Goal: Task Accomplishment & Management: Use online tool/utility

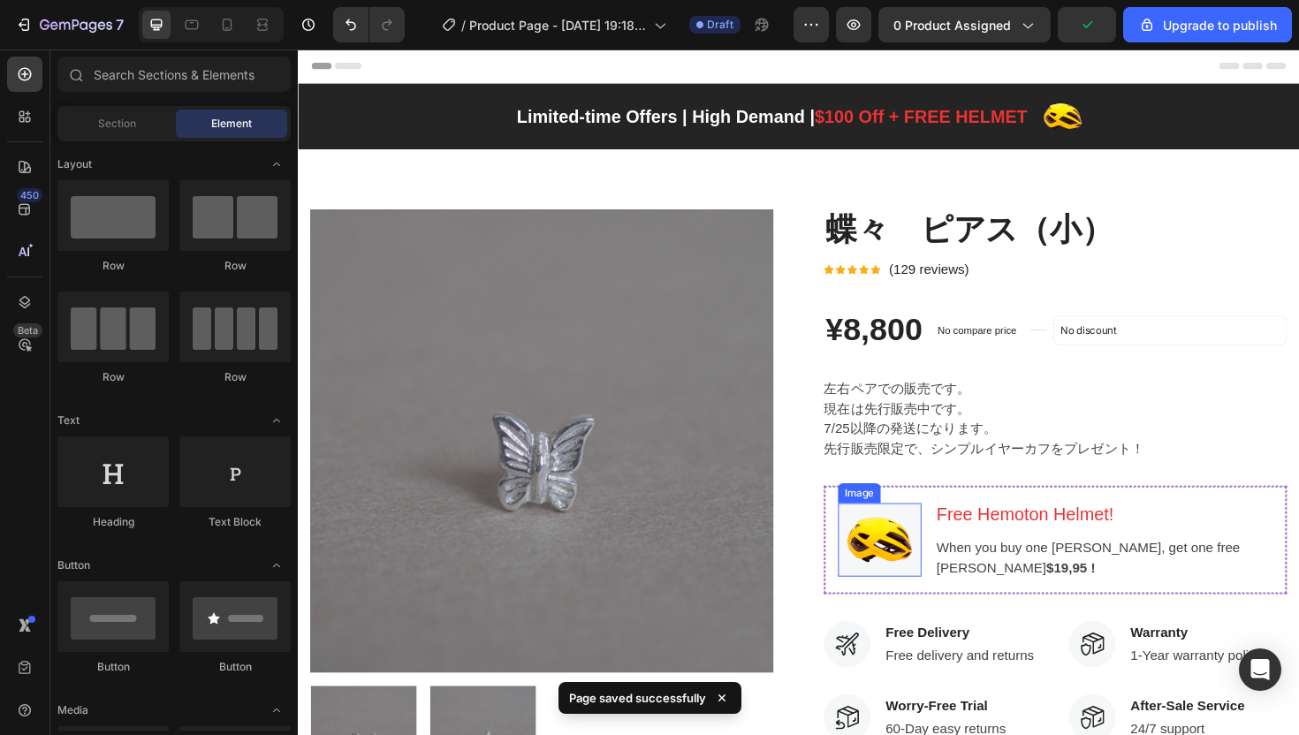
click at [927, 585] on img at bounding box center [913, 569] width 88 height 79
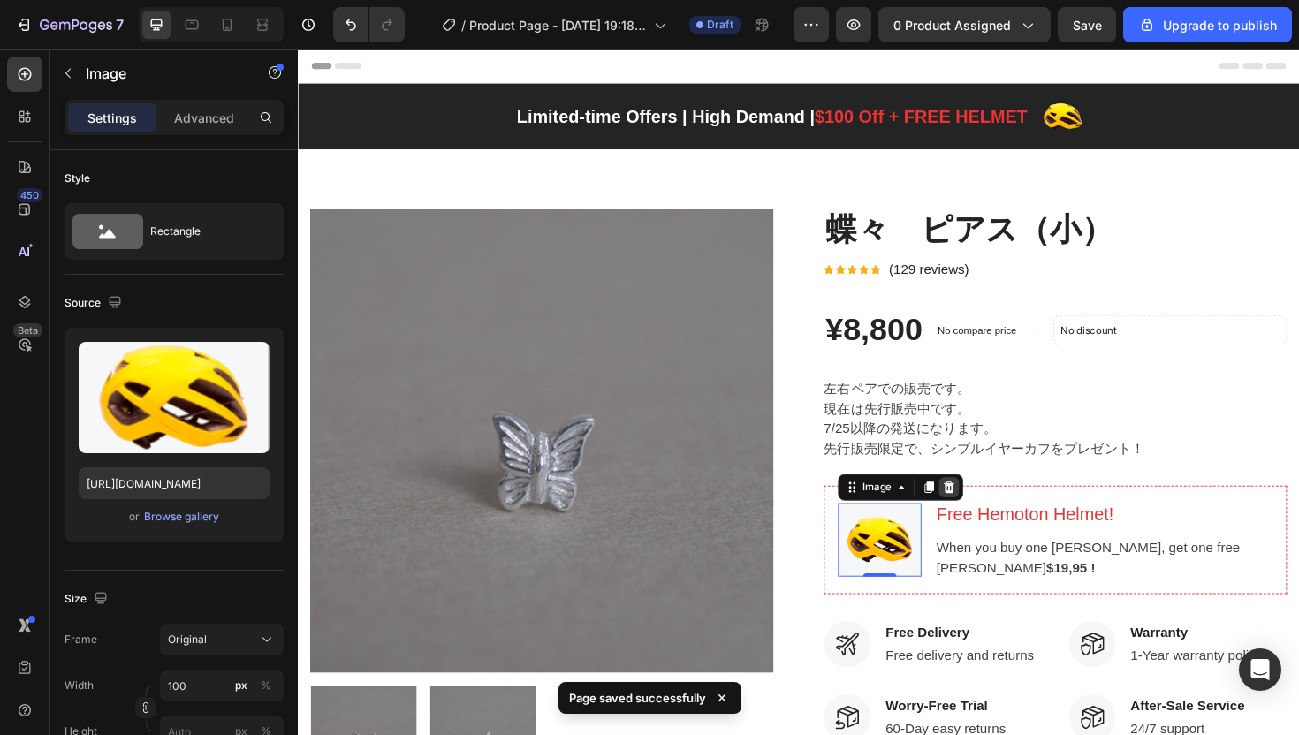
click at [982, 516] on icon at bounding box center [987, 513] width 11 height 12
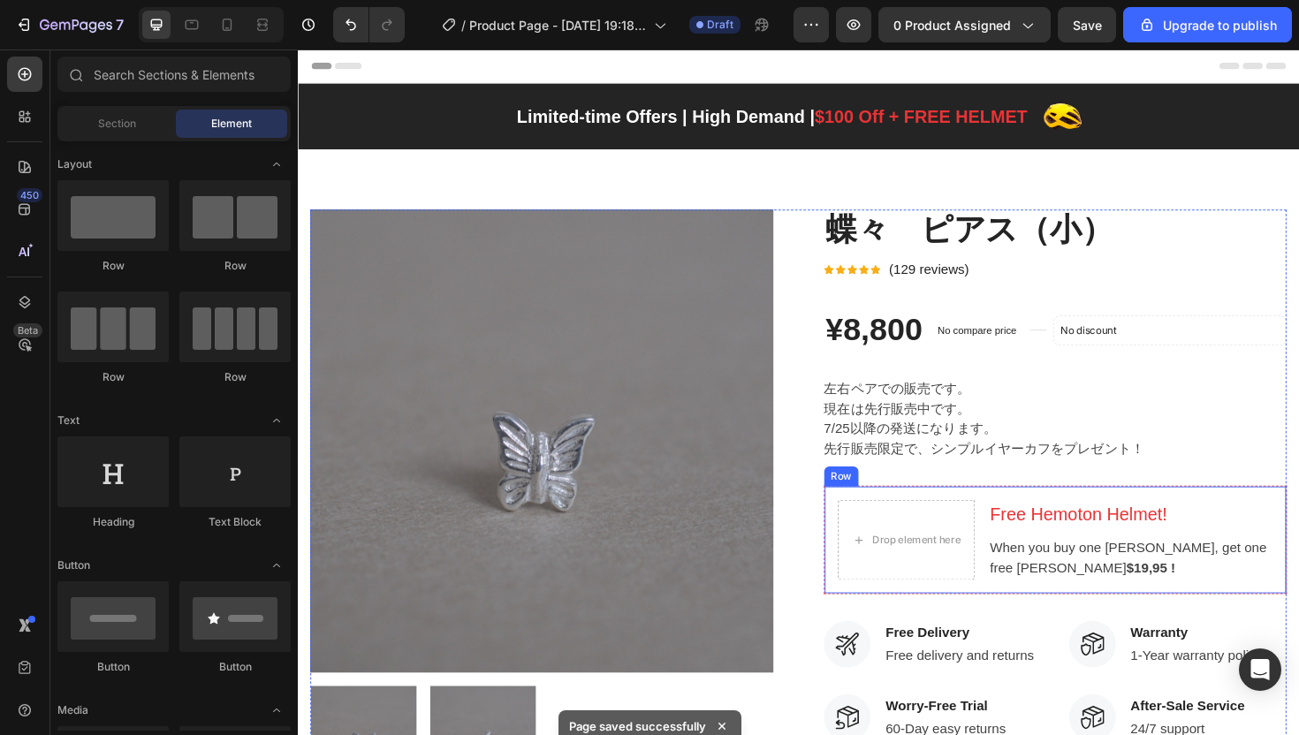
click at [899, 514] on div "Drop element here Free Hemoton Helmet! Heading When you buy one [PERSON_NAME], …" at bounding box center [1099, 569] width 490 height 115
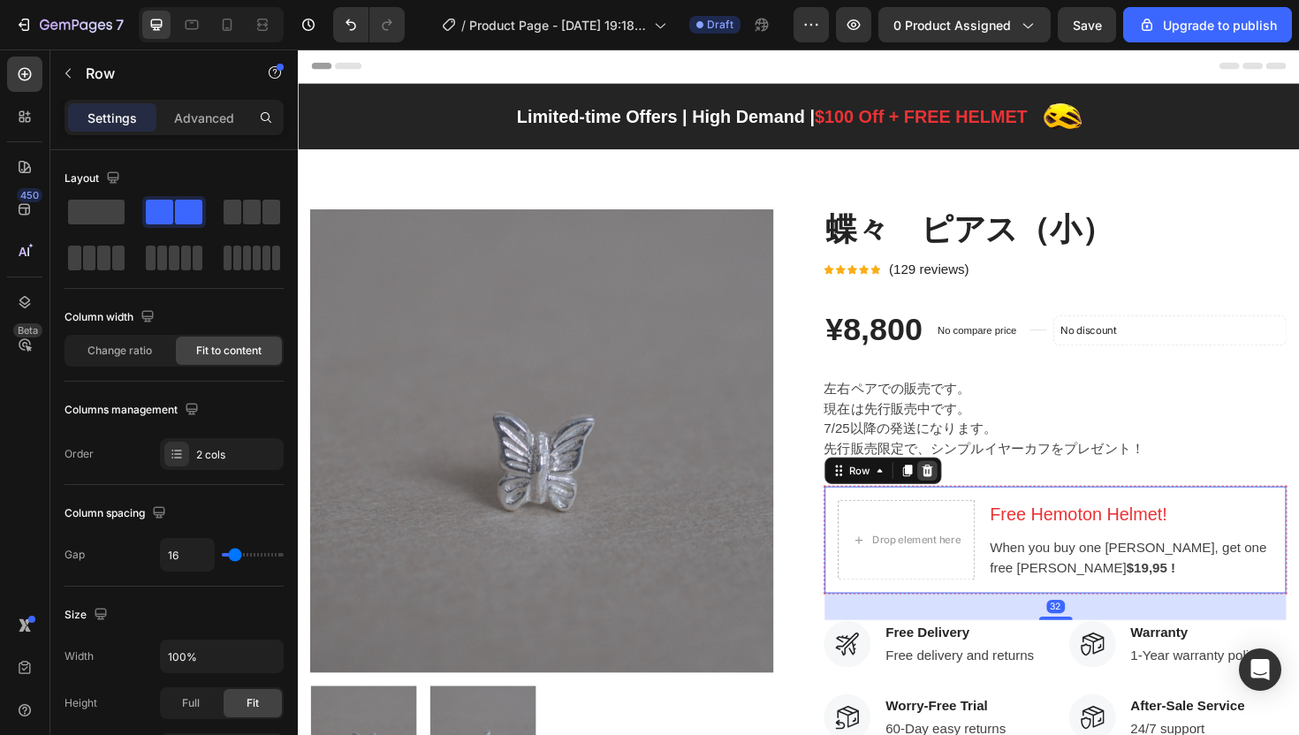
click at [956, 505] on div at bounding box center [963, 495] width 21 height 21
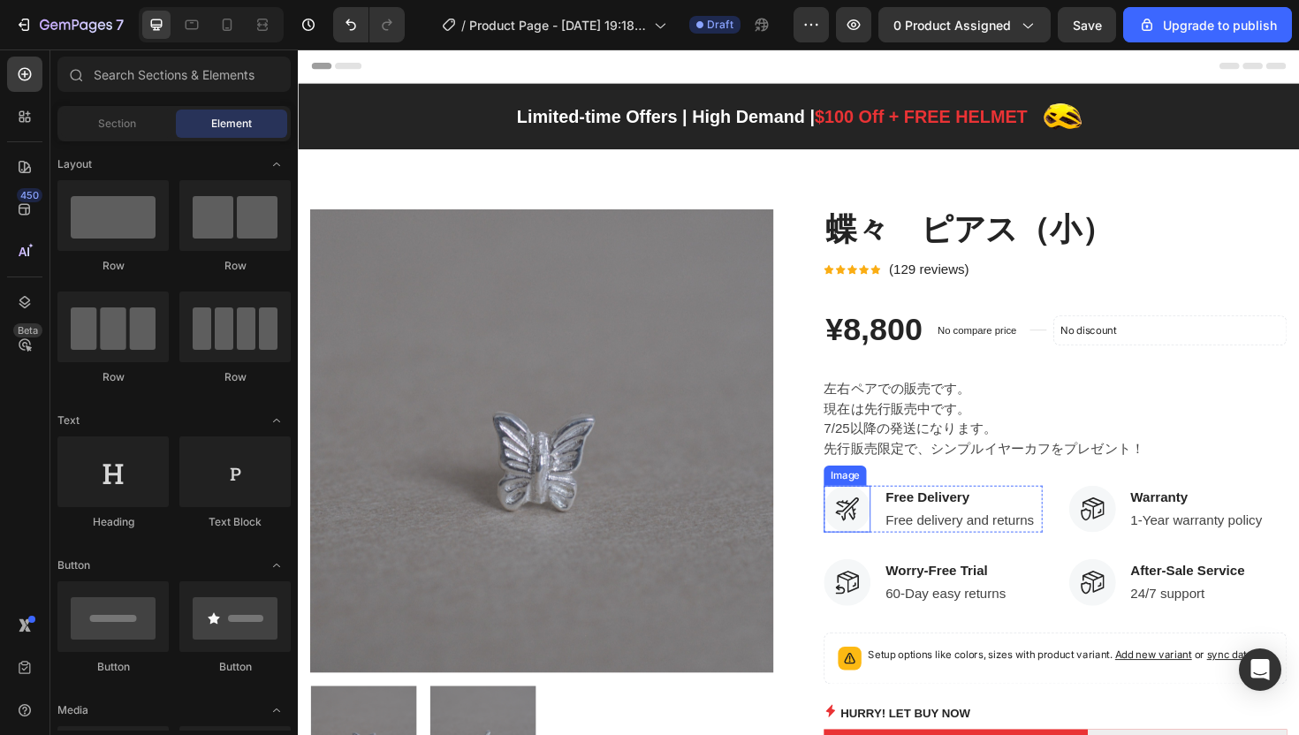
click at [858, 534] on img at bounding box center [878, 536] width 49 height 49
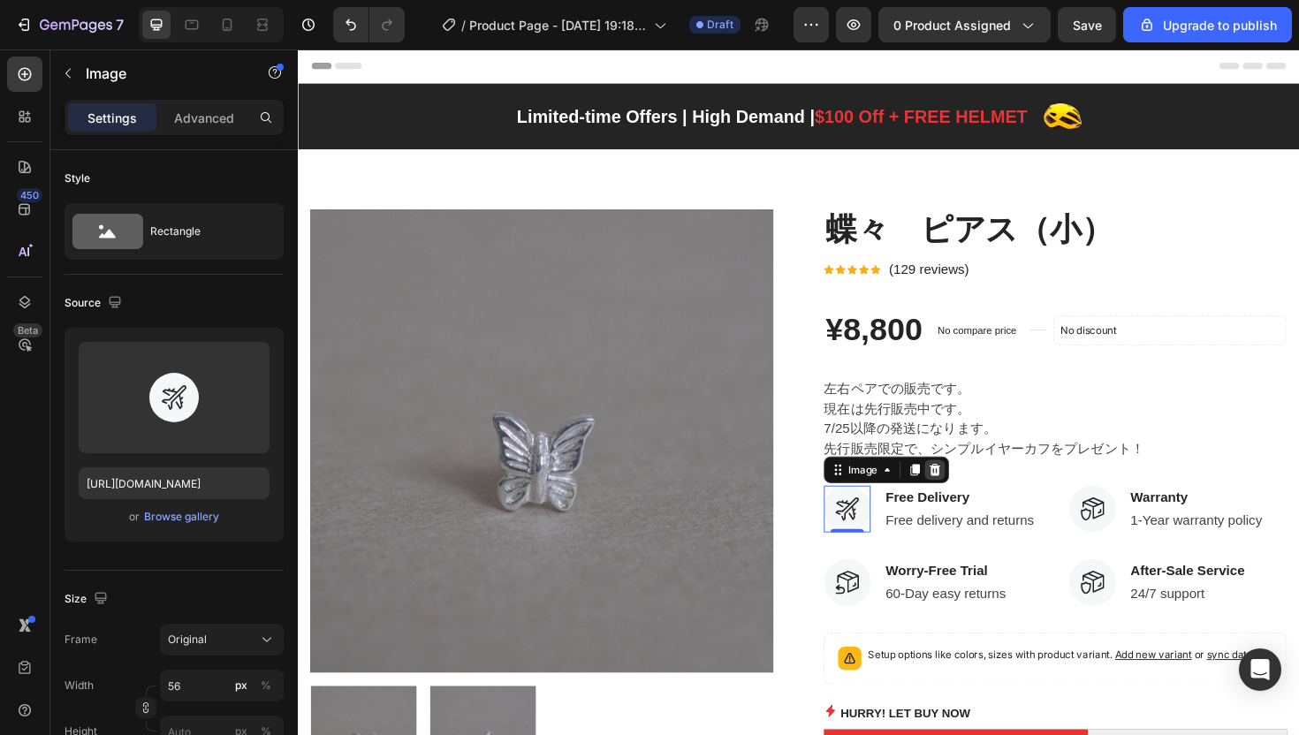
click at [970, 502] on icon at bounding box center [972, 495] width 14 height 14
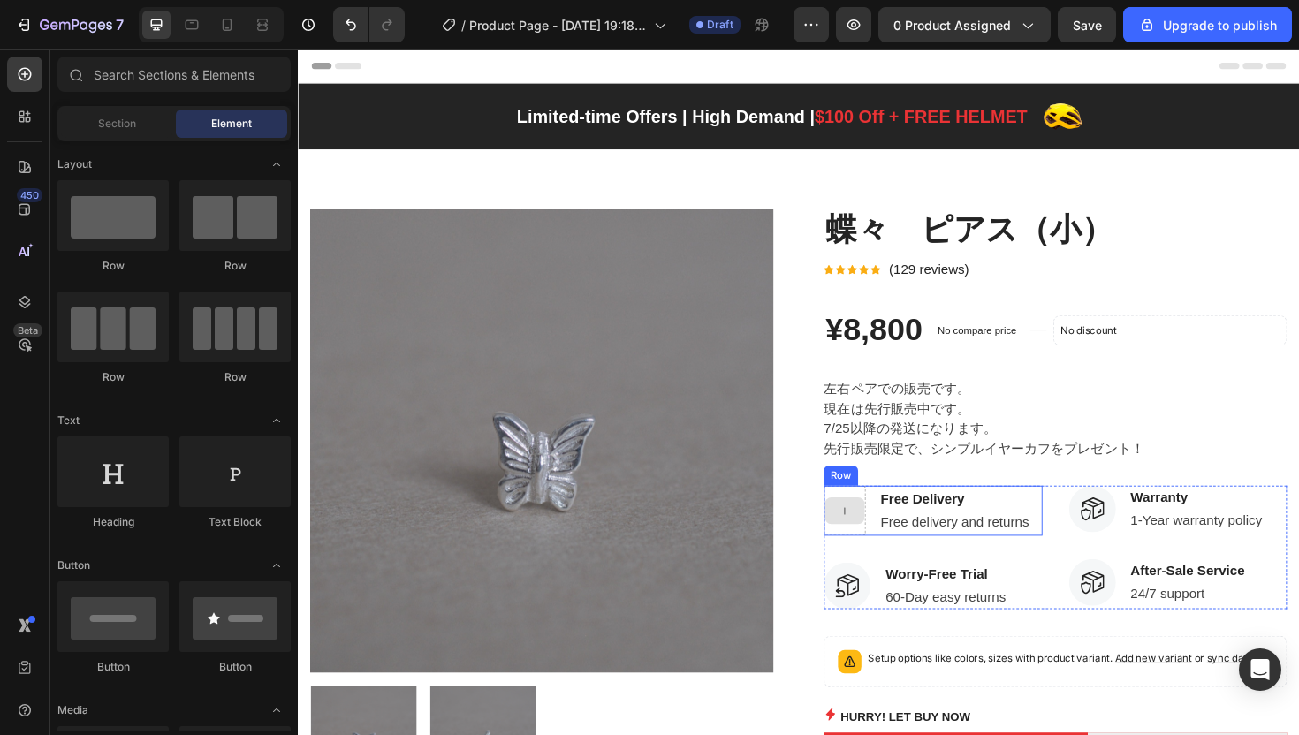
click at [854, 520] on div at bounding box center [876, 538] width 44 height 53
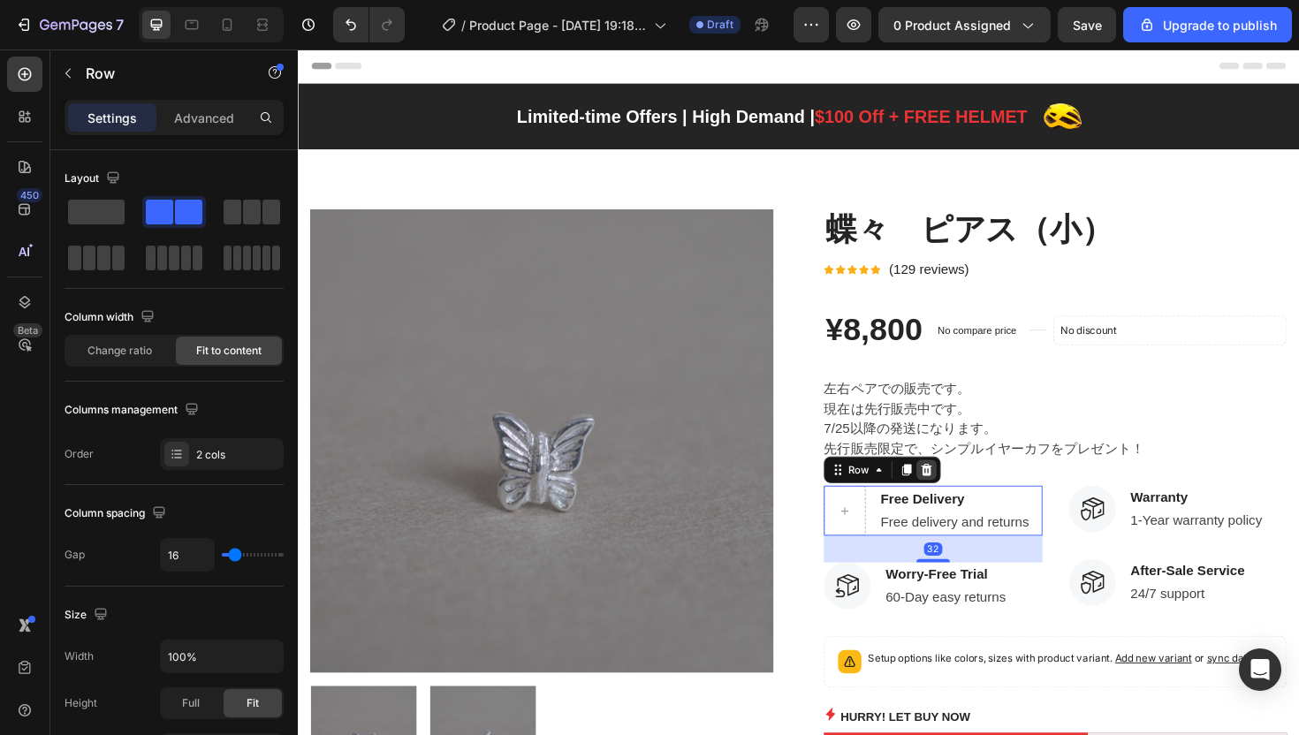
click at [958, 495] on icon at bounding box center [963, 495] width 11 height 12
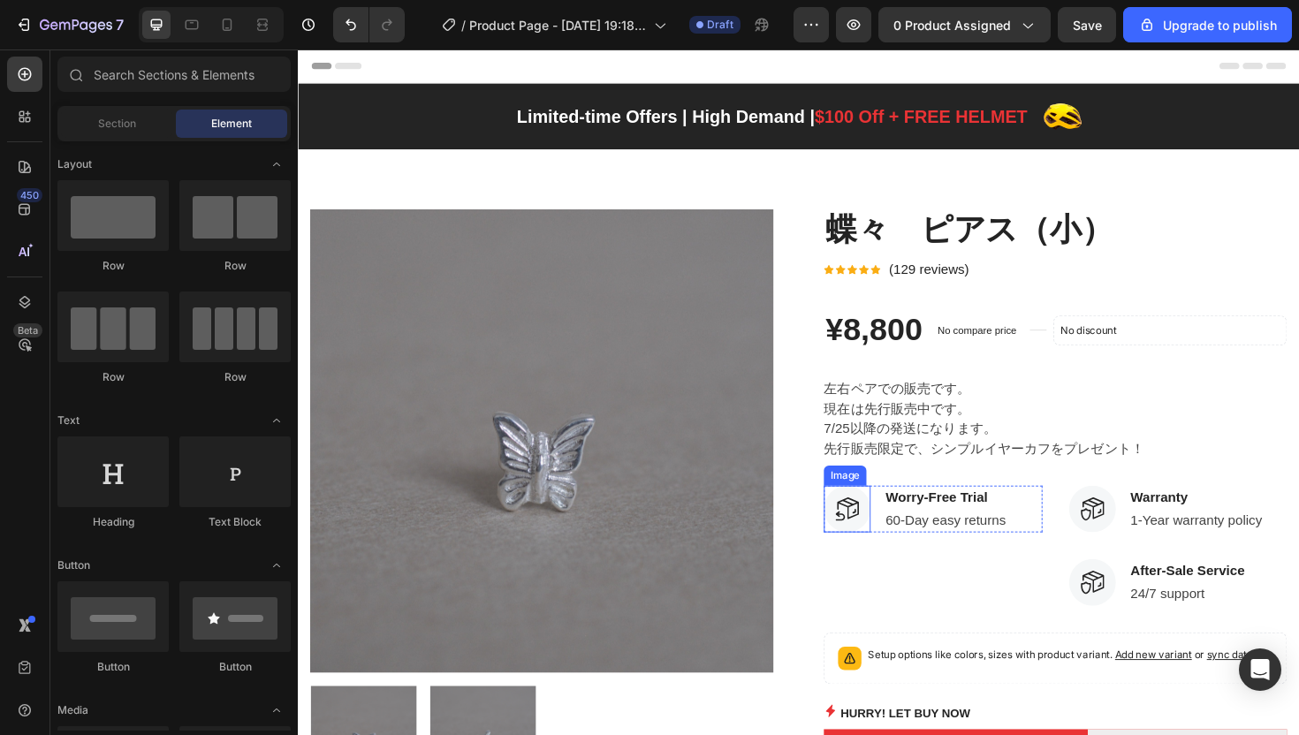
click at [864, 544] on img at bounding box center [878, 536] width 49 height 49
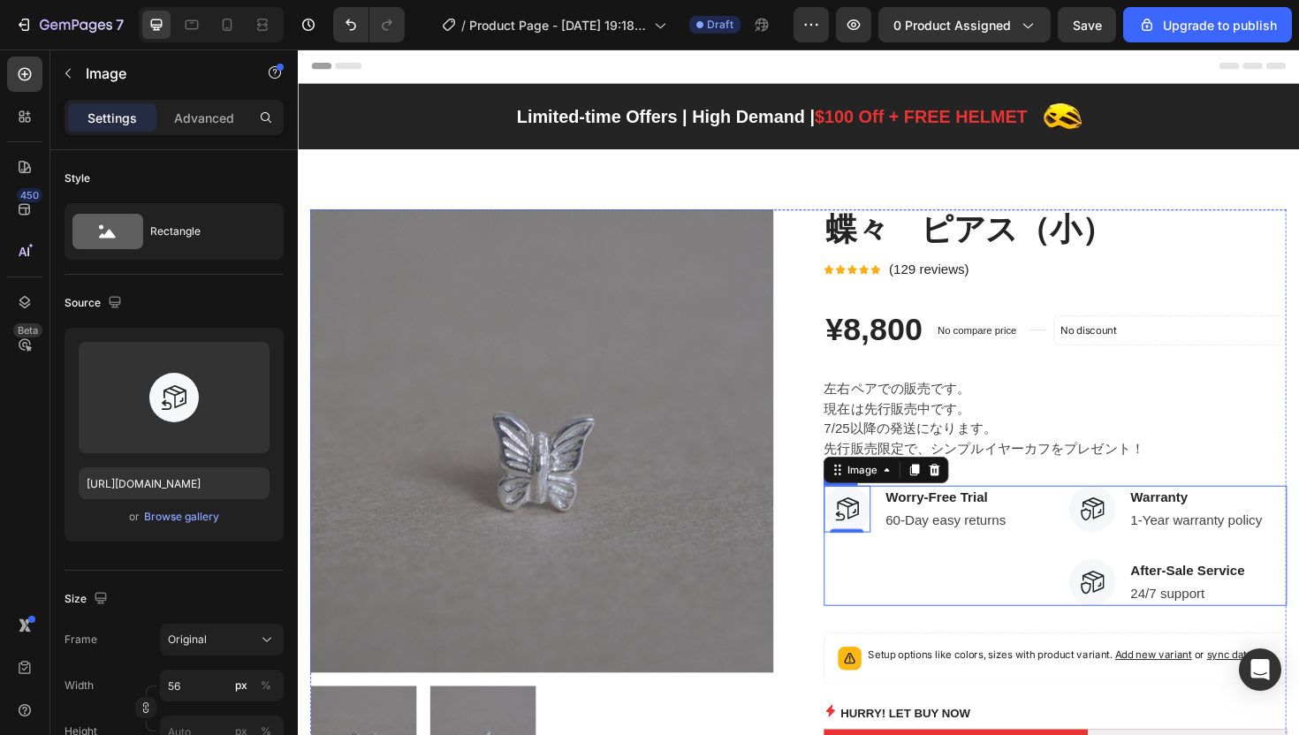
click at [886, 601] on div "Image 0 Worry-Free Trial Text block 60-Day easy returns Text block Row" at bounding box center [969, 575] width 231 height 127
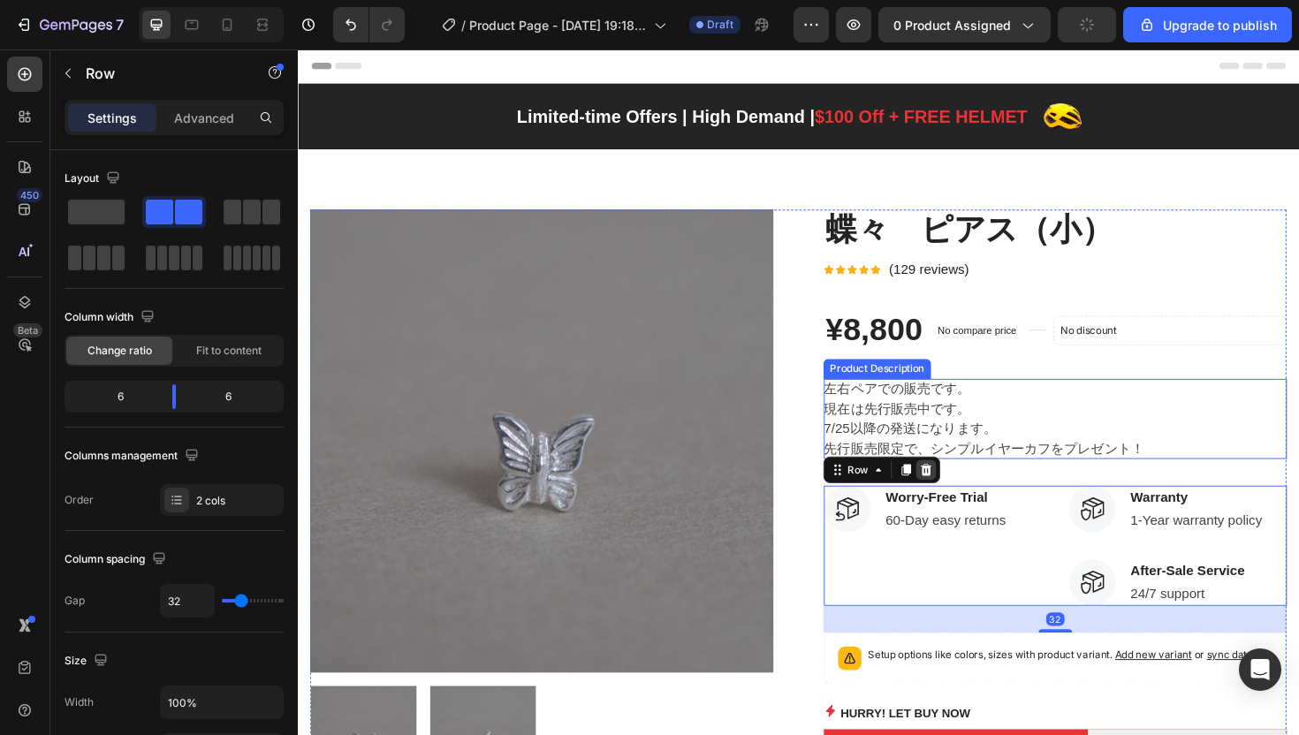
click at [956, 489] on icon at bounding box center [963, 495] width 14 height 14
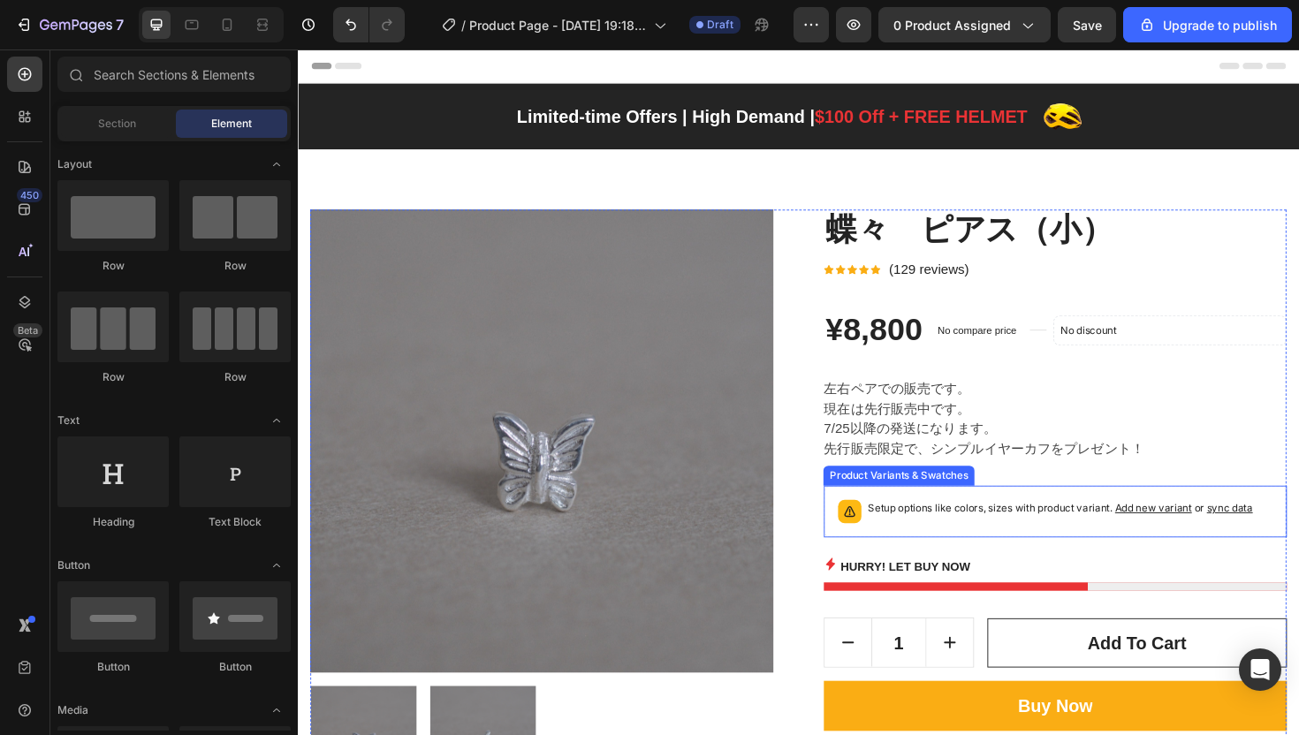
click at [945, 561] on div "Setup options like colors, sizes with product variant. Add new variant or sync …" at bounding box center [1099, 539] width 490 height 55
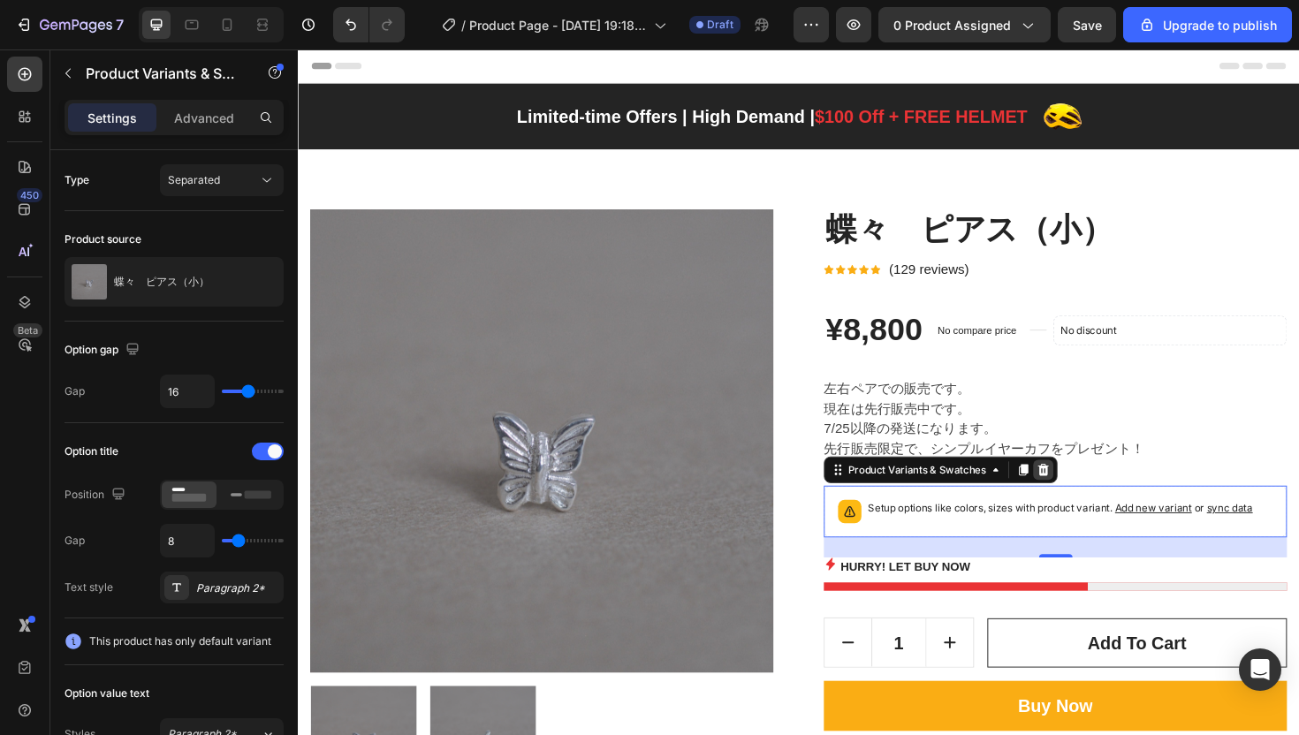
click at [1081, 494] on icon at bounding box center [1087, 495] width 14 height 14
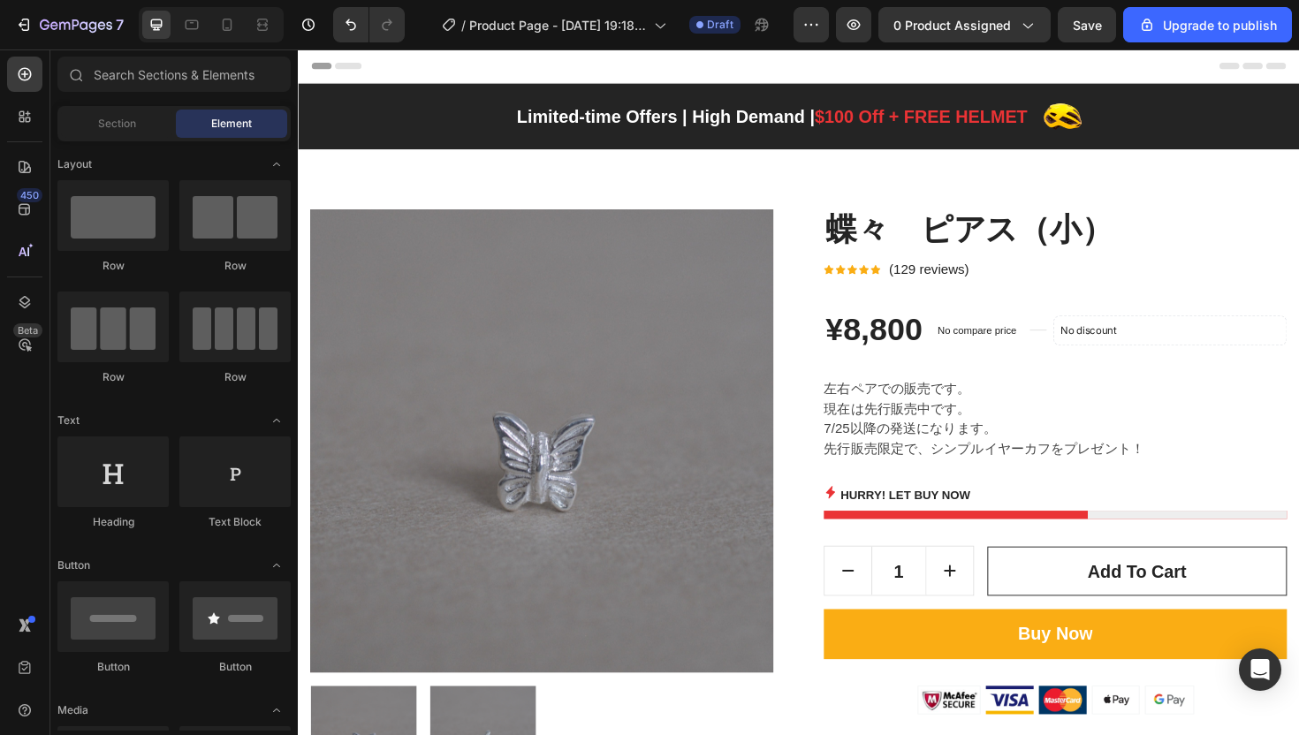
scroll to position [34, 0]
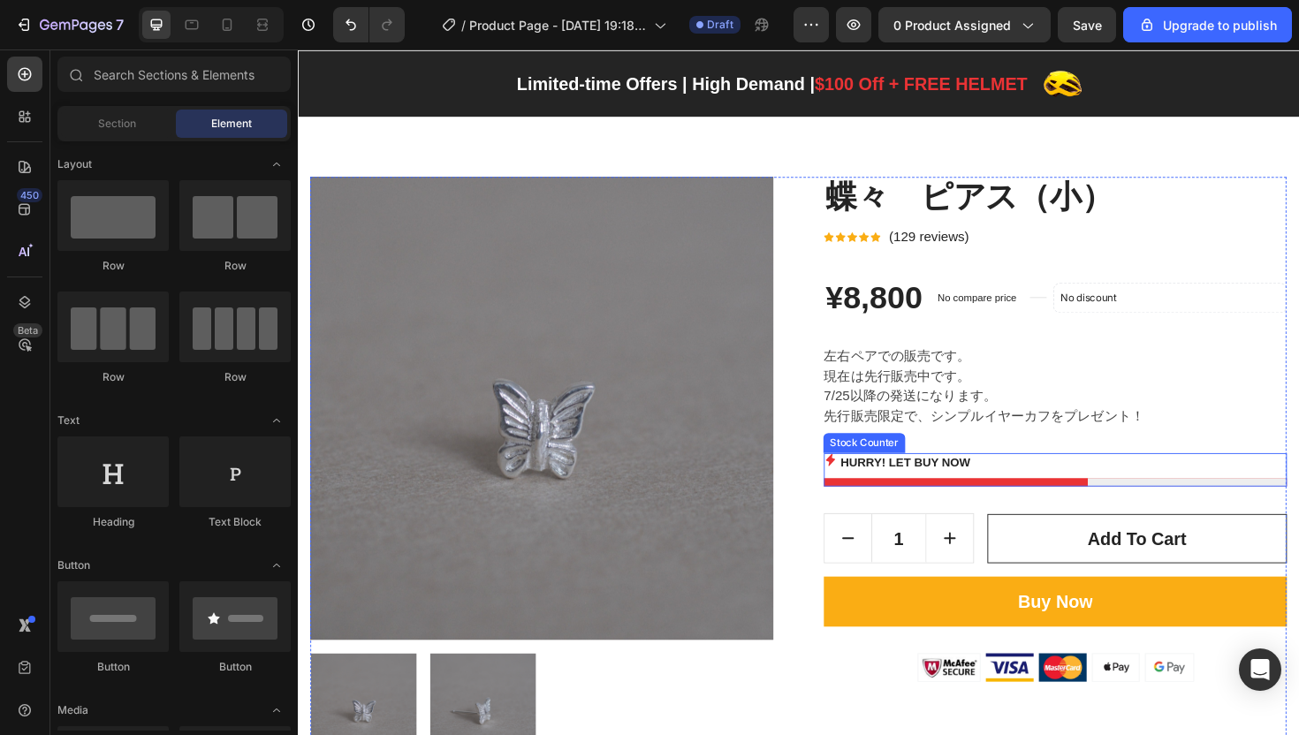
click at [1048, 488] on div "Hurry! LET BUY NOW" at bounding box center [1099, 486] width 490 height 19
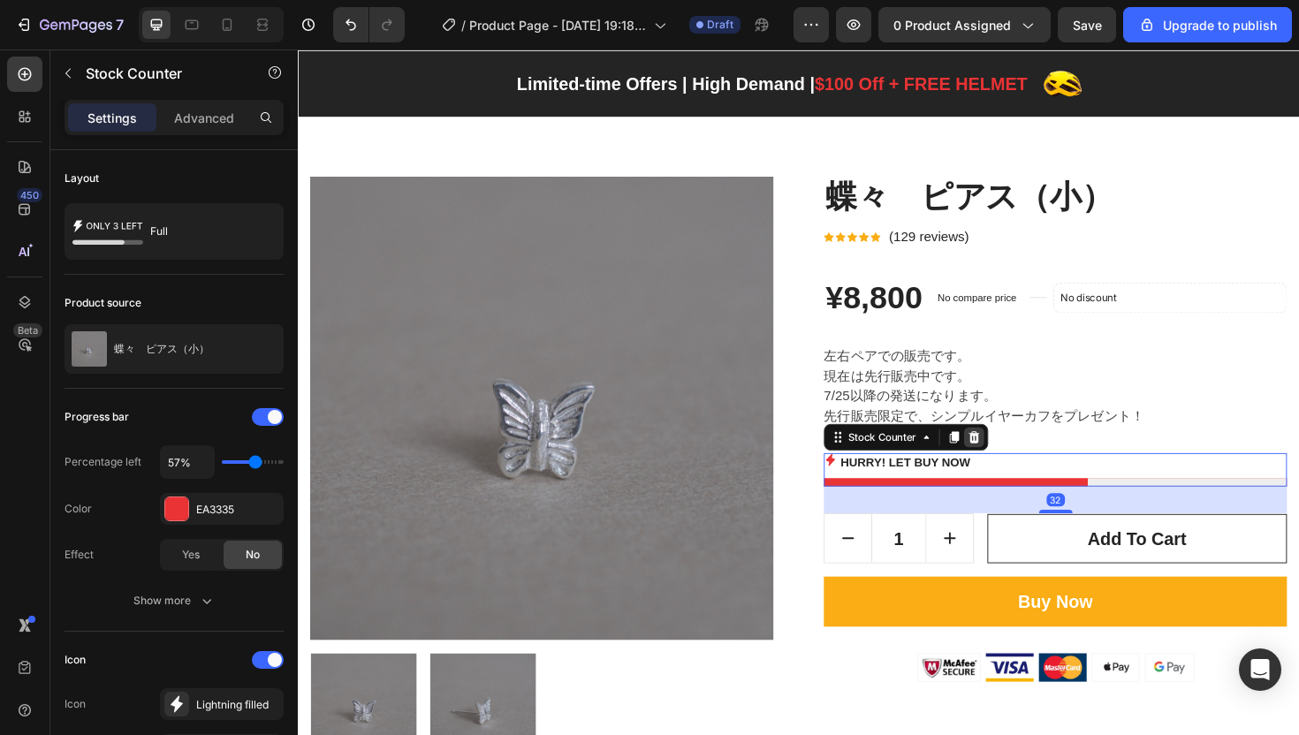
click at [1008, 459] on icon at bounding box center [1013, 460] width 11 height 12
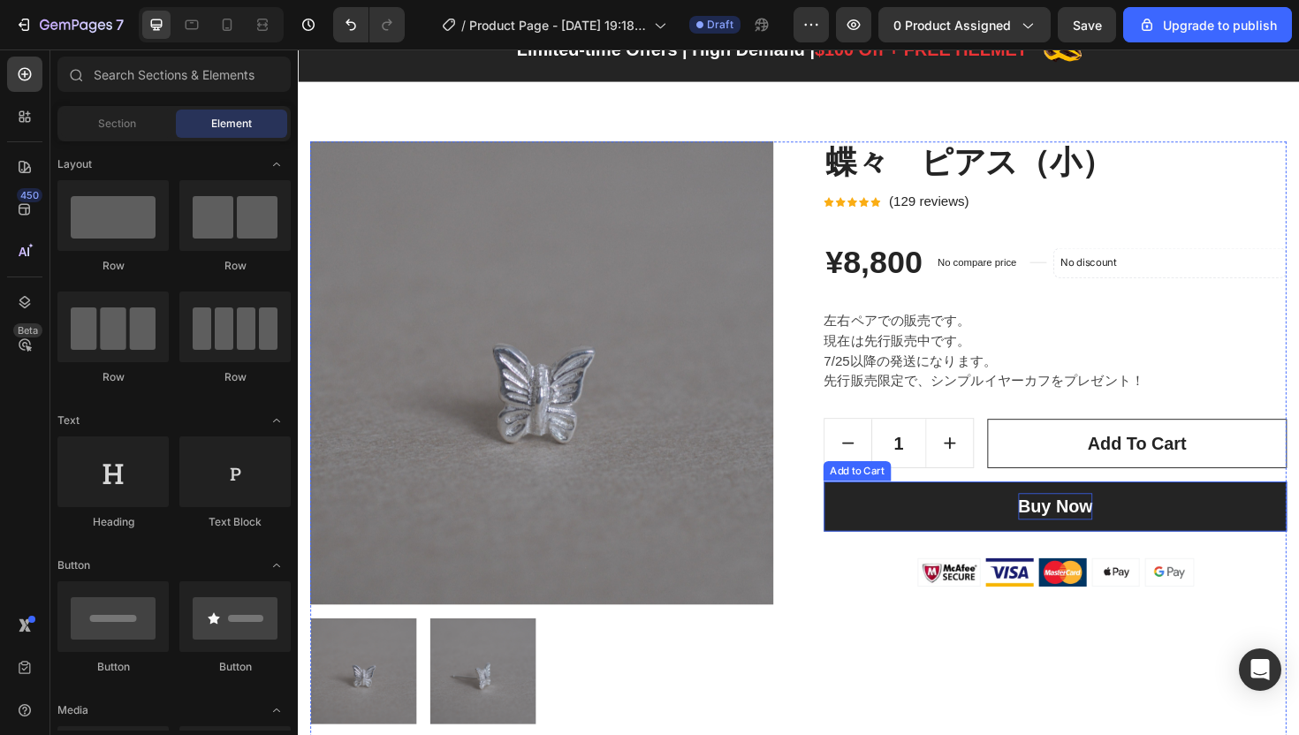
scroll to position [80, 0]
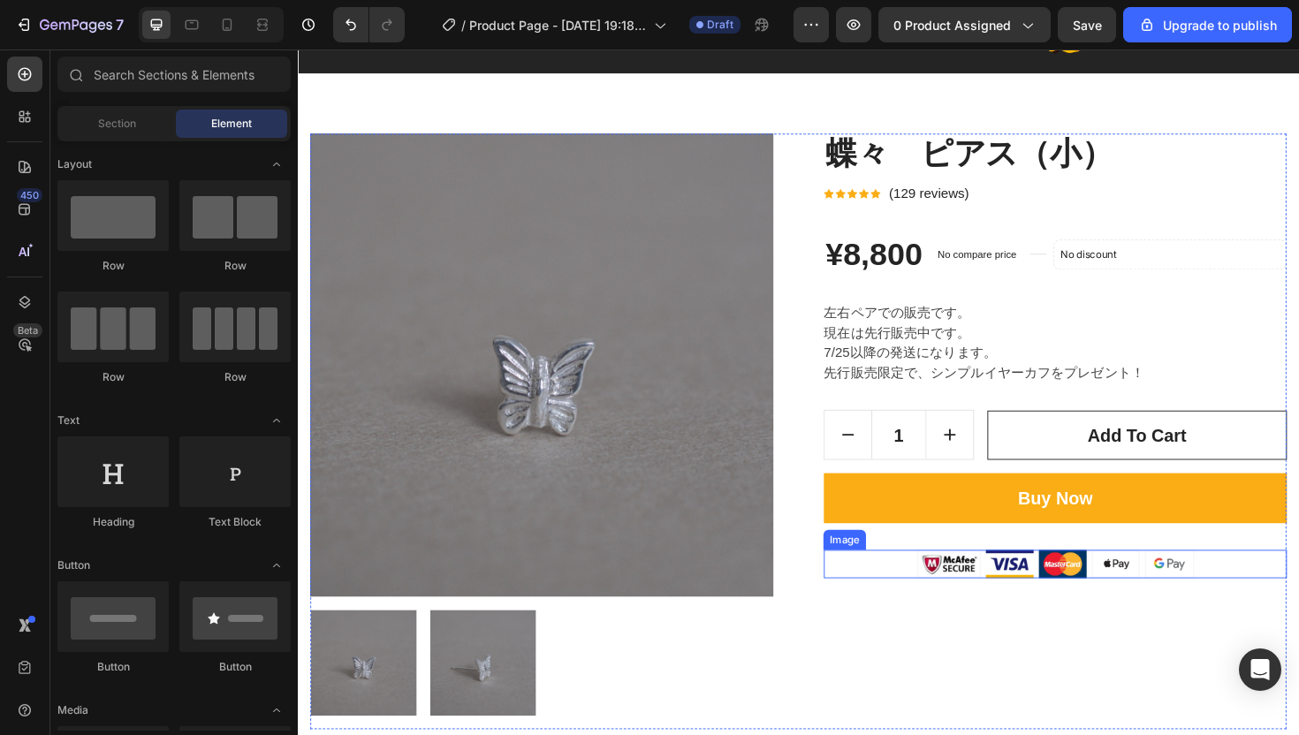
click at [880, 600] on div at bounding box center [1099, 595] width 490 height 30
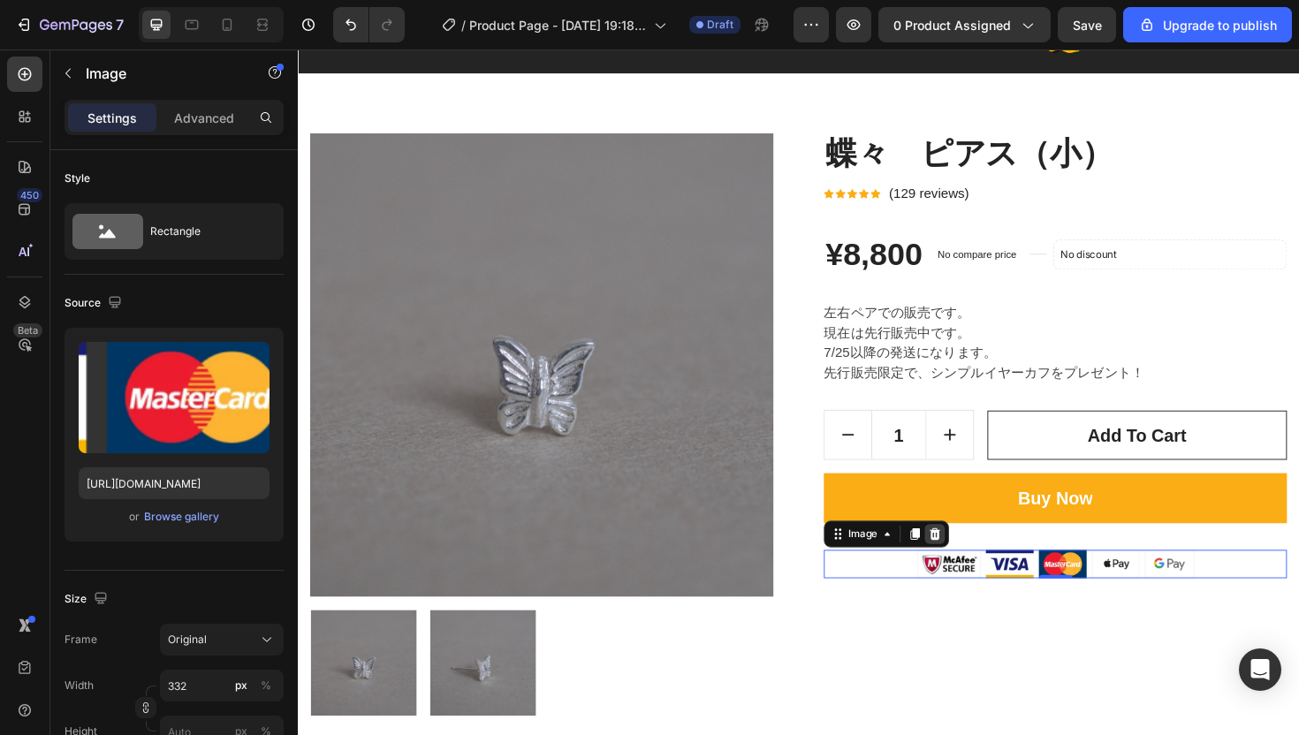
click at [967, 565] on icon at bounding box center [972, 563] width 11 height 12
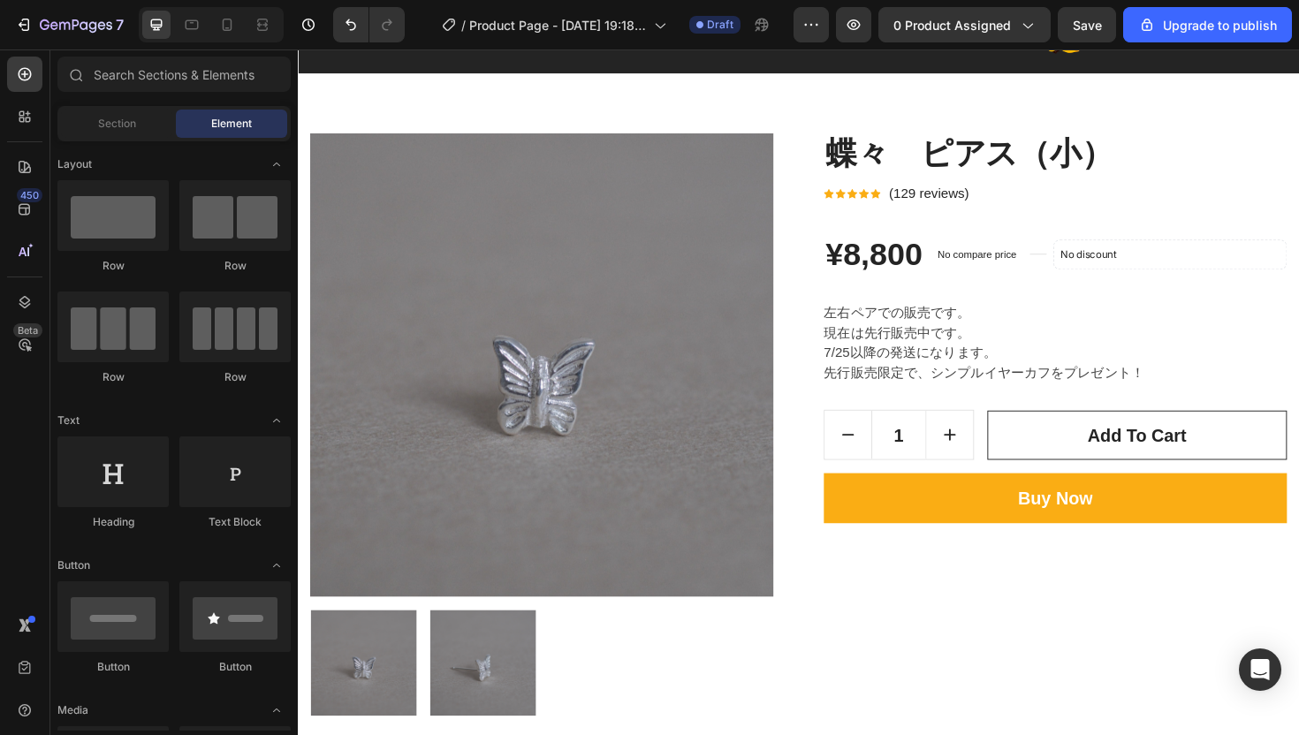
scroll to position [0, 0]
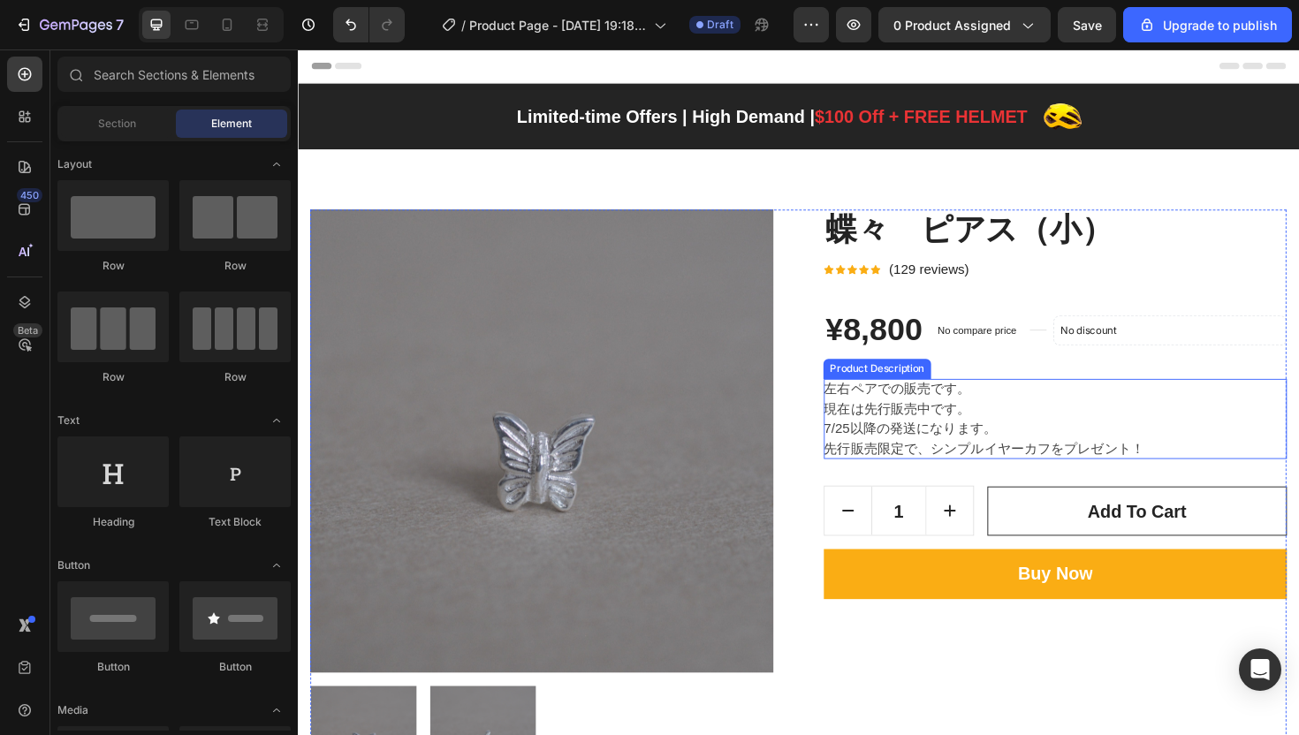
click at [975, 449] on p "現在は先行販売中です。 7/25以降の発送になります。" at bounding box center [945, 440] width 183 height 36
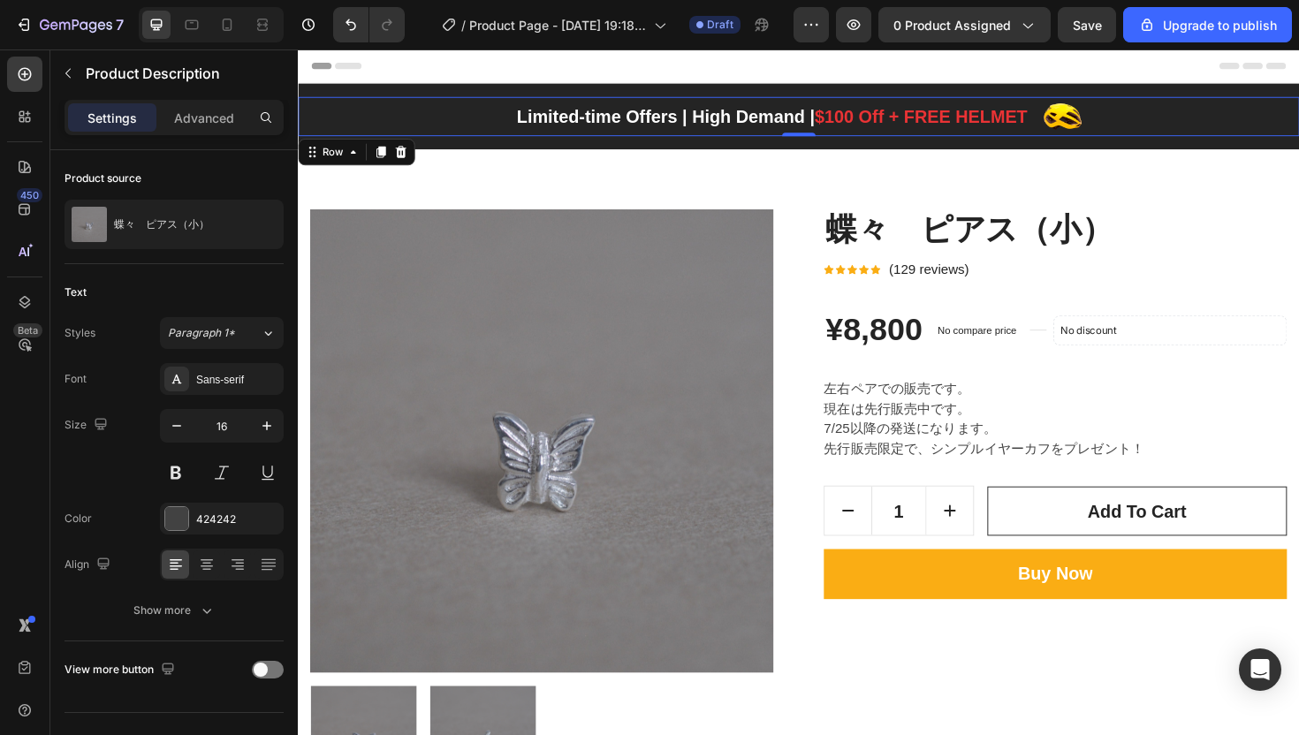
click at [666, 136] on div "Limited-time Offers | High Demand | $100 Off + FREE HELMET Text block" at bounding box center [799, 121] width 544 height 42
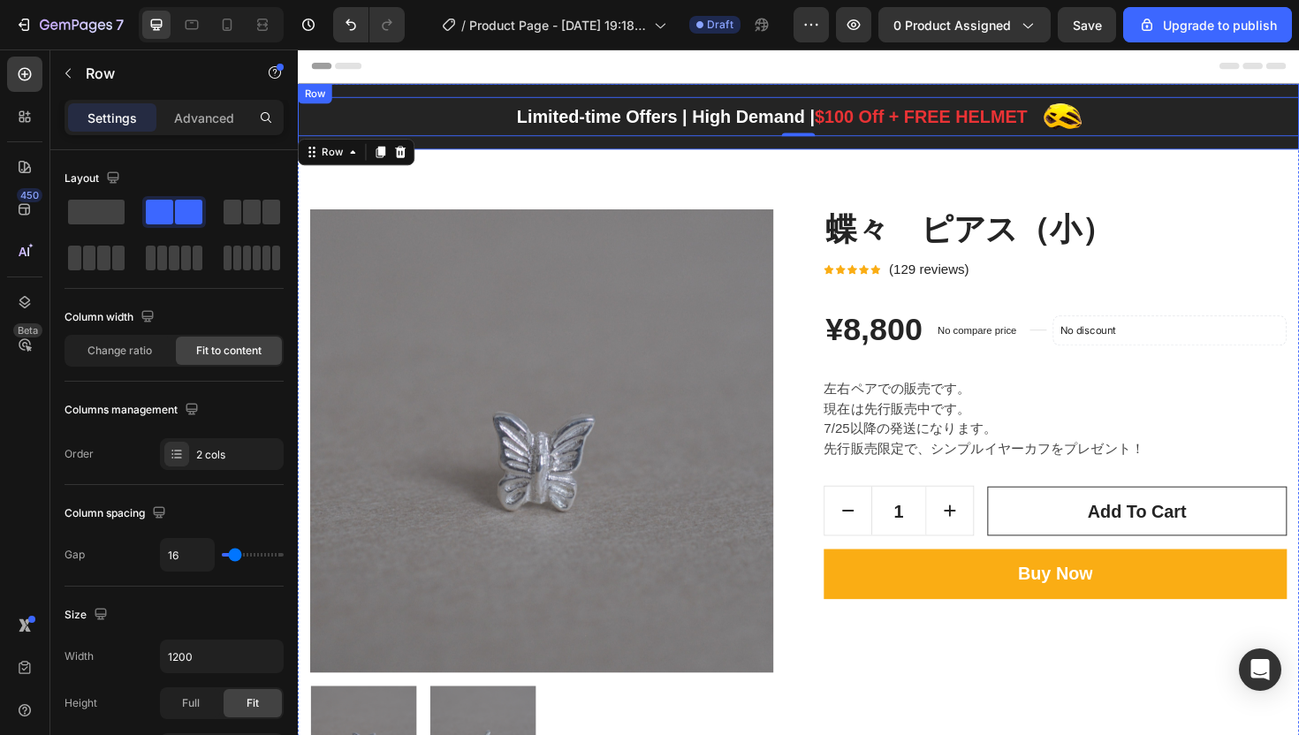
click at [481, 155] on div "Product Images 蝶々　ピアス（小） Product Title Icon Icon Icon Icon Icon Icon List Hoz (…" at bounding box center [828, 534] width 1060 height 758
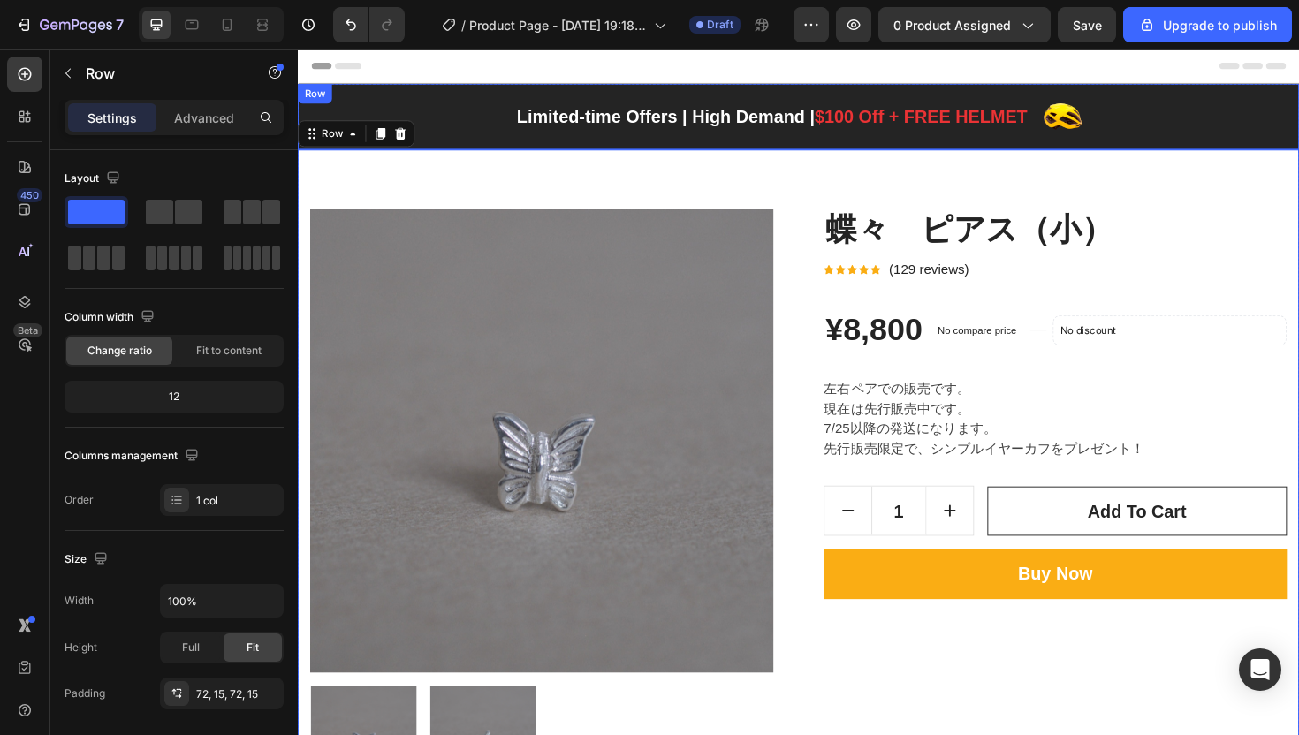
click at [400, 95] on div "Limited-time Offers | High Demand | $100 Off + FREE HELMET Text block Image Row…" at bounding box center [828, 121] width 1060 height 70
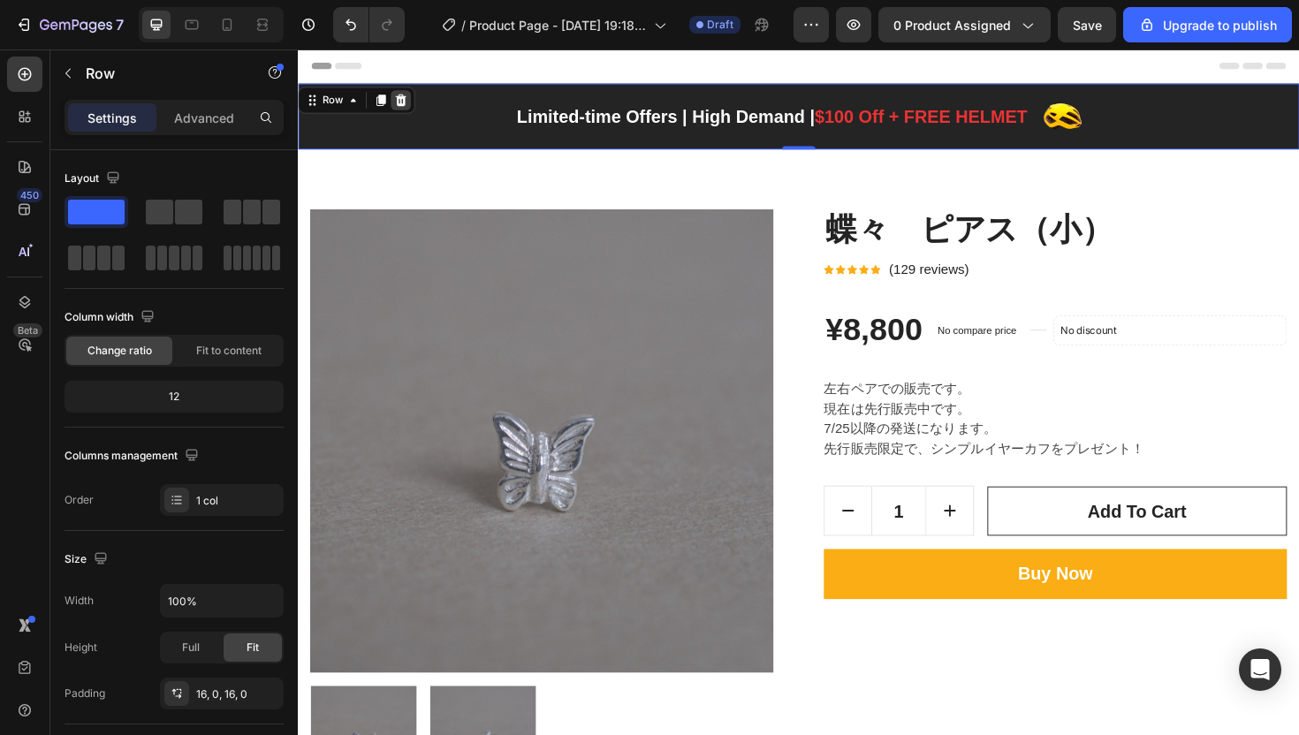
click at [407, 102] on icon at bounding box center [406, 103] width 14 height 14
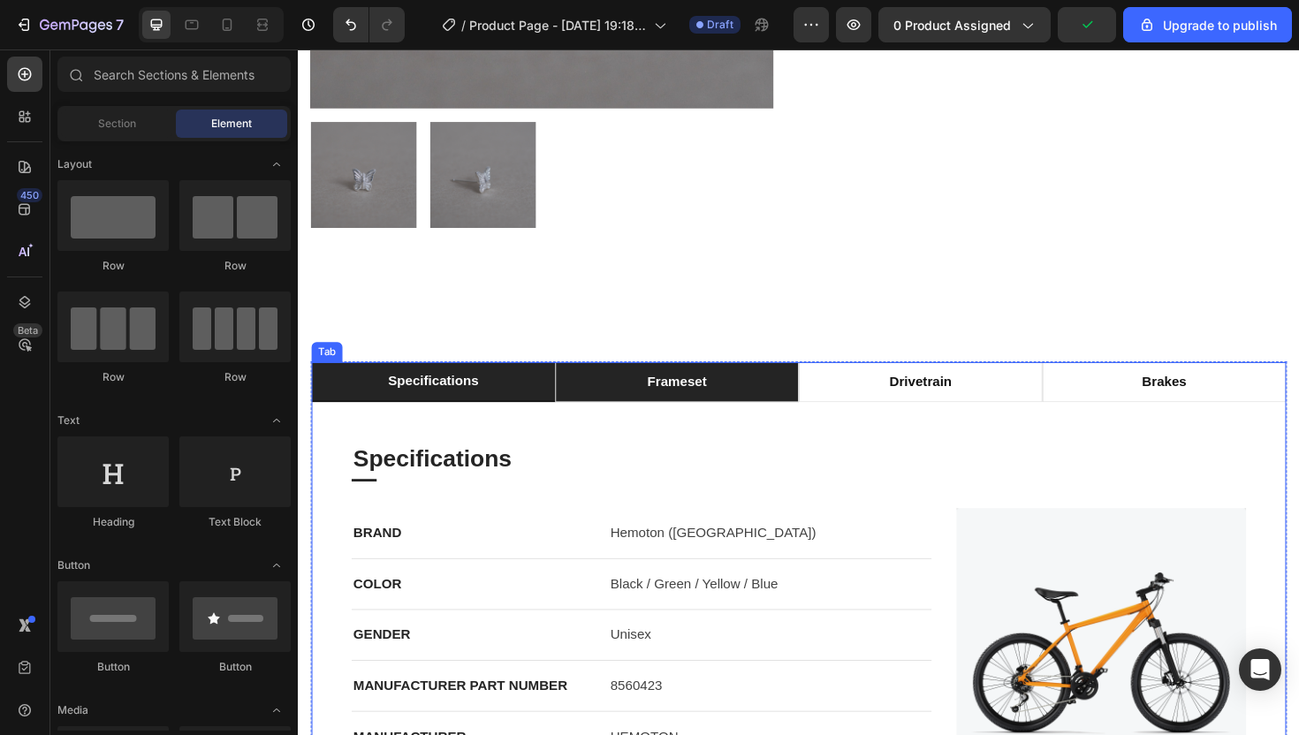
scroll to position [570, 0]
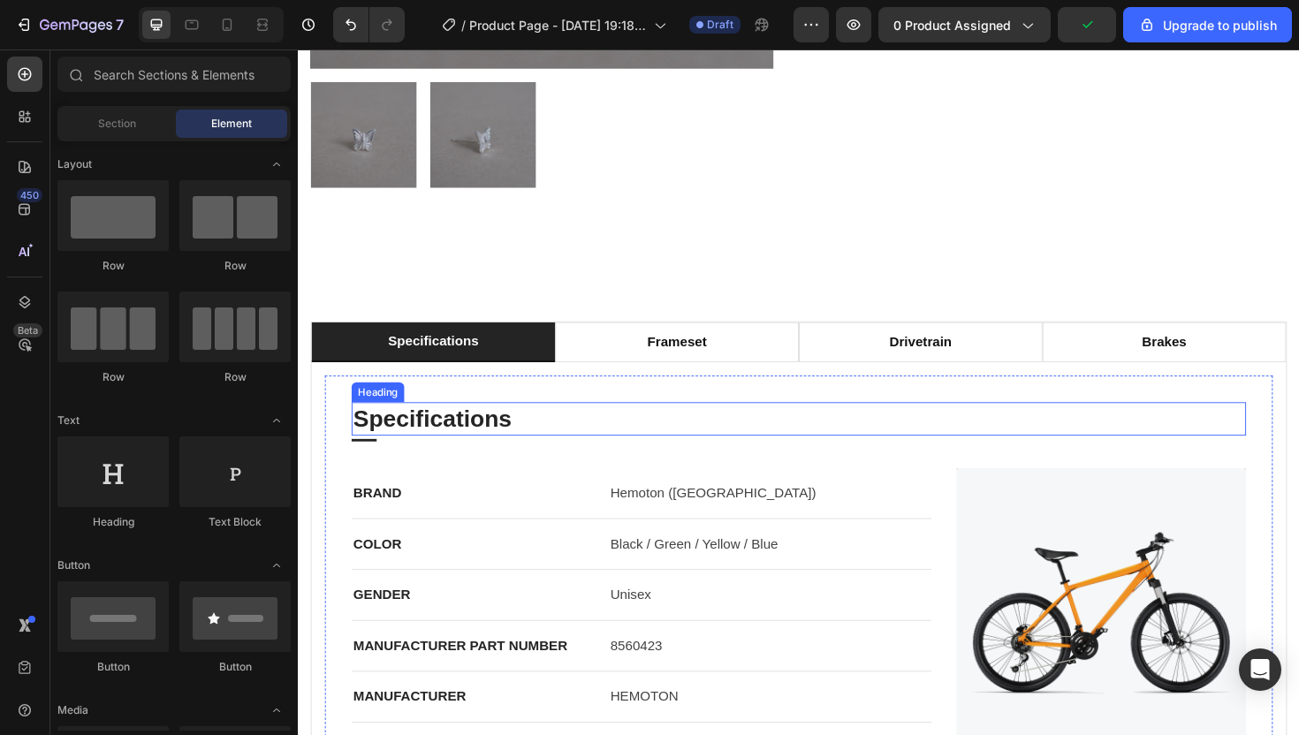
click at [1062, 437] on p "Specifications" at bounding box center [828, 441] width 944 height 32
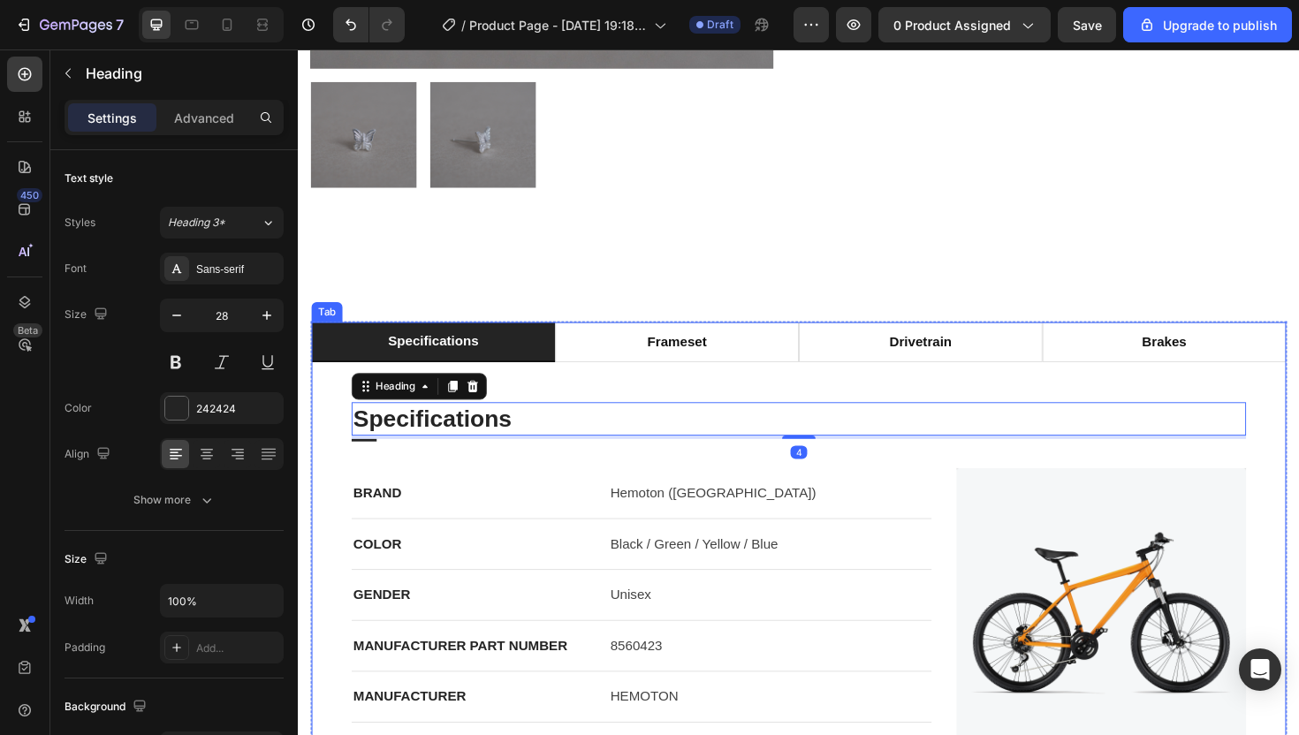
click at [317, 359] on li "specifications" at bounding box center [441, 359] width 258 height 42
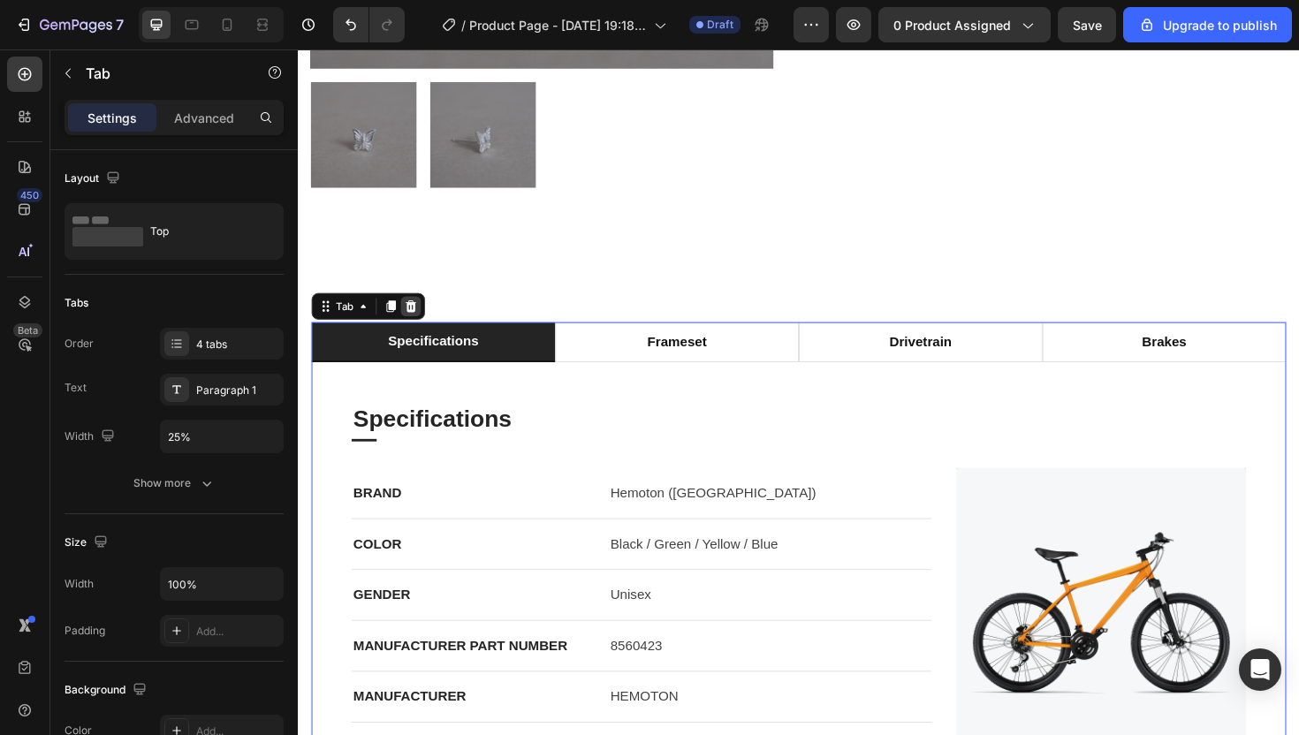
click at [425, 311] on div at bounding box center [416, 321] width 21 height 21
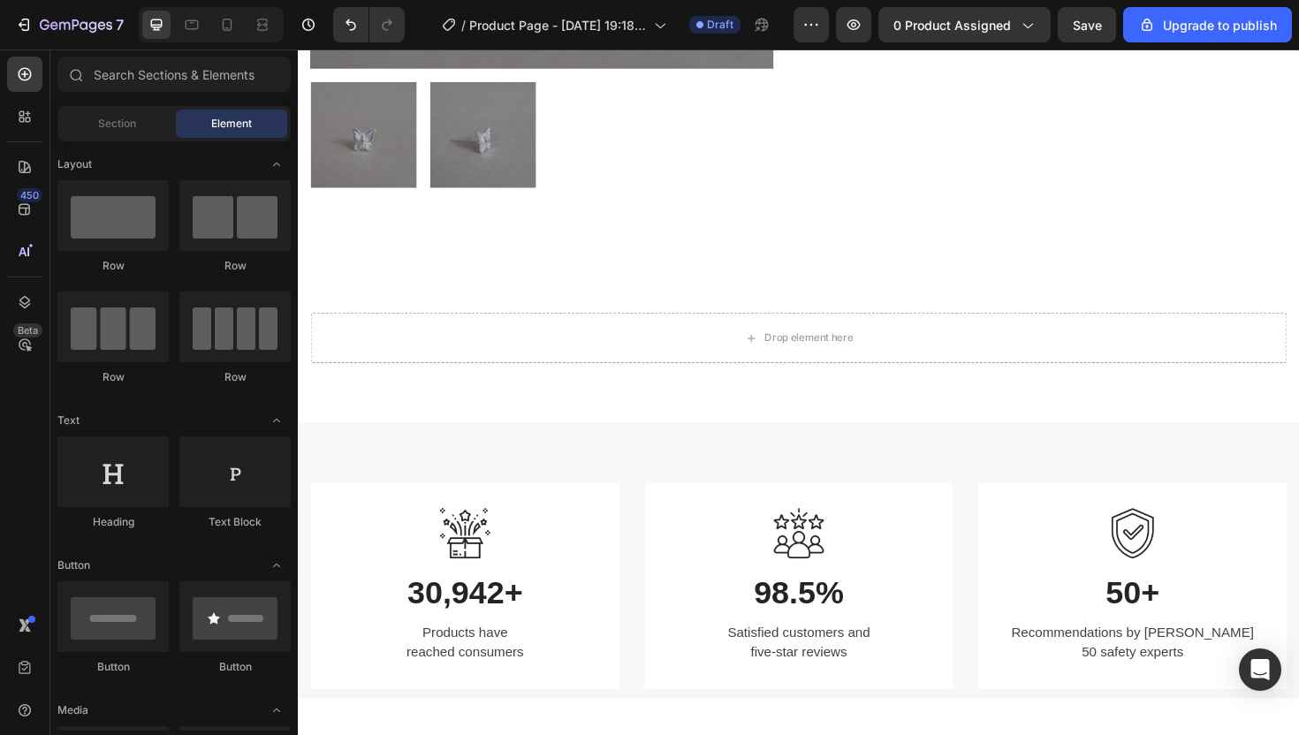
scroll to position [564, 0]
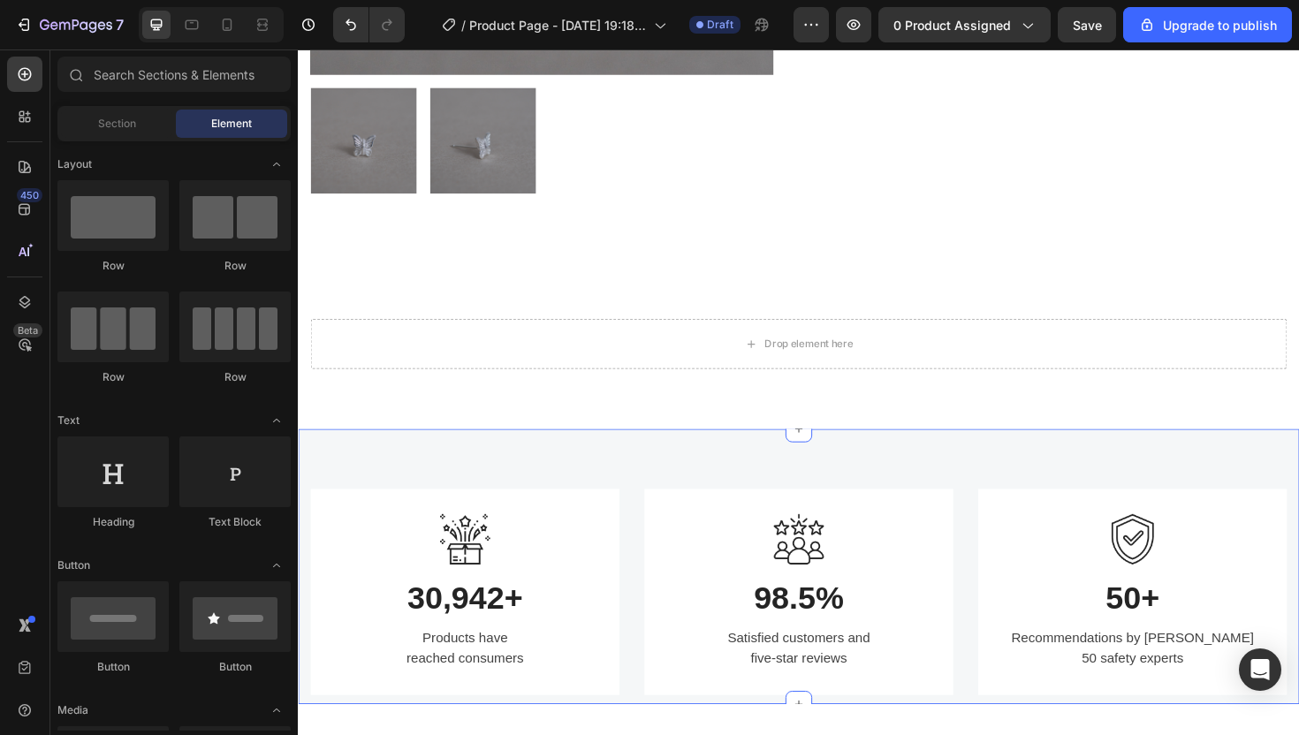
click at [483, 470] on div "Image 30,942+ Heading Products have reached consumers Text block Row Image 98.5…" at bounding box center [828, 597] width 1060 height 292
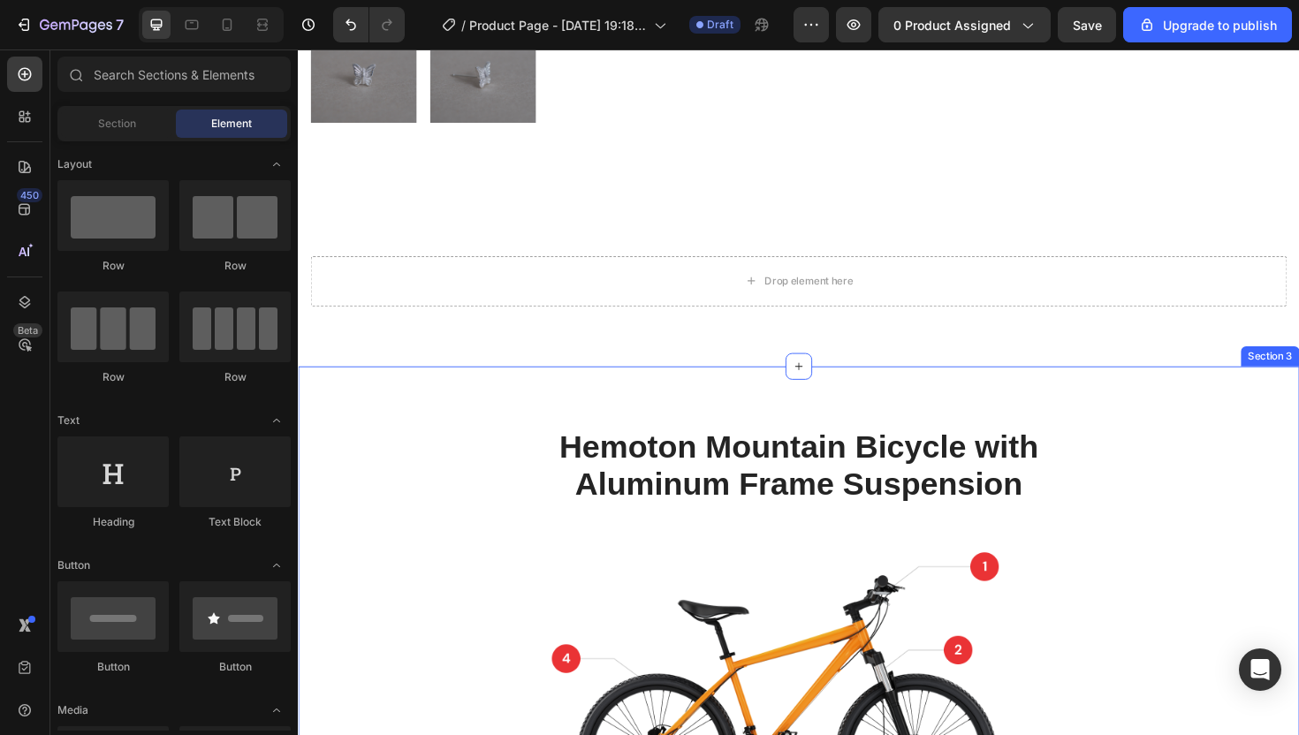
scroll to position [663, 0]
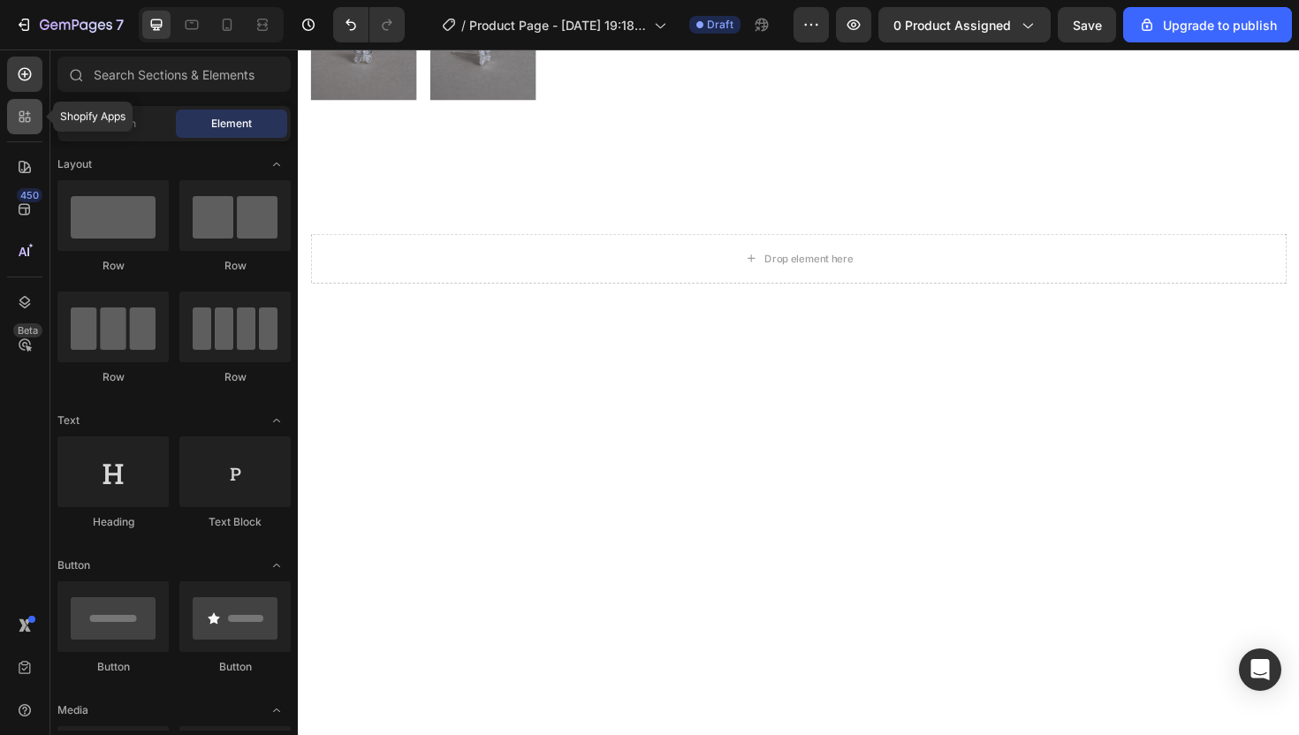
click at [29, 118] on icon at bounding box center [28, 120] width 5 height 5
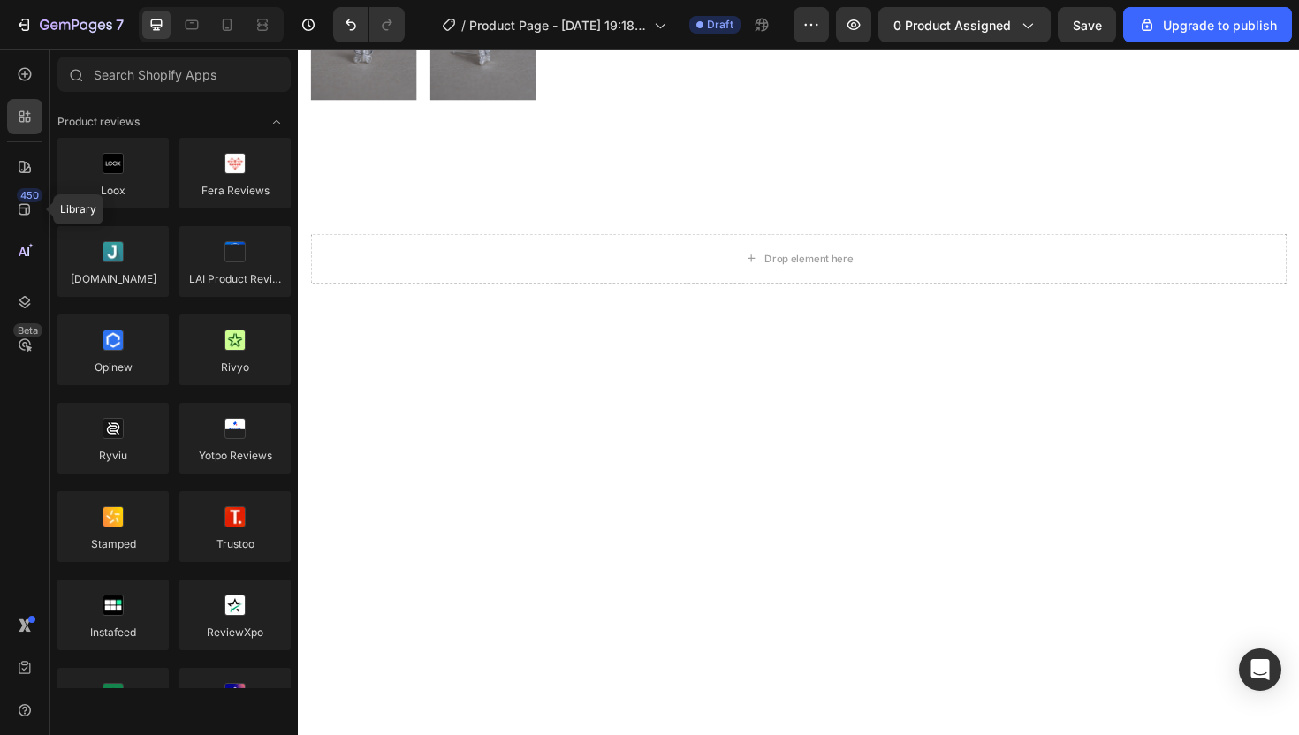
click at [13, 141] on div at bounding box center [24, 141] width 35 height 1
click at [19, 177] on div at bounding box center [24, 166] width 35 height 35
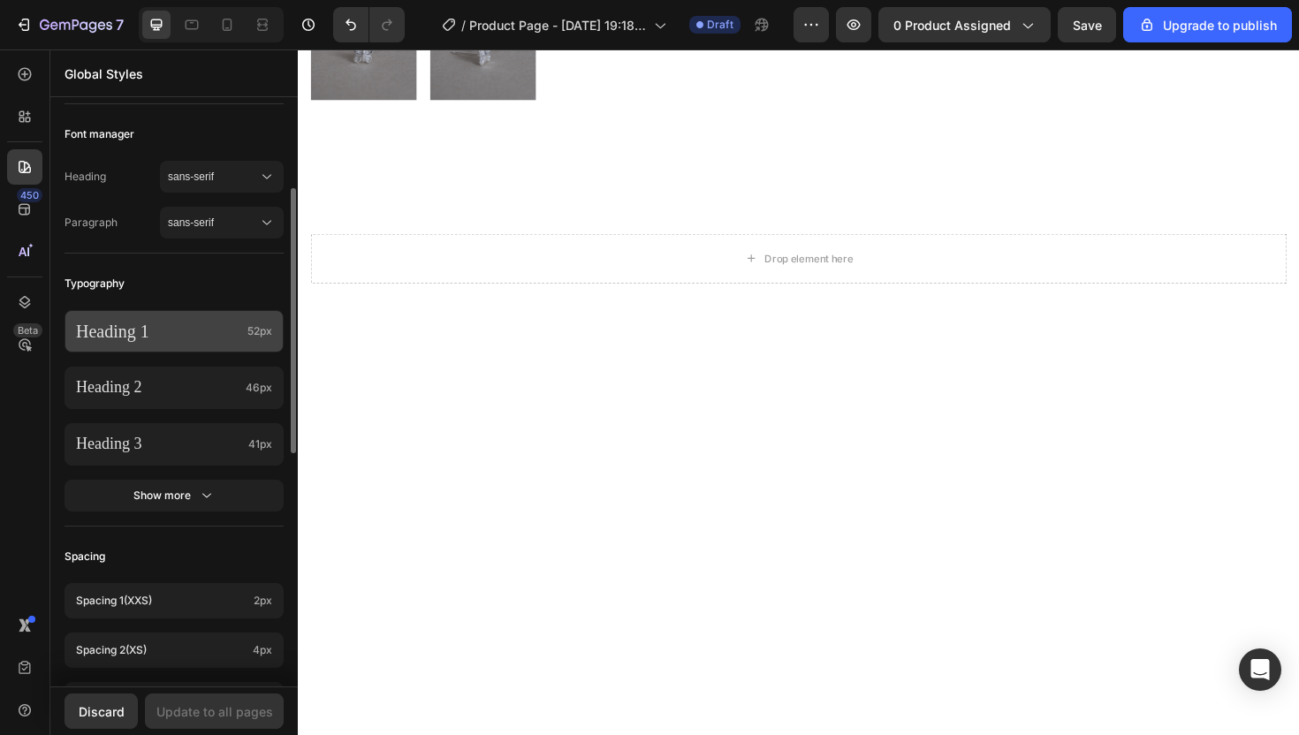
scroll to position [258, 0]
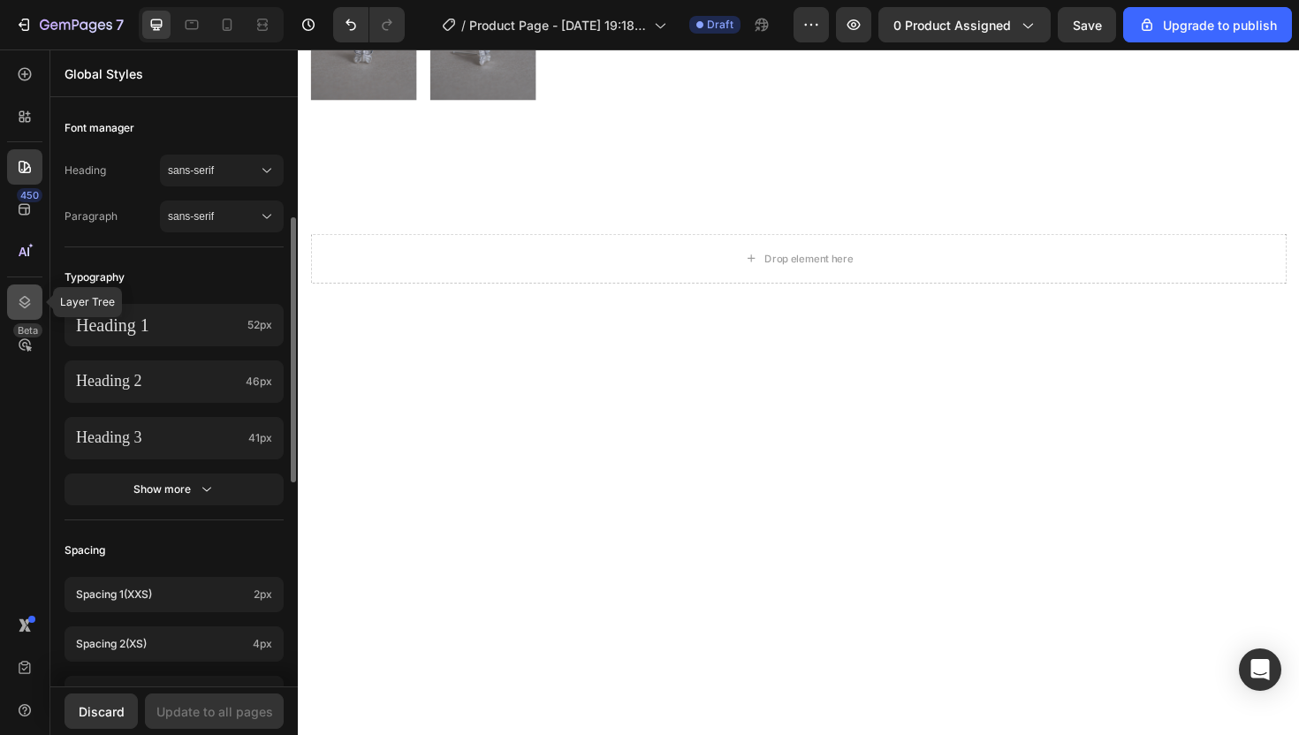
click at [16, 299] on icon at bounding box center [25, 302] width 18 height 18
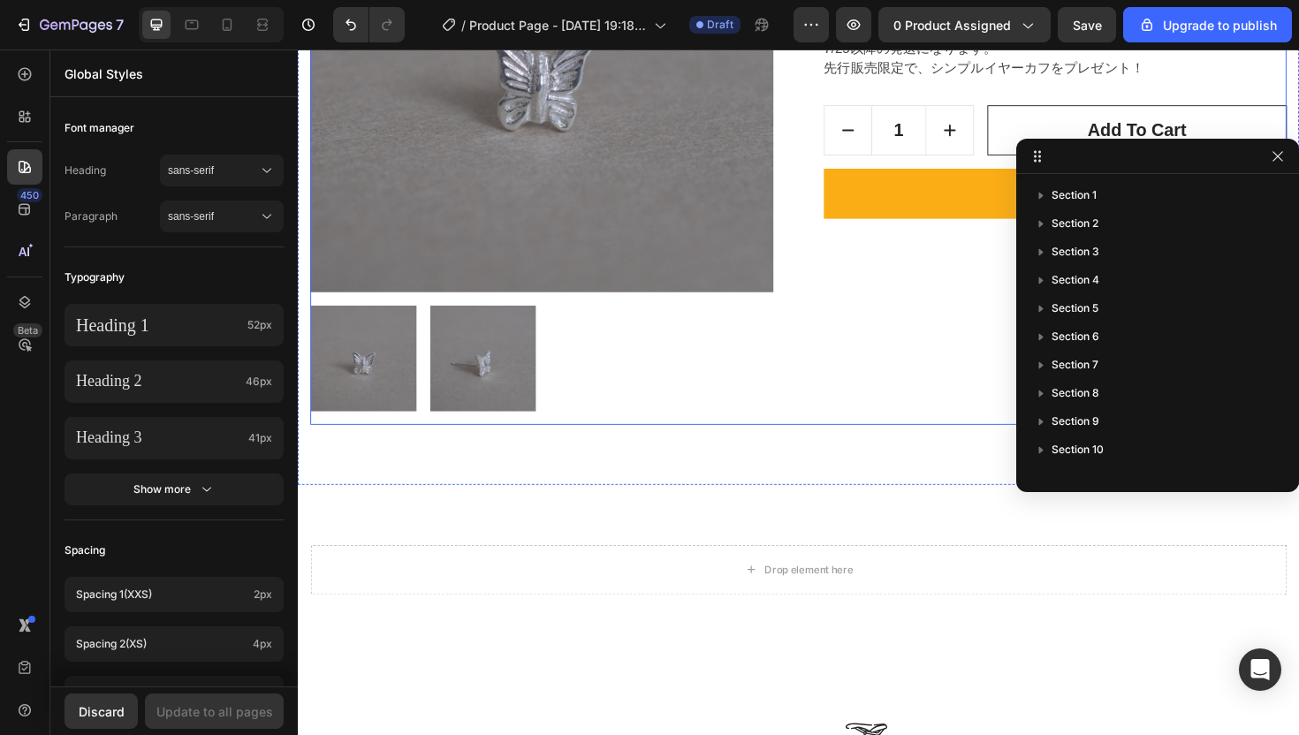
scroll to position [347, 0]
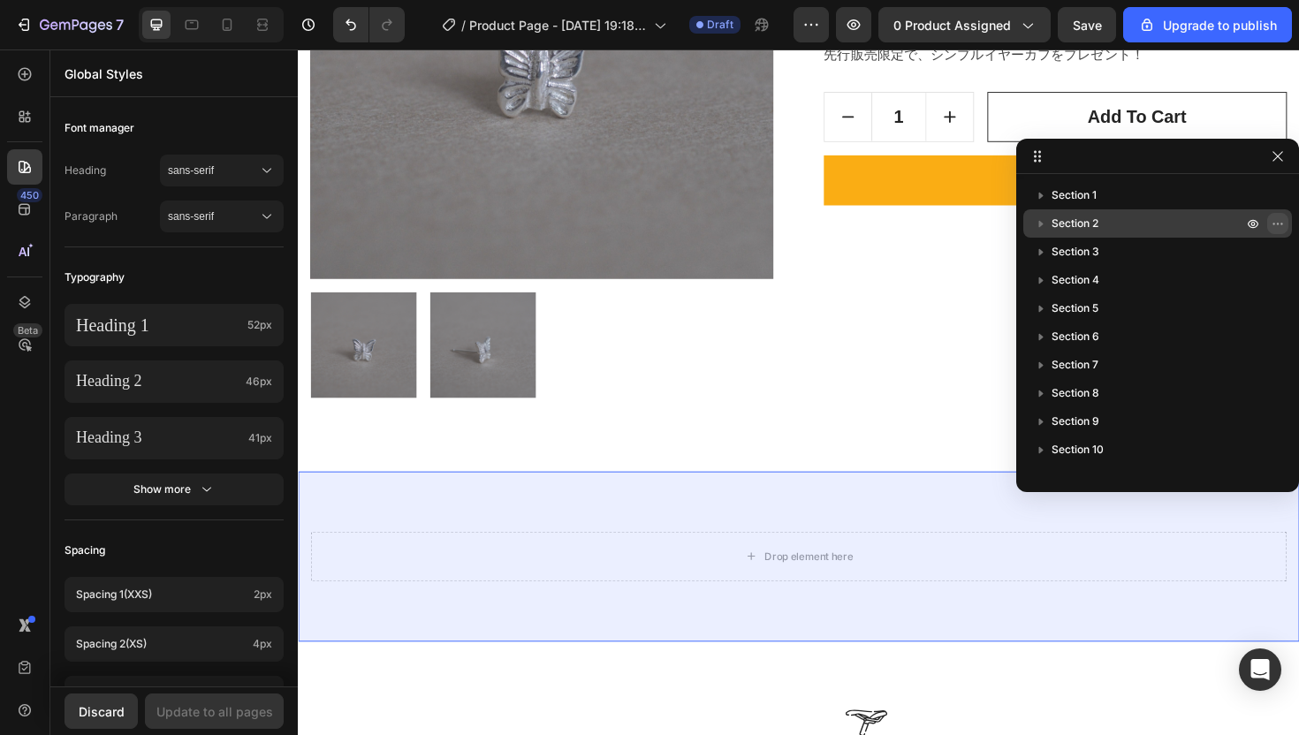
click at [1279, 224] on icon "button" at bounding box center [1277, 223] width 14 height 14
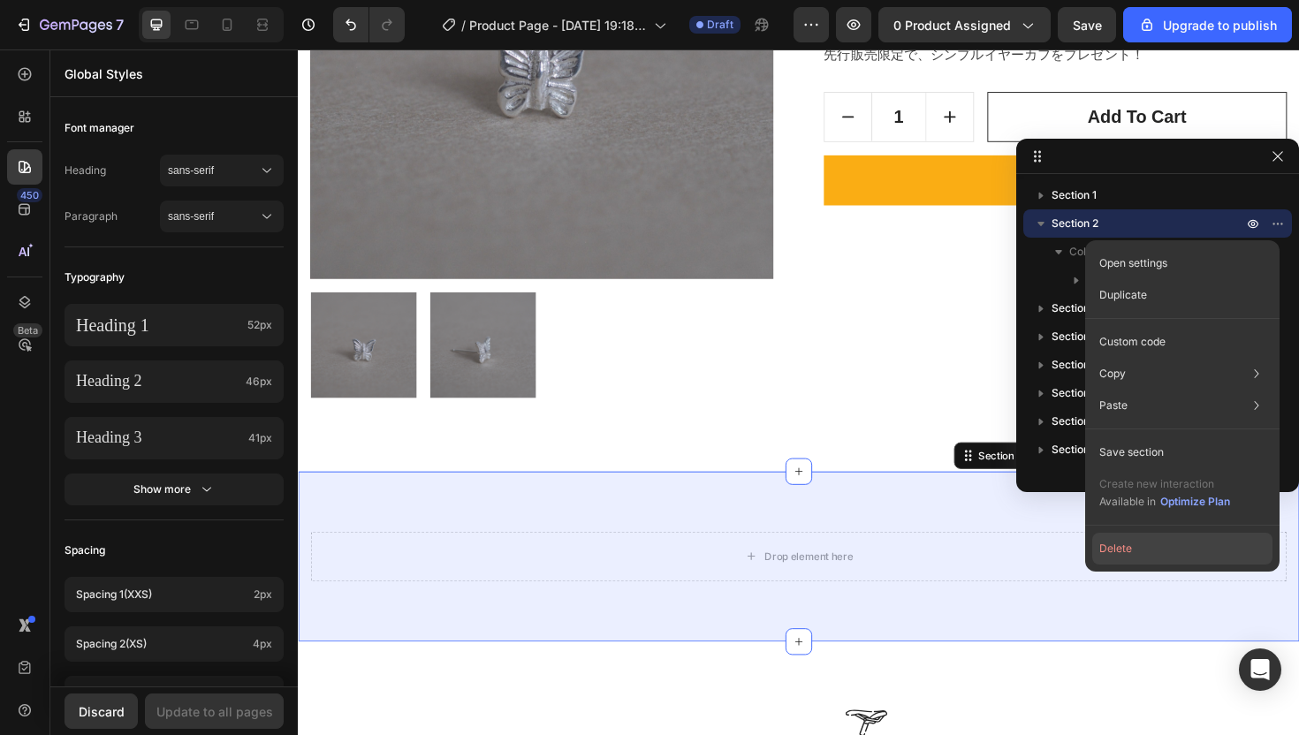
click at [1131, 549] on button "Delete" at bounding box center [1182, 549] width 180 height 32
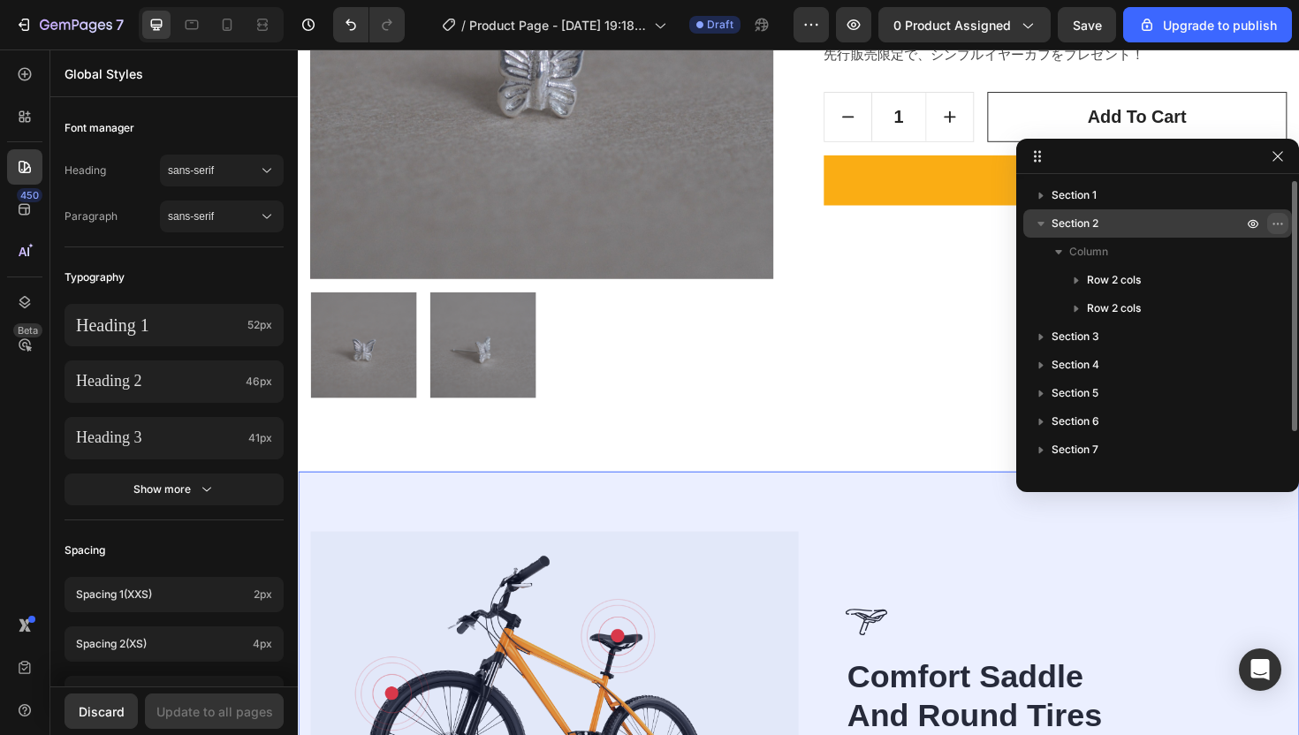
click at [1278, 224] on icon "button" at bounding box center [1277, 223] width 14 height 14
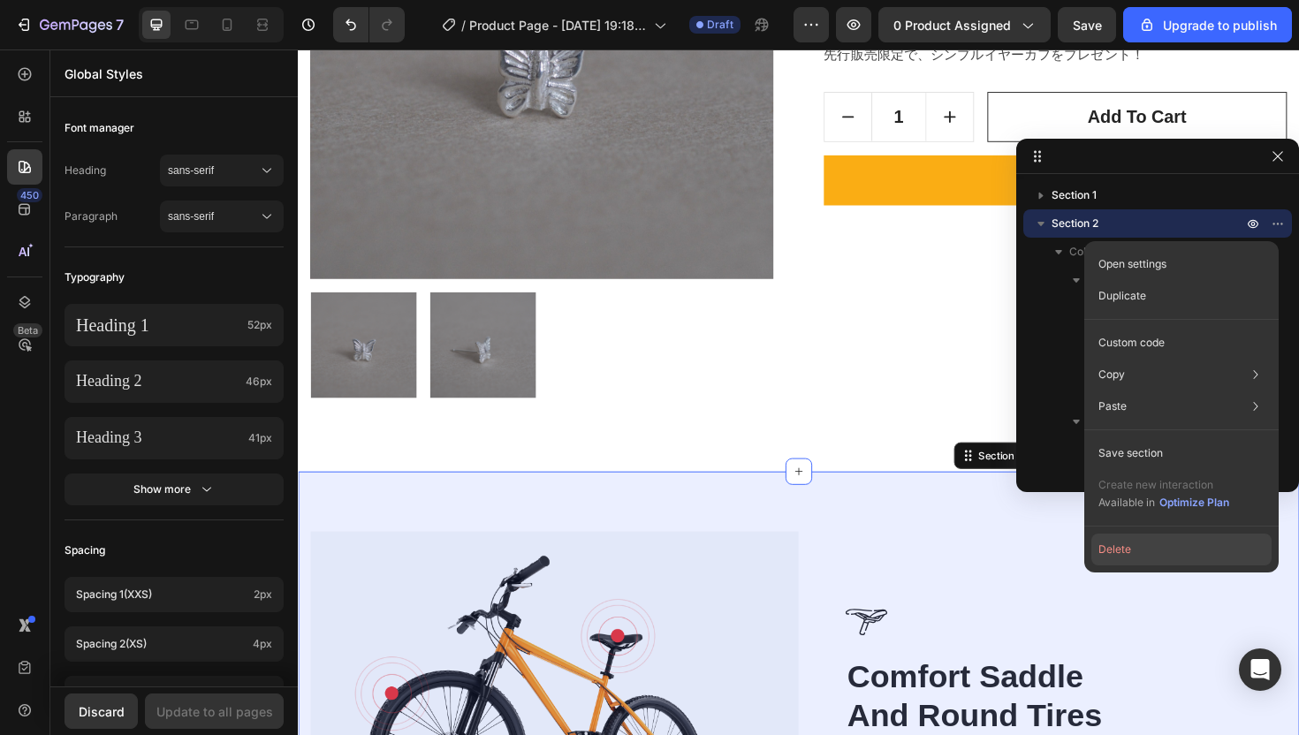
click at [1180, 544] on button "Delete" at bounding box center [1181, 550] width 180 height 32
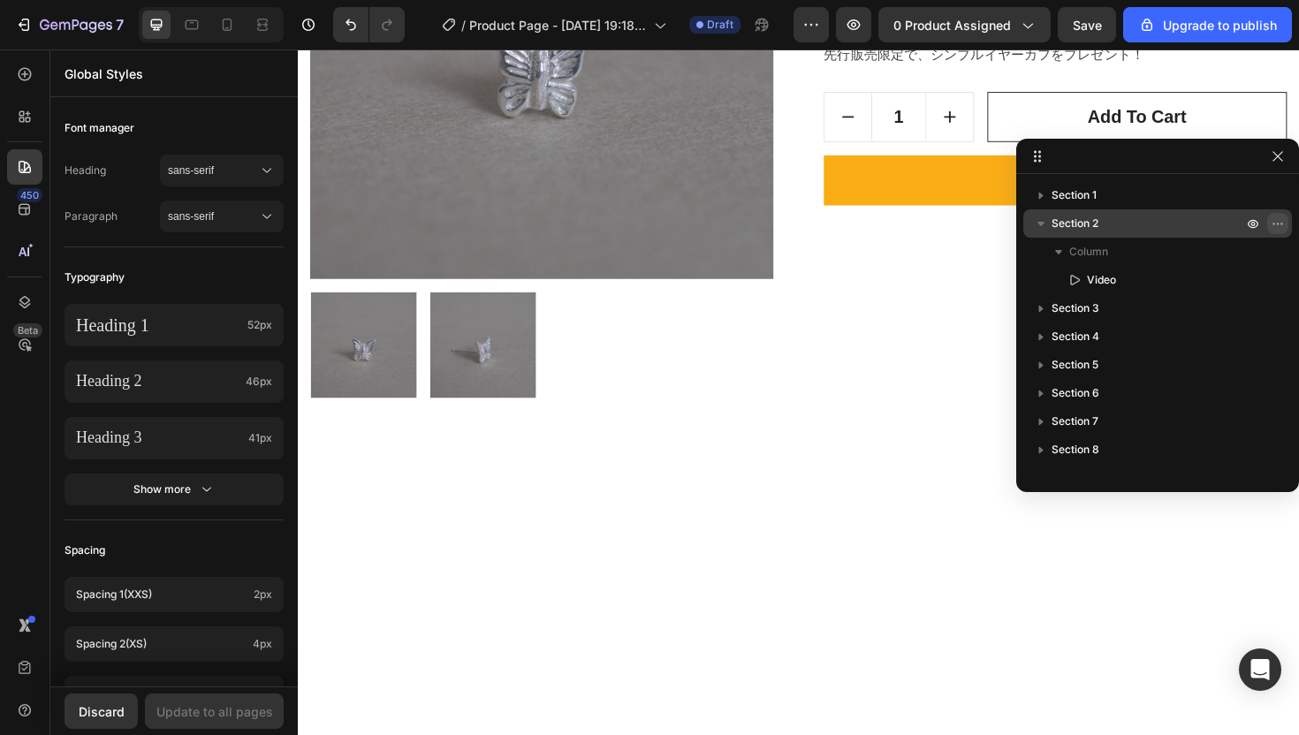
click at [1281, 225] on icon "button" at bounding box center [1277, 223] width 14 height 14
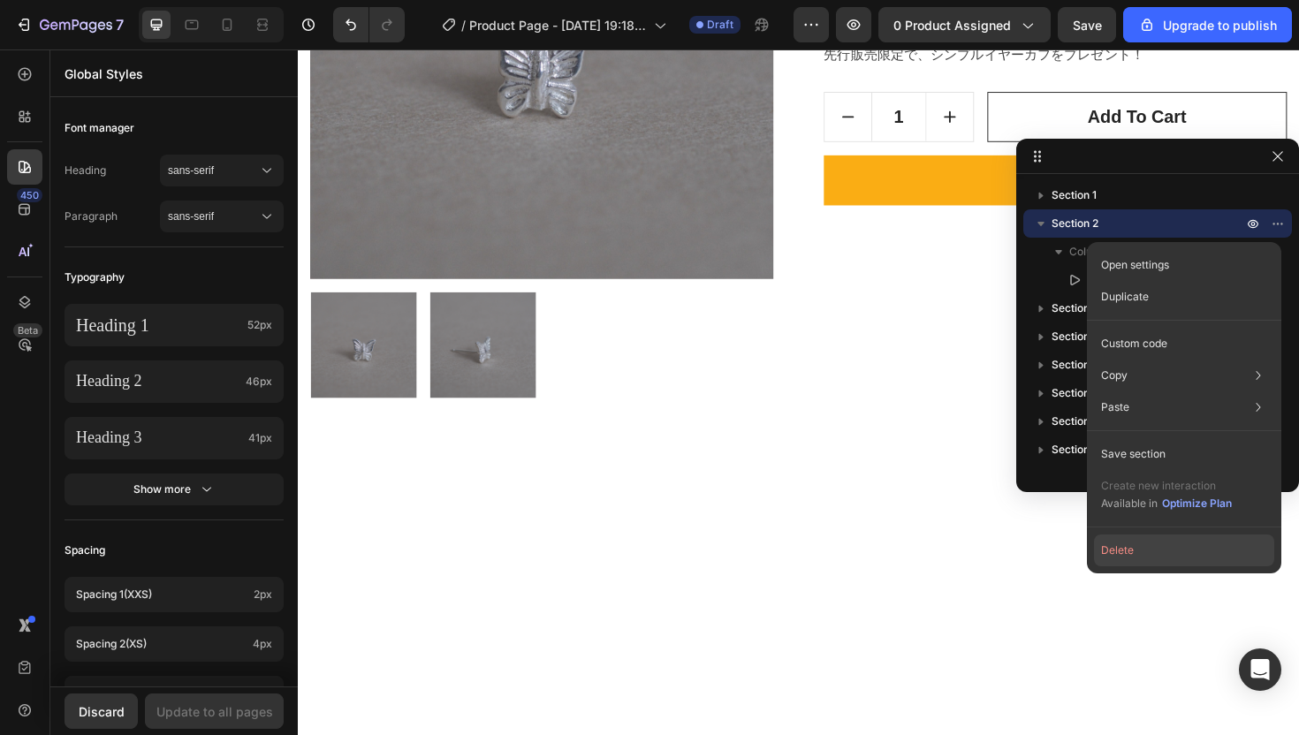
click at [1164, 560] on button "Delete" at bounding box center [1184, 550] width 180 height 32
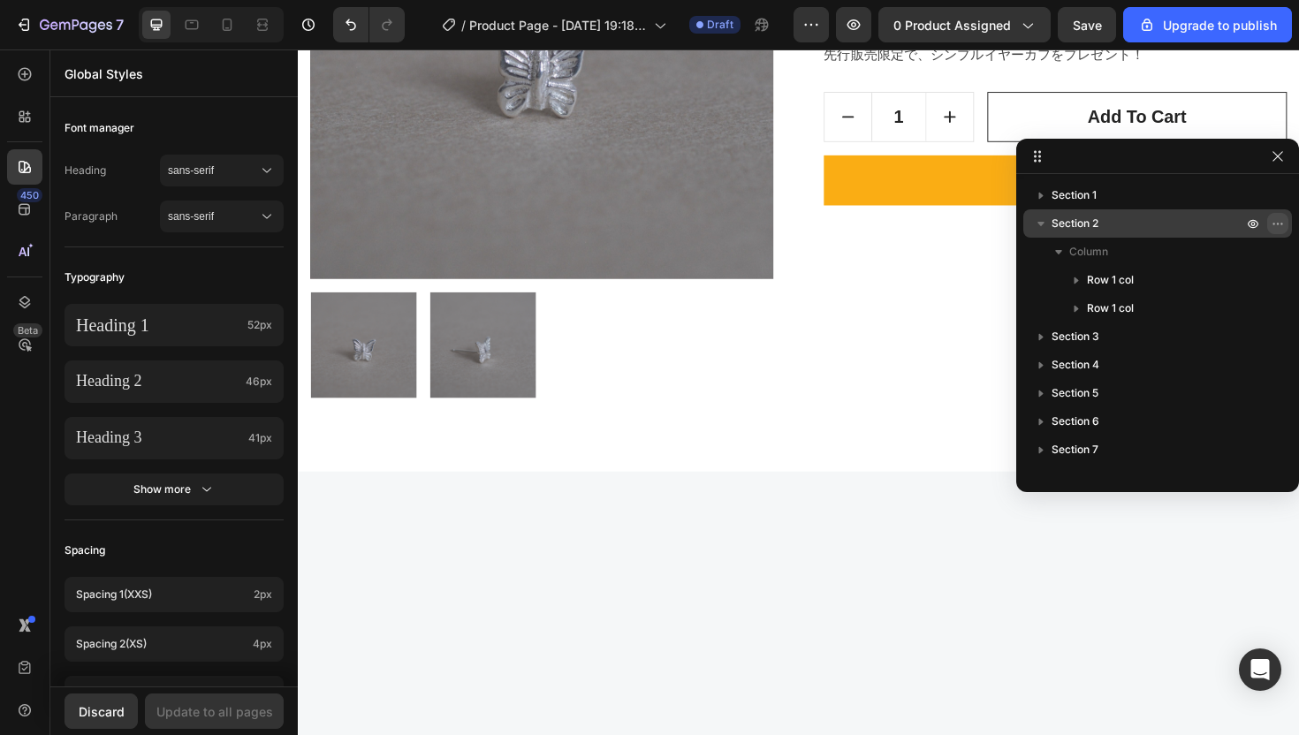
click at [1282, 225] on icon "button" at bounding box center [1277, 223] width 14 height 14
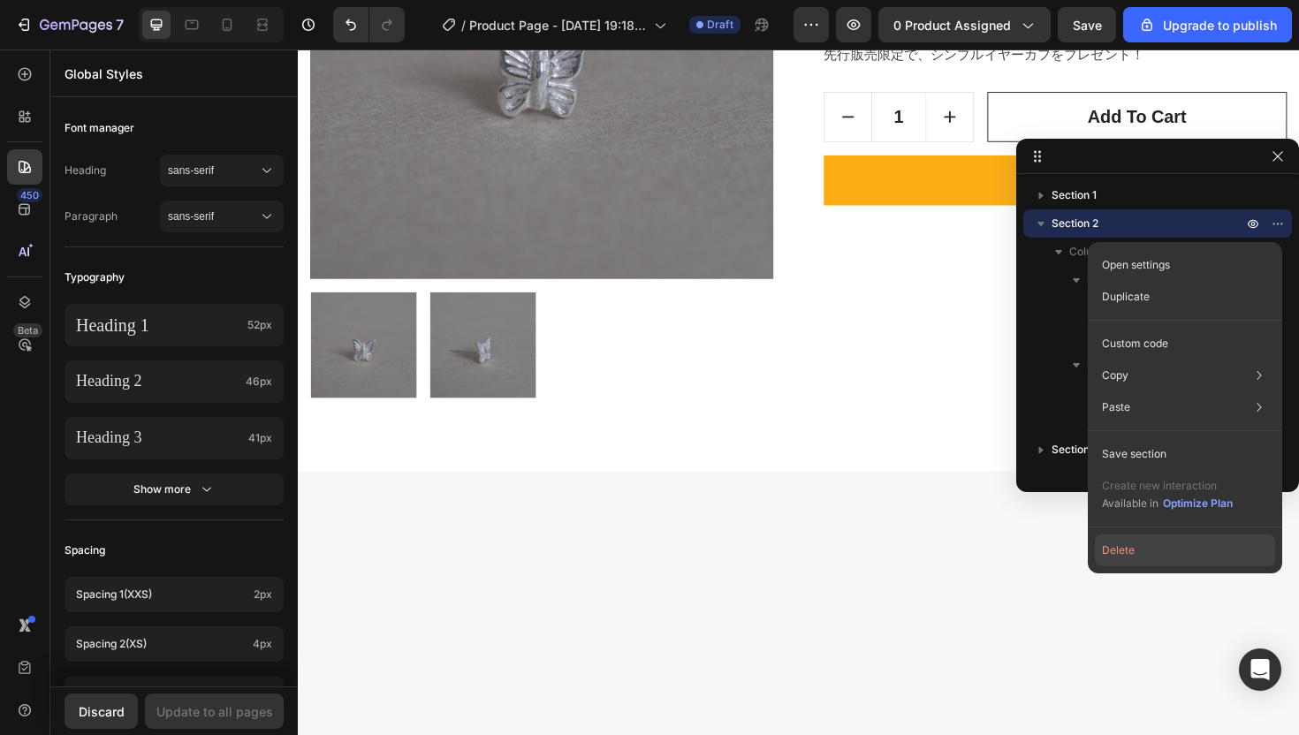
click at [1185, 534] on button "Delete" at bounding box center [1185, 550] width 180 height 32
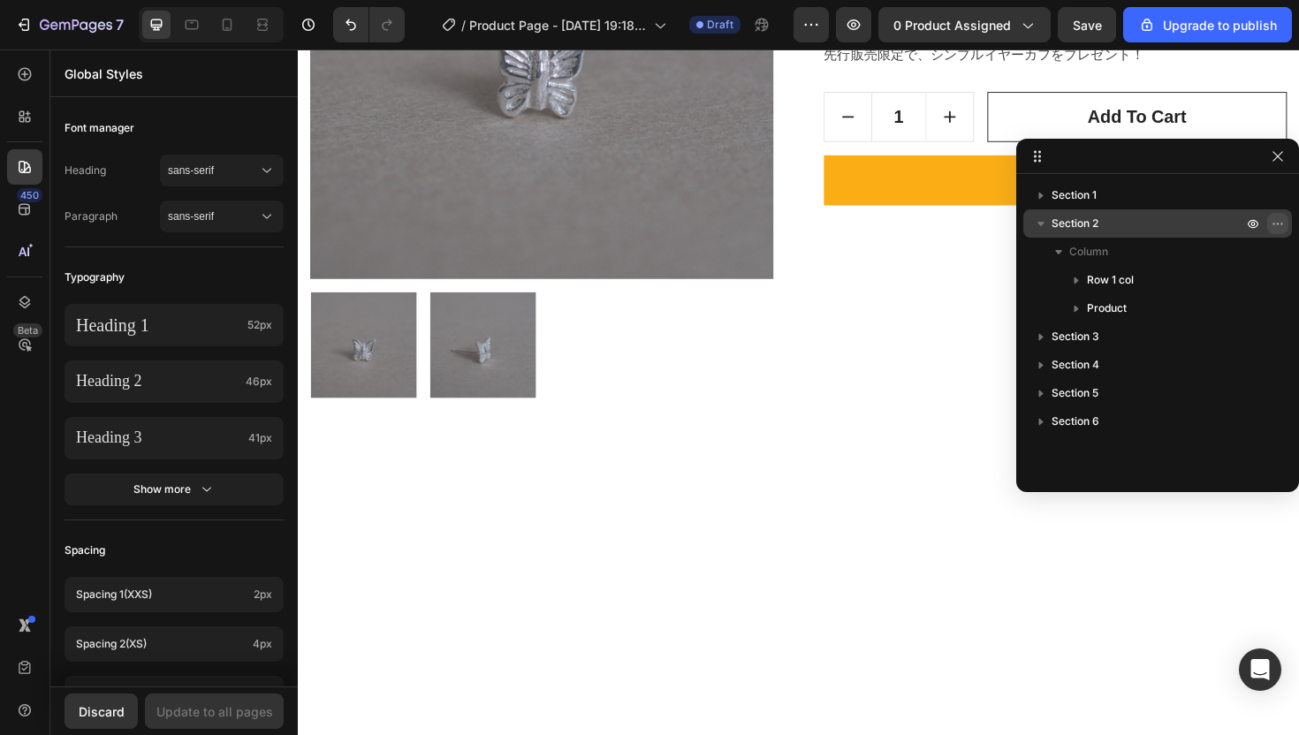
click at [1279, 229] on icon "button" at bounding box center [1277, 223] width 14 height 14
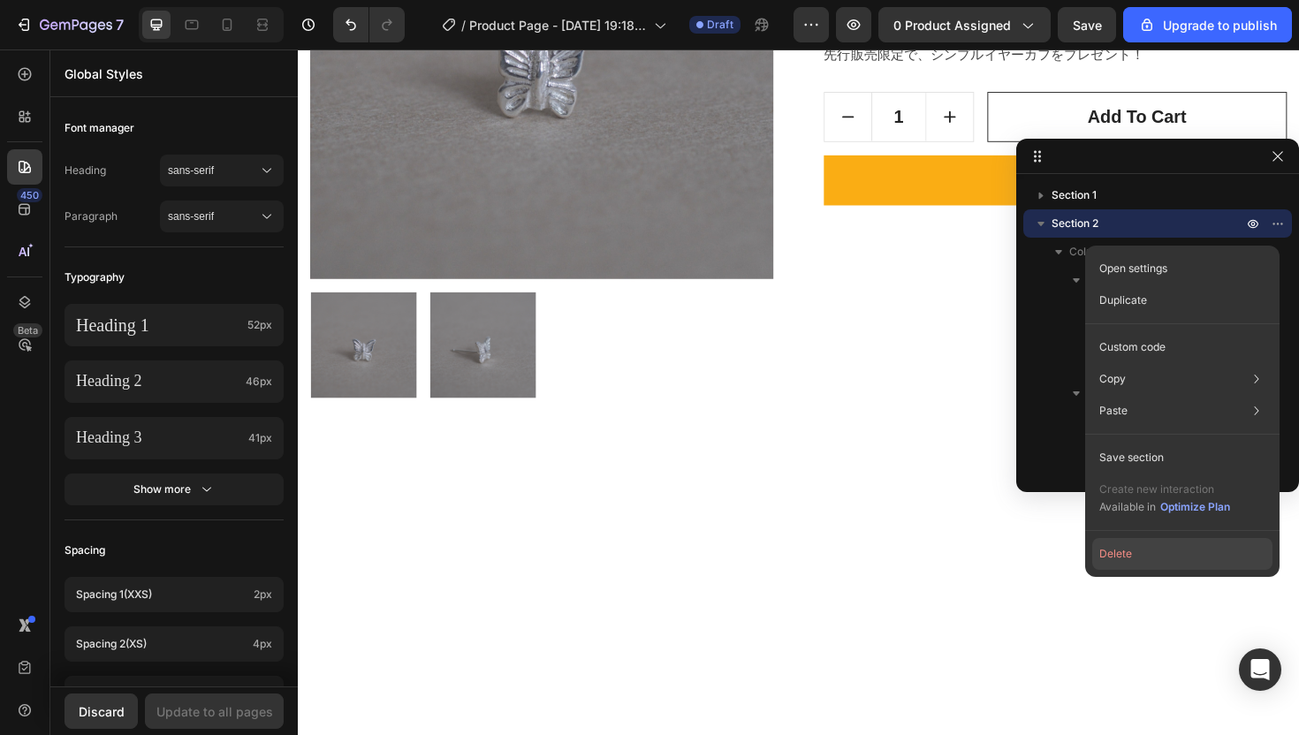
click at [1179, 543] on button "Delete" at bounding box center [1182, 554] width 180 height 32
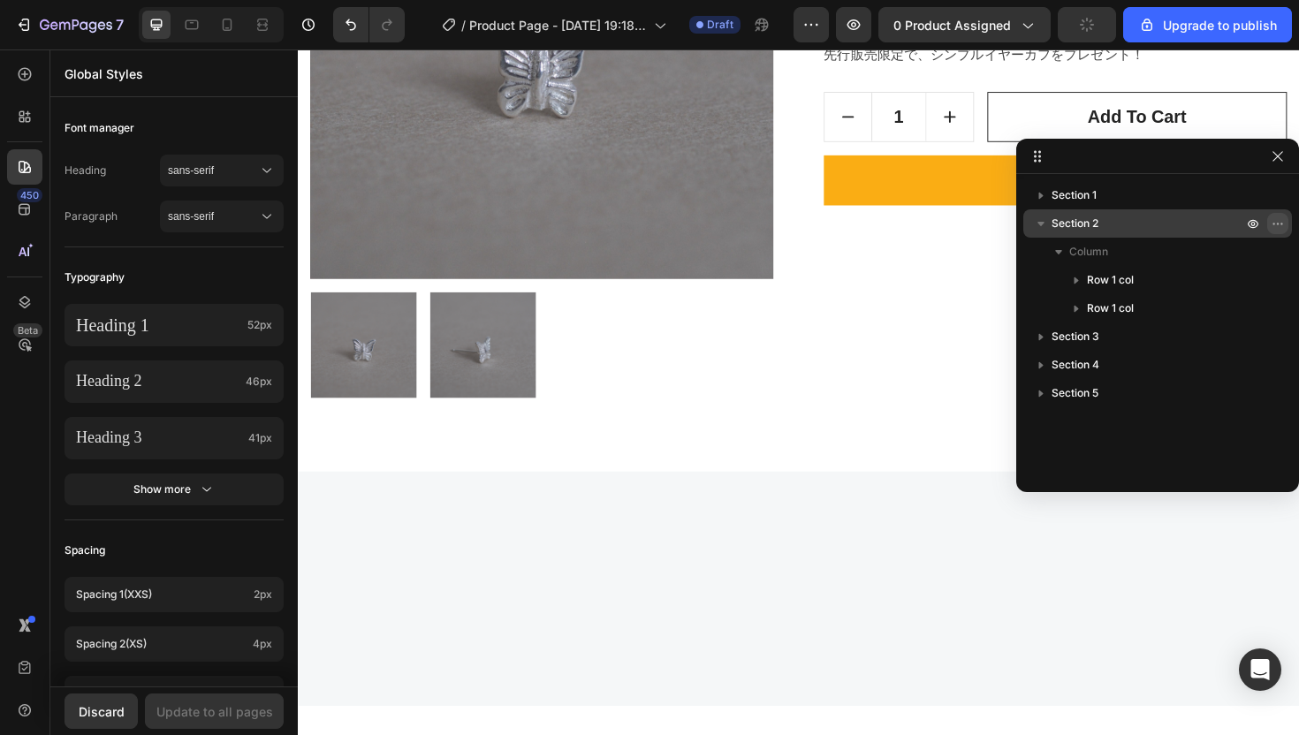
click at [1279, 226] on icon "button" at bounding box center [1277, 223] width 14 height 14
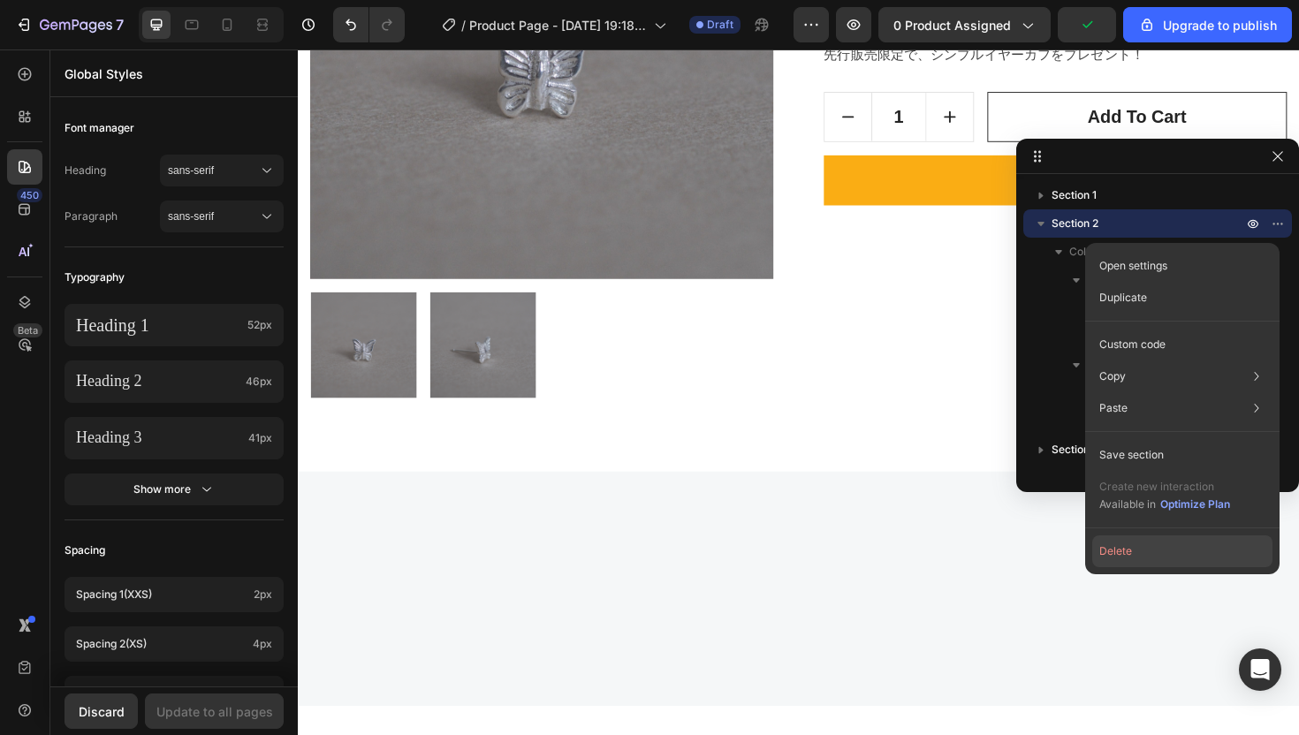
click at [1145, 543] on button "Delete" at bounding box center [1182, 551] width 180 height 32
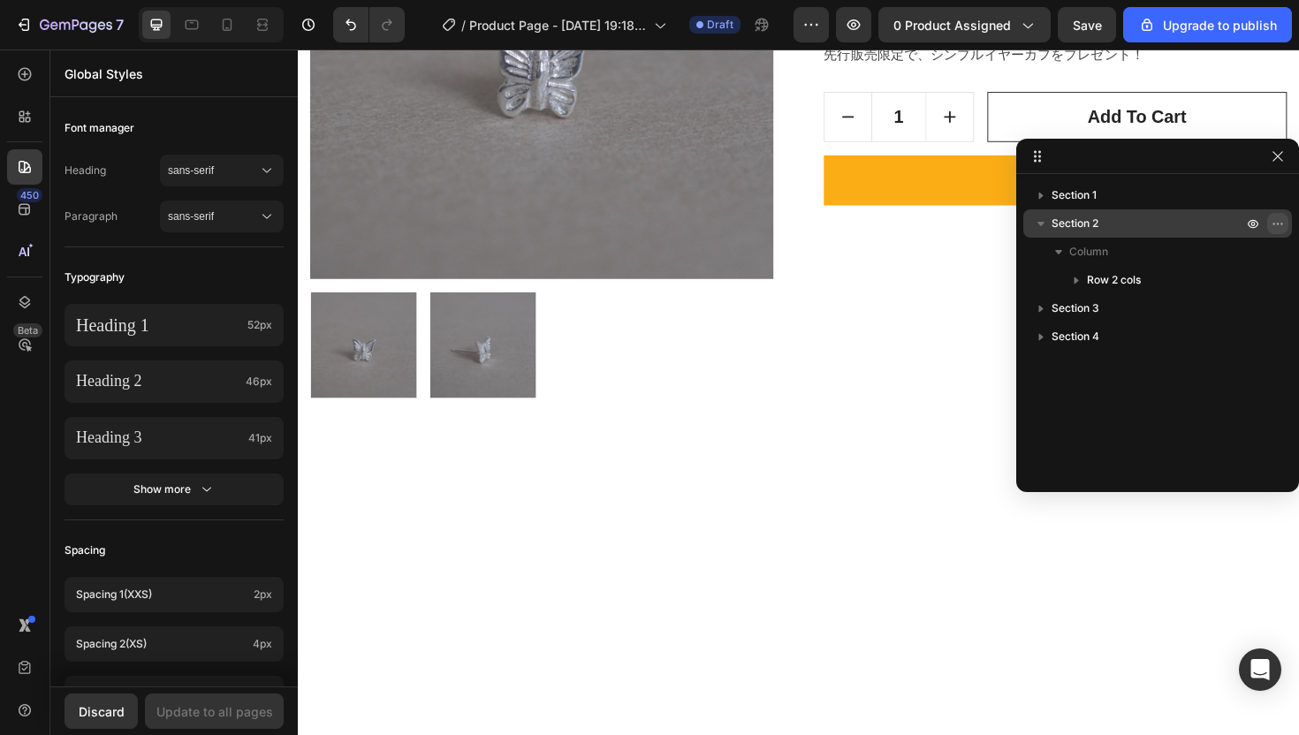
click at [1281, 226] on icon "button" at bounding box center [1277, 223] width 14 height 14
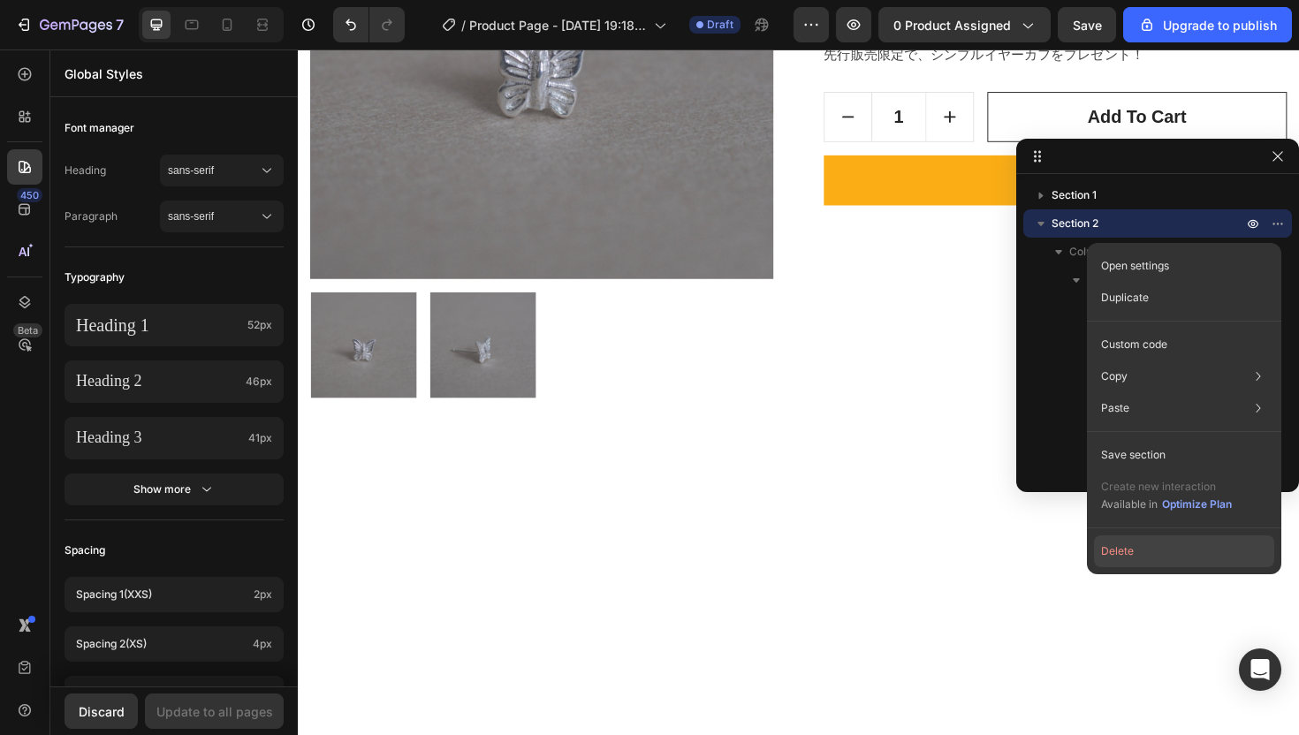
click at [1156, 545] on button "Delete" at bounding box center [1184, 551] width 180 height 32
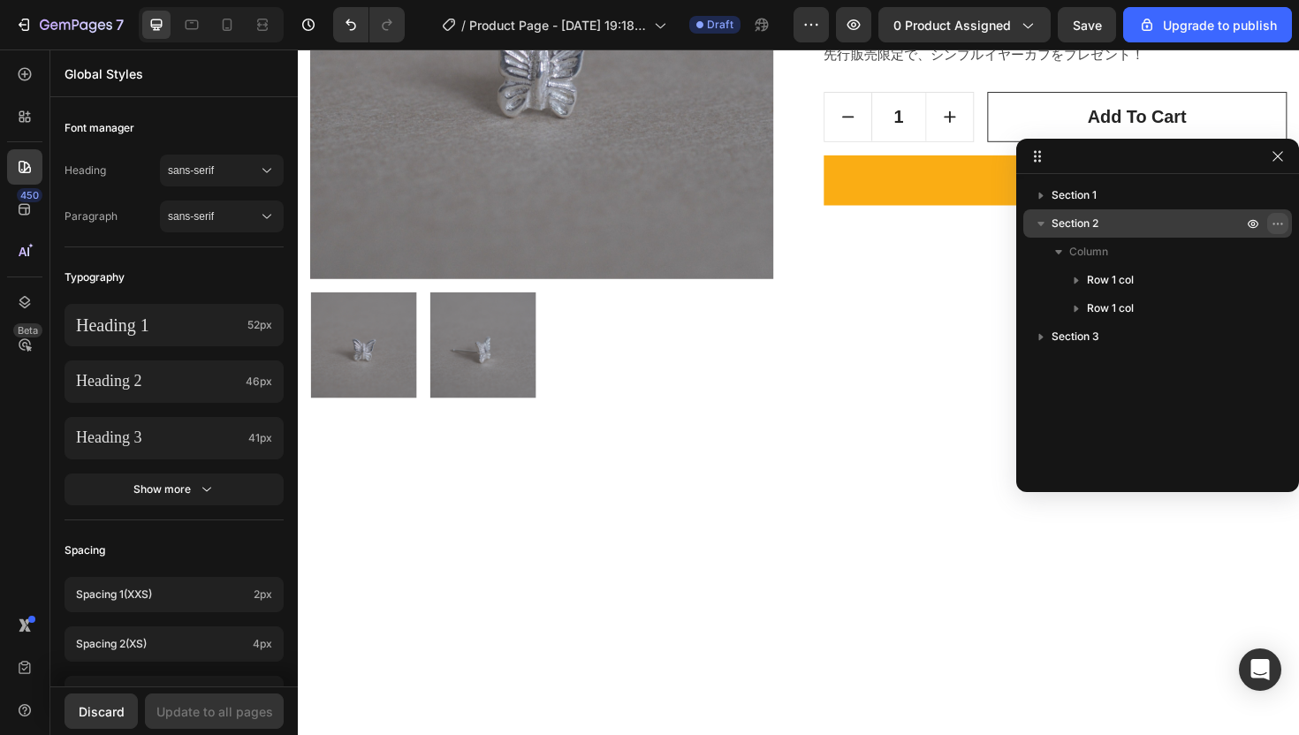
click at [1285, 230] on button "button" at bounding box center [1277, 223] width 21 height 21
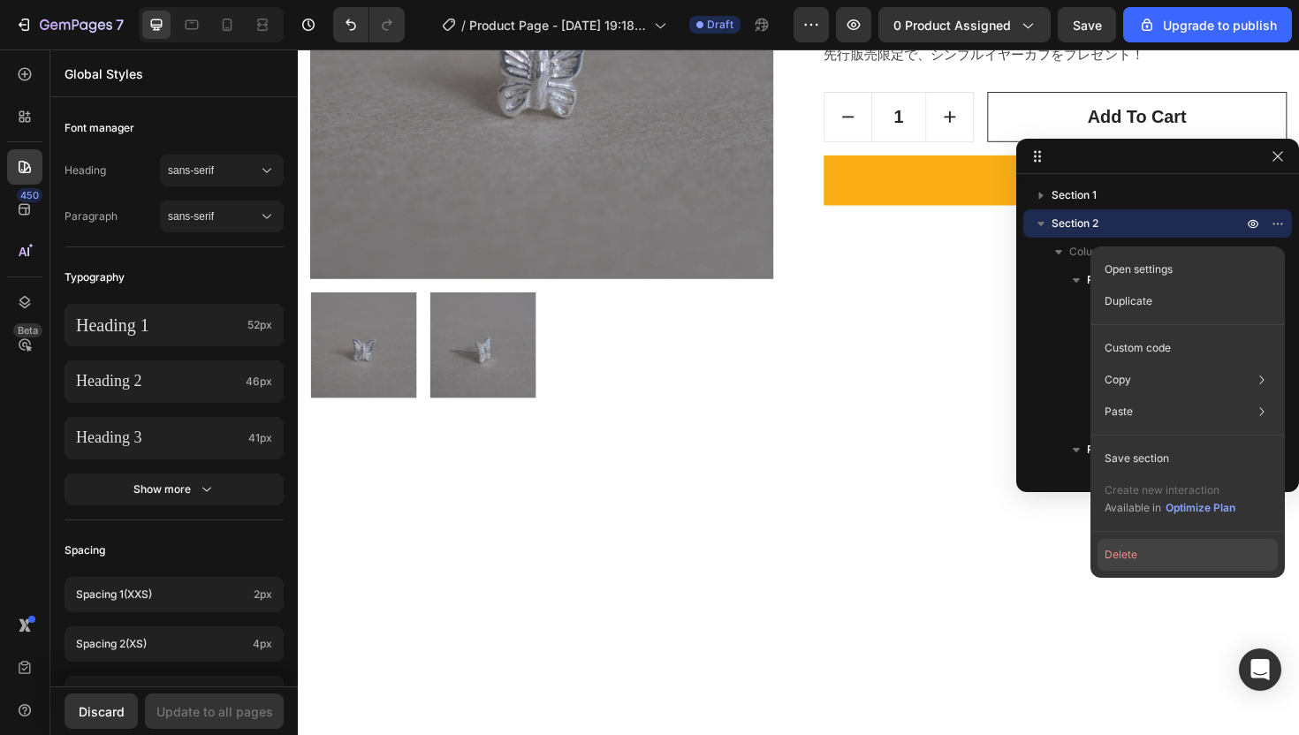
click at [1154, 557] on button "Delete" at bounding box center [1187, 555] width 180 height 32
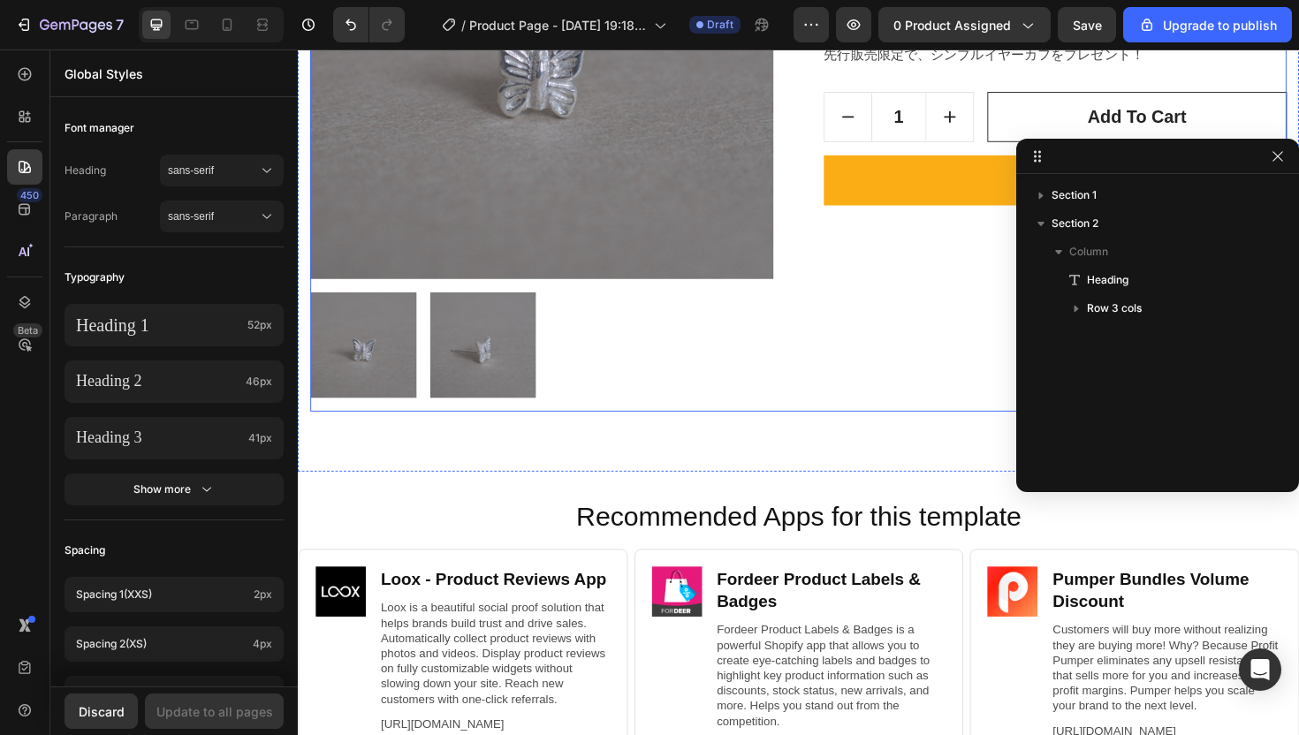
scroll to position [734, 0]
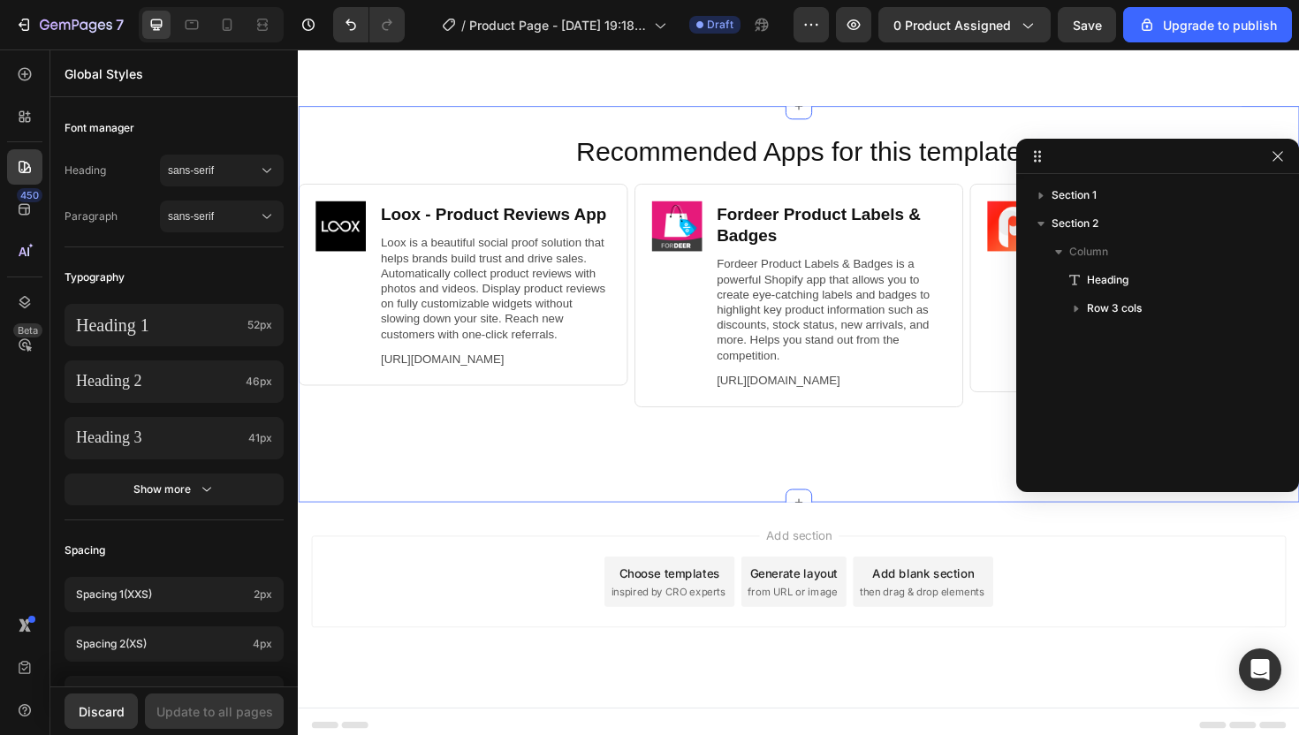
click at [721, 497] on div "Recommended Apps for this template Heading Image Loox ‑ Product Reviews App Hea…" at bounding box center [828, 320] width 1060 height 421
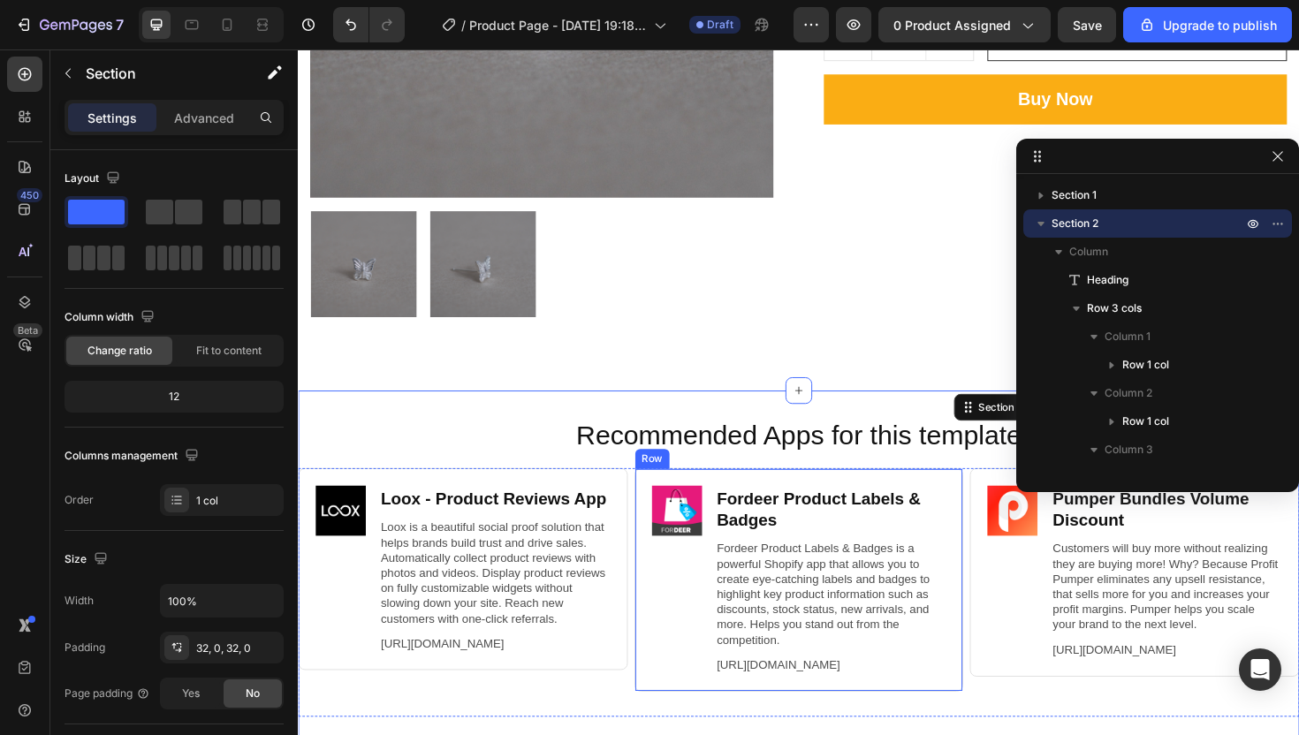
click at [719, 318] on div at bounding box center [556, 277] width 490 height 112
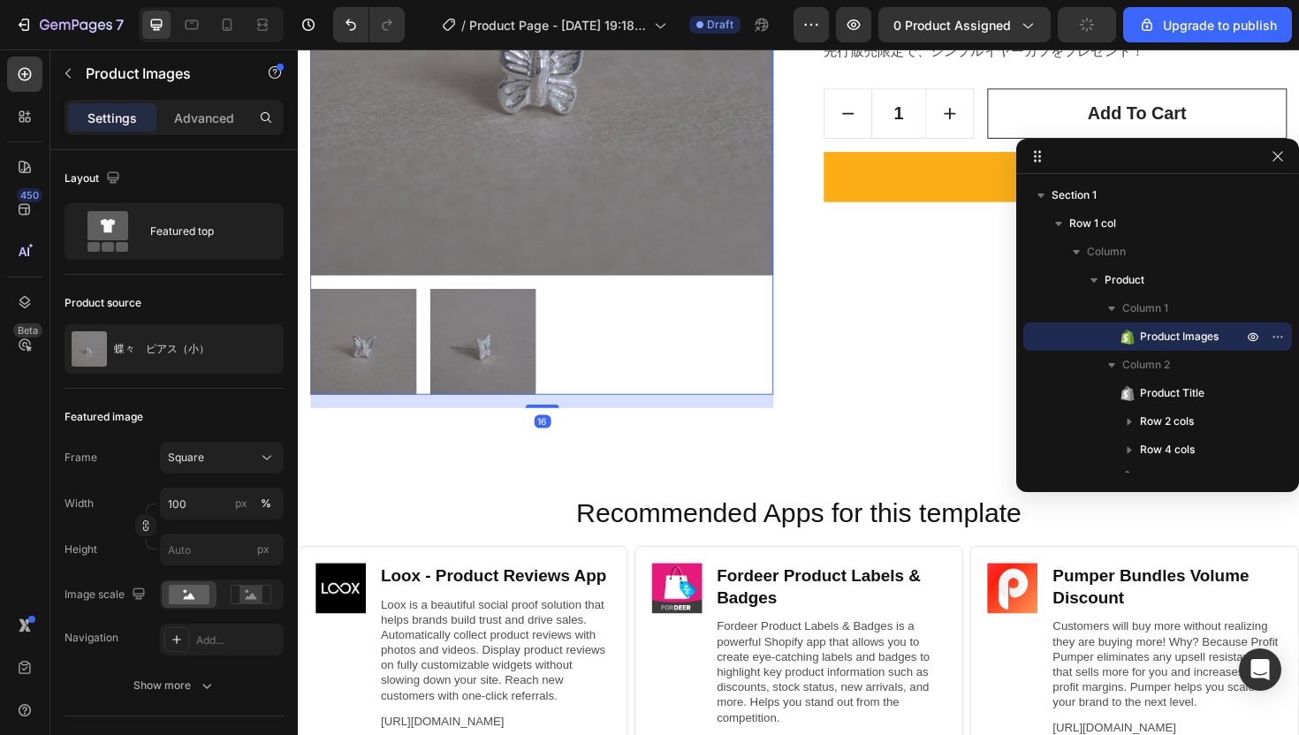
scroll to position [339, 0]
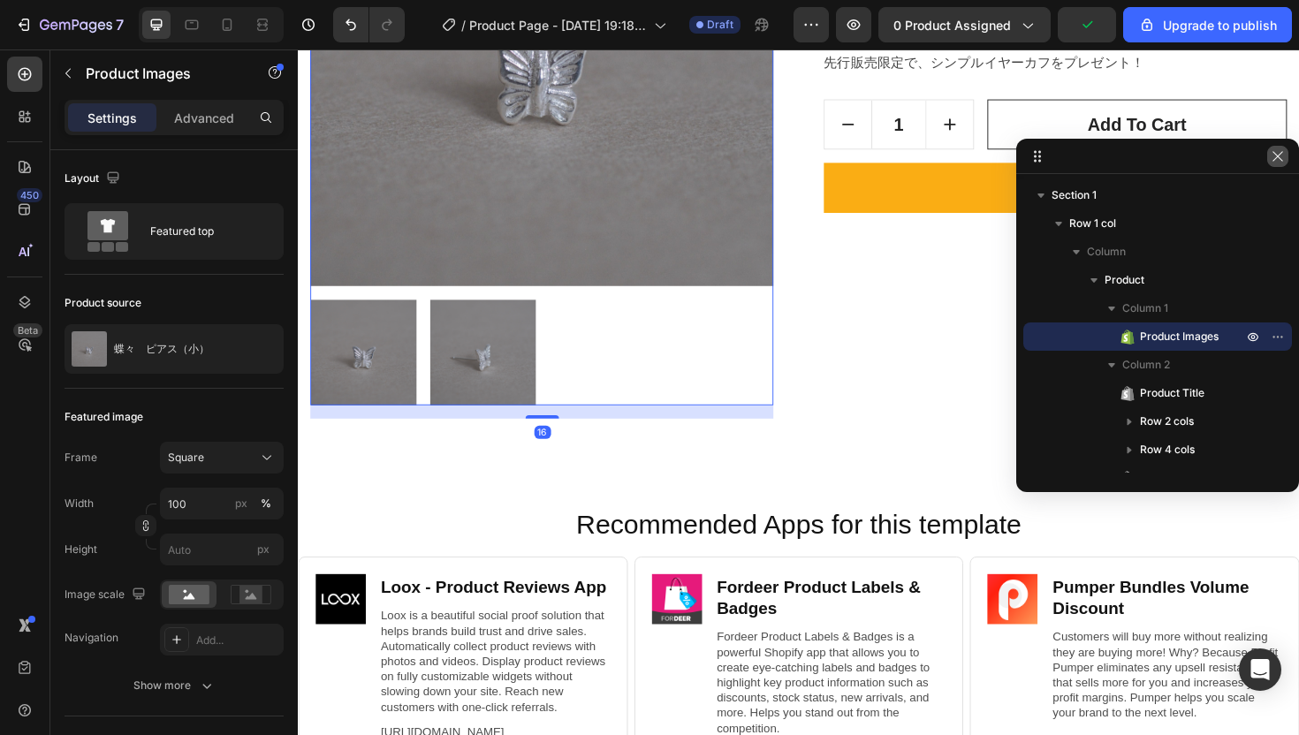
click at [1280, 156] on icon "button" at bounding box center [1277, 156] width 14 height 14
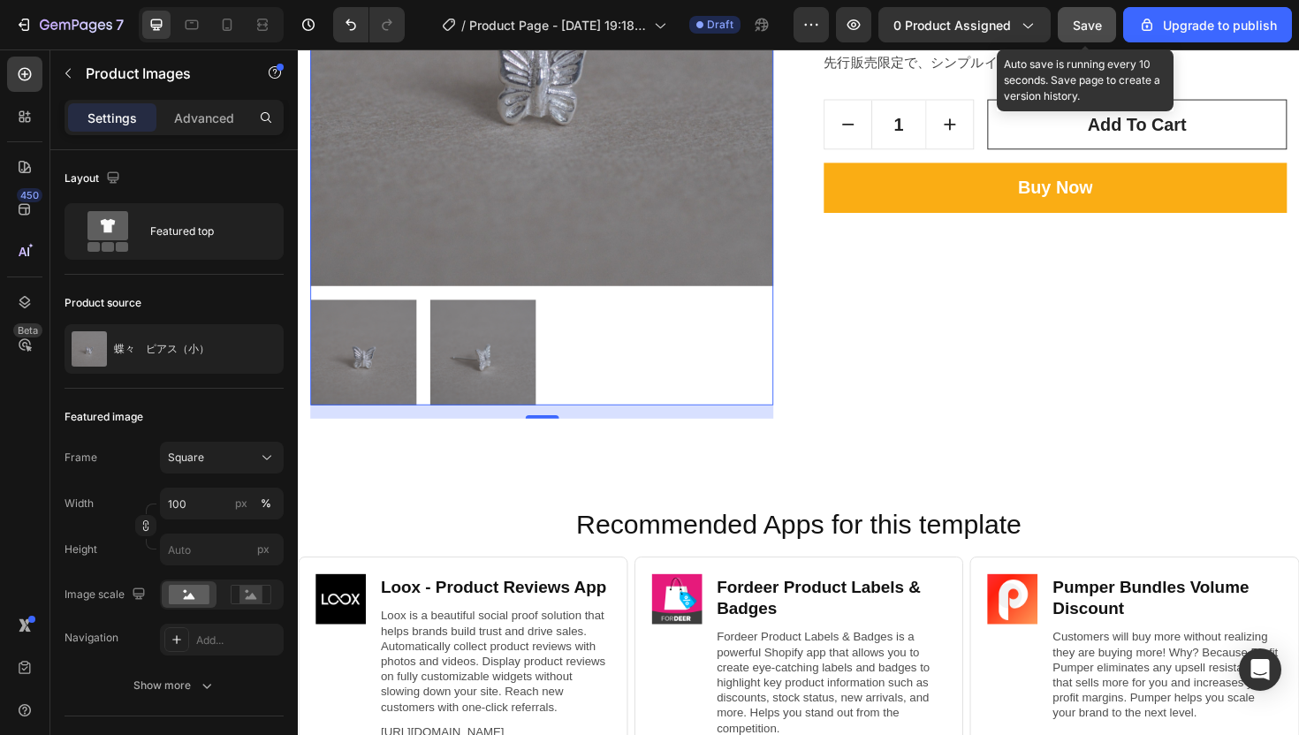
click at [1074, 33] on div "Save" at bounding box center [1087, 25] width 29 height 19
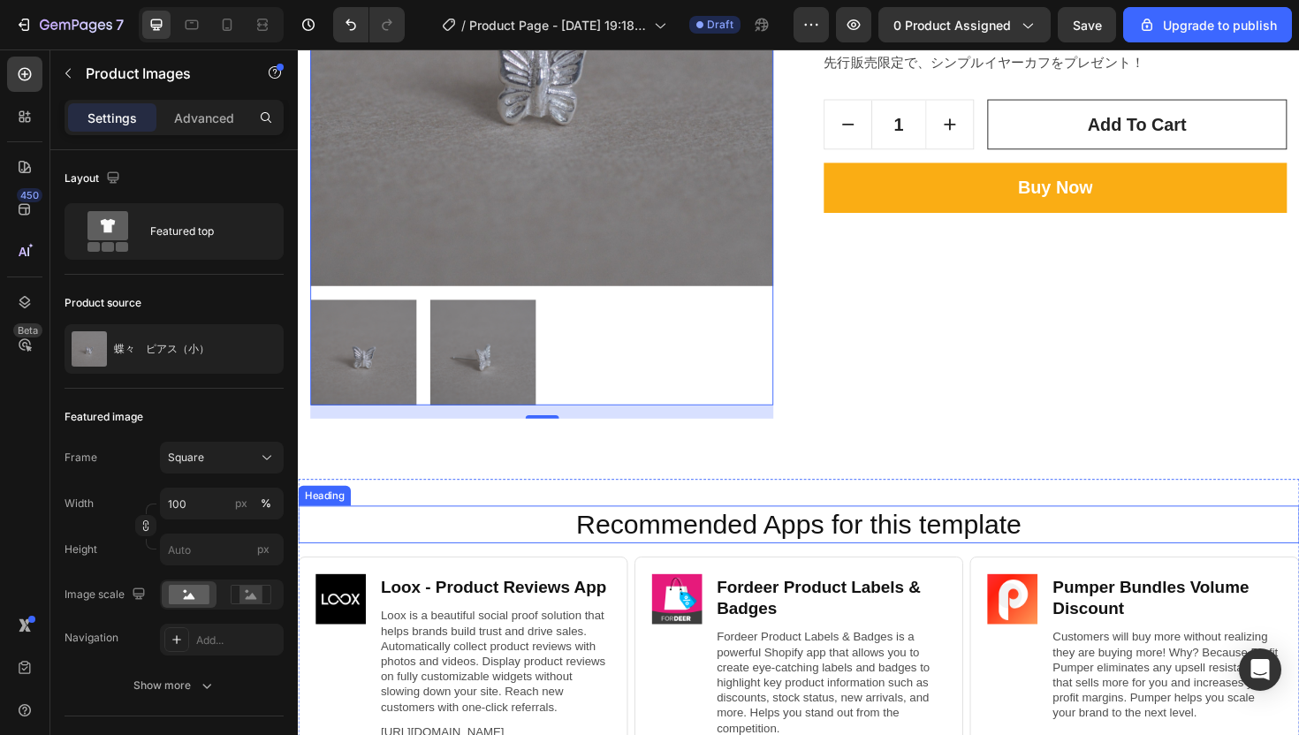
click at [542, 533] on h2 "Recommended Apps for this template" at bounding box center [827, 553] width 1025 height 41
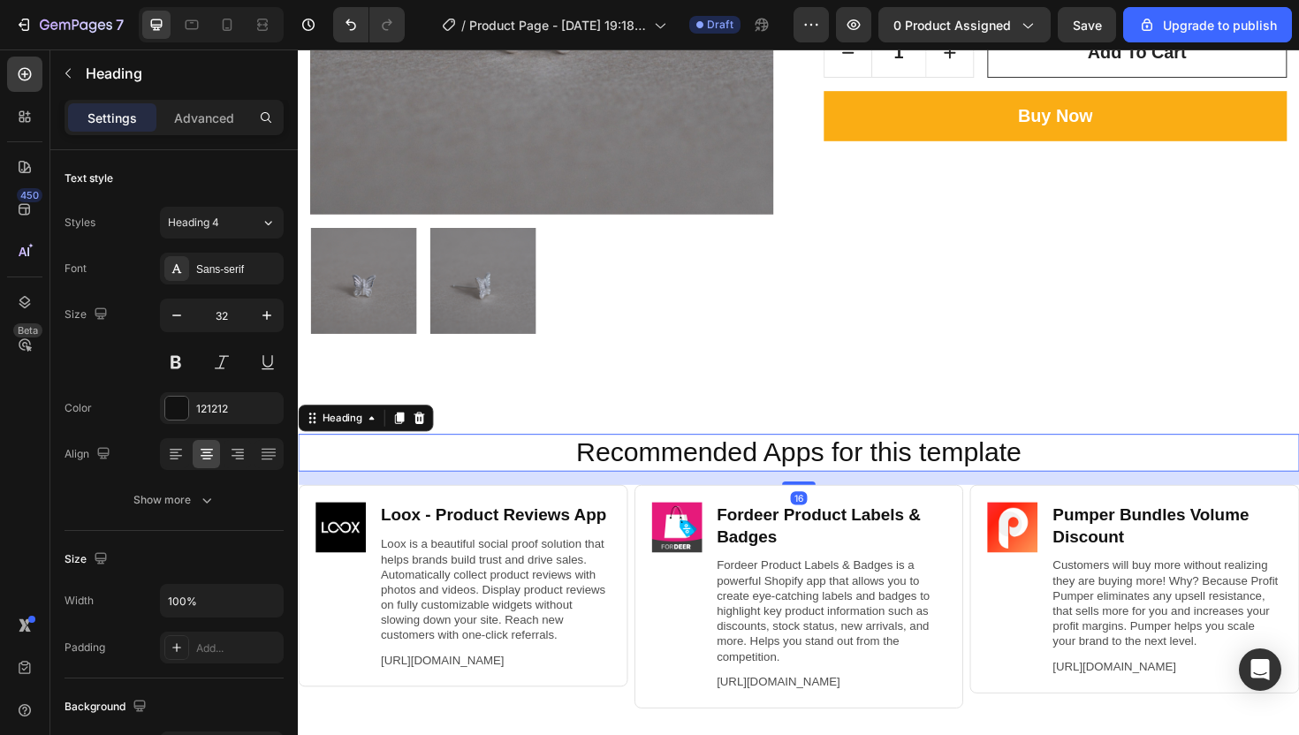
scroll to position [427, 0]
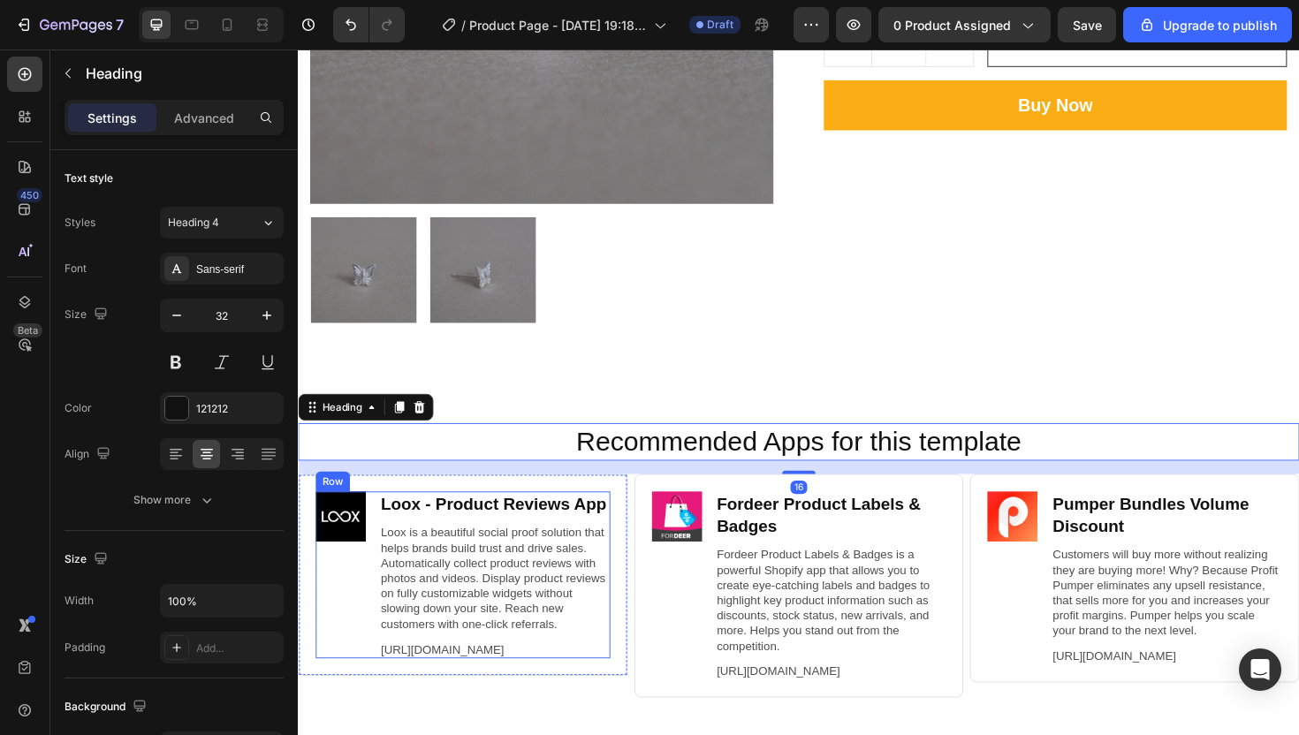
click at [316, 640] on div "Image" at bounding box center [342, 606] width 53 height 177
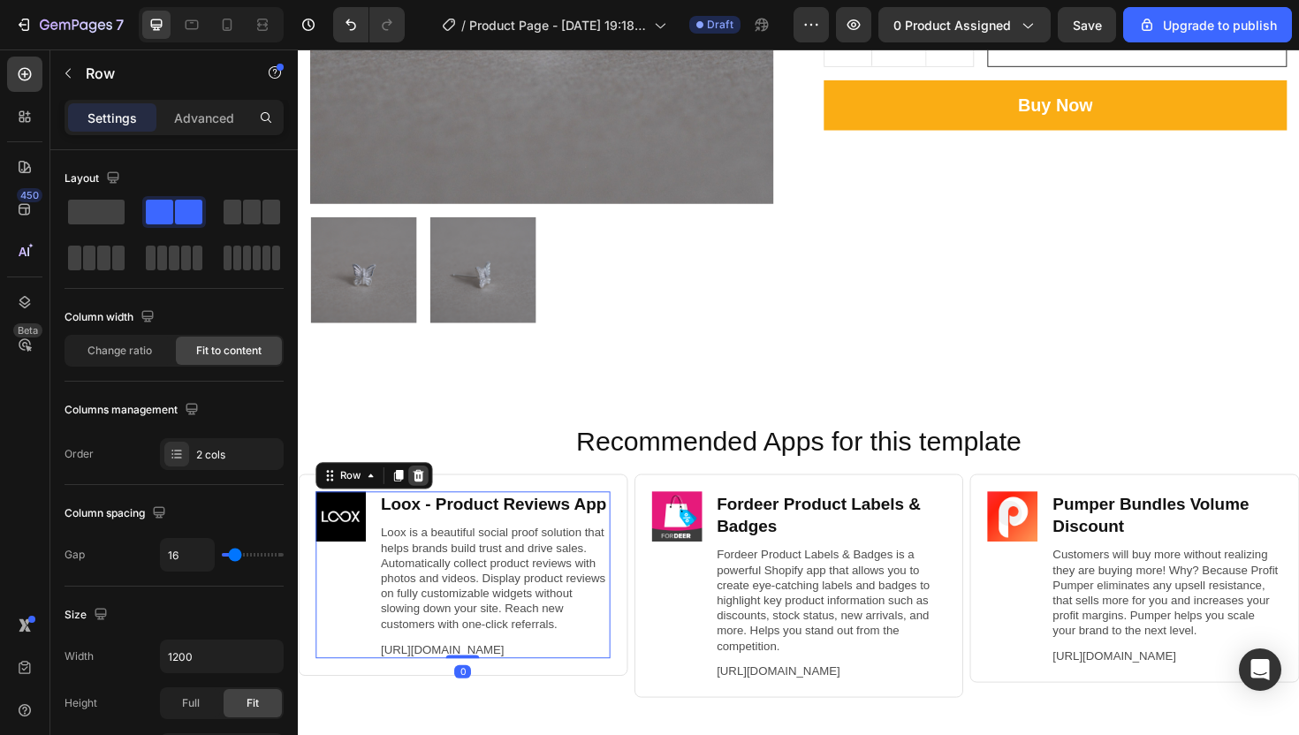
click at [424, 495] on icon at bounding box center [425, 501] width 11 height 12
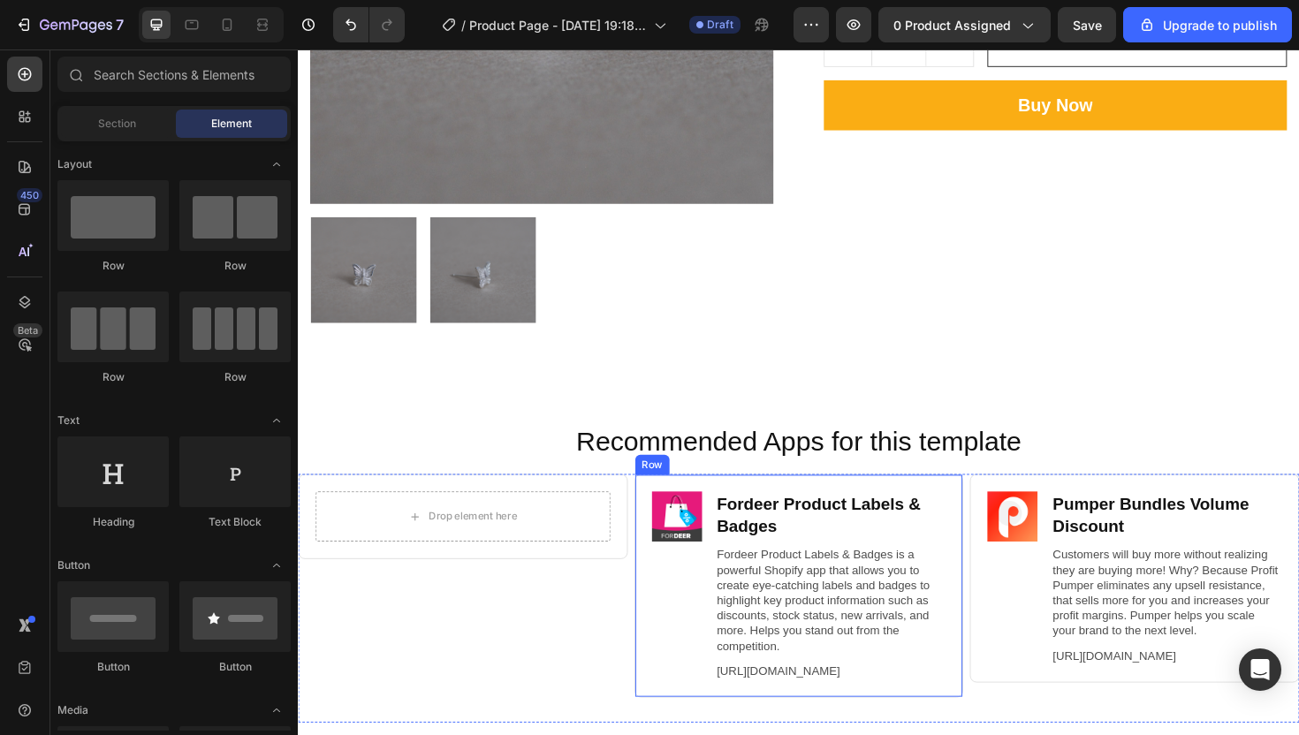
click at [900, 499] on div "Image Fordeer Product Labels & Badges Heading Fordeer Product Labels & Badges i…" at bounding box center [828, 617] width 349 height 237
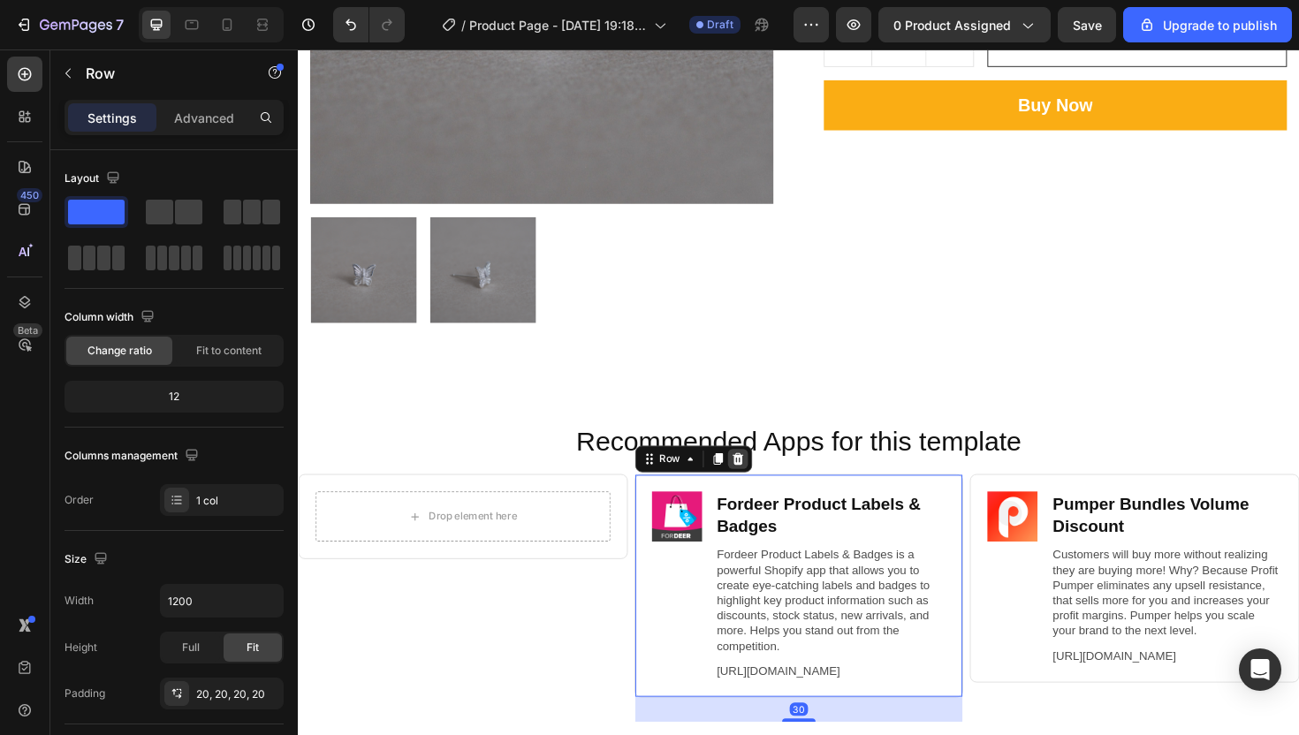
click at [757, 476] on icon at bounding box center [763, 483] width 14 height 14
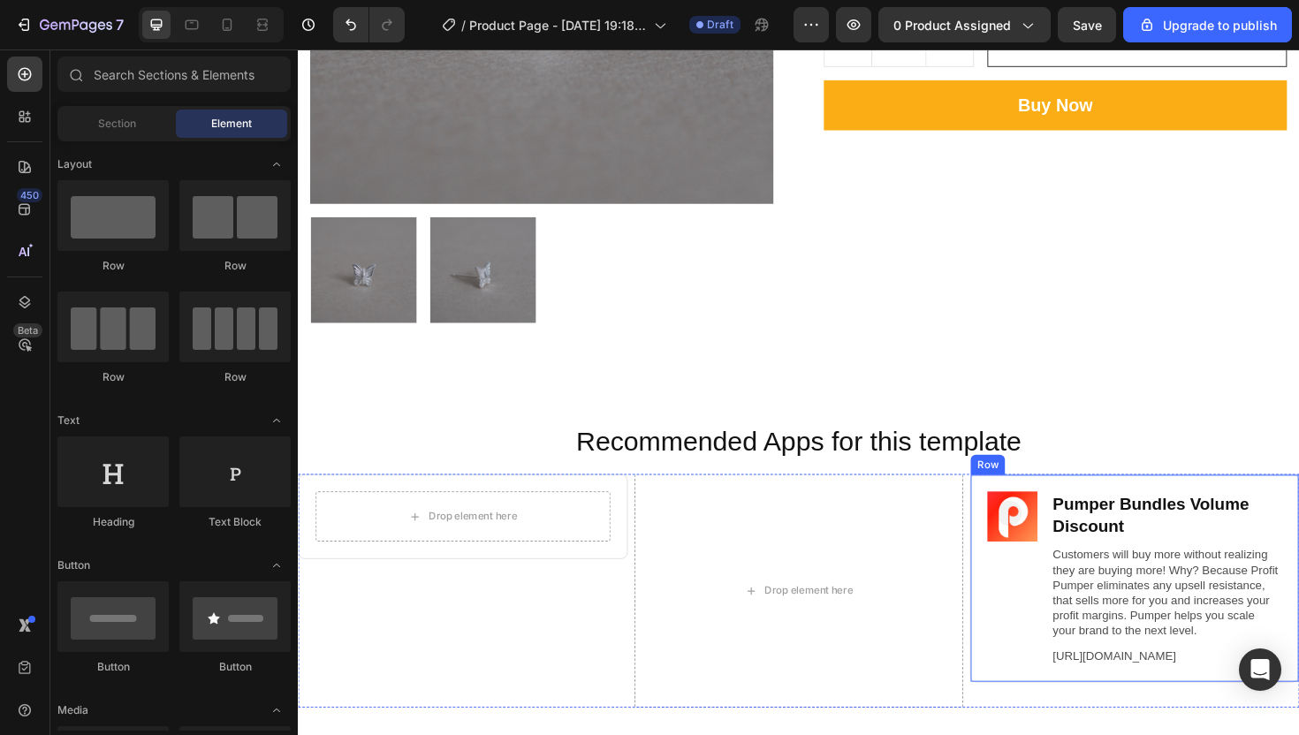
click at [1032, 503] on div "Image Pumper Bundles Volume Discount Heading Customers will buy more without re…" at bounding box center [1183, 609] width 349 height 220
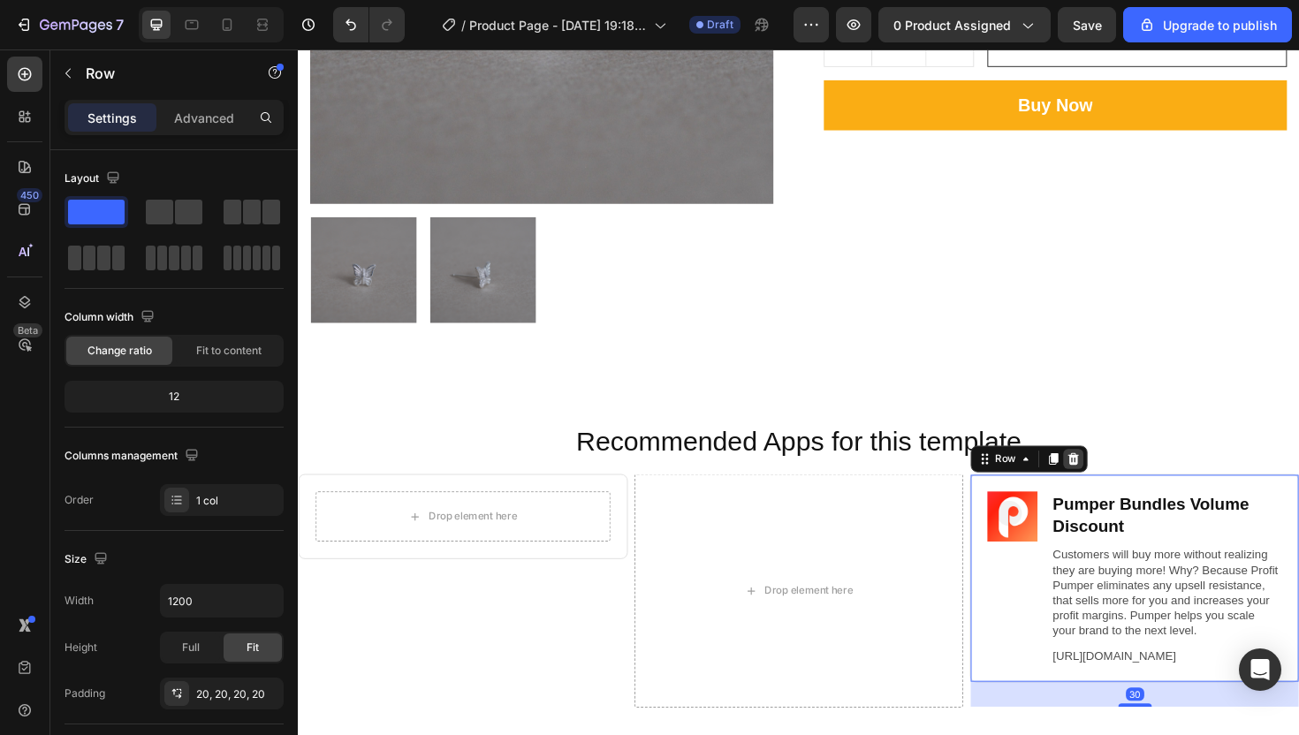
click at [1108, 482] on div at bounding box center [1118, 483] width 21 height 21
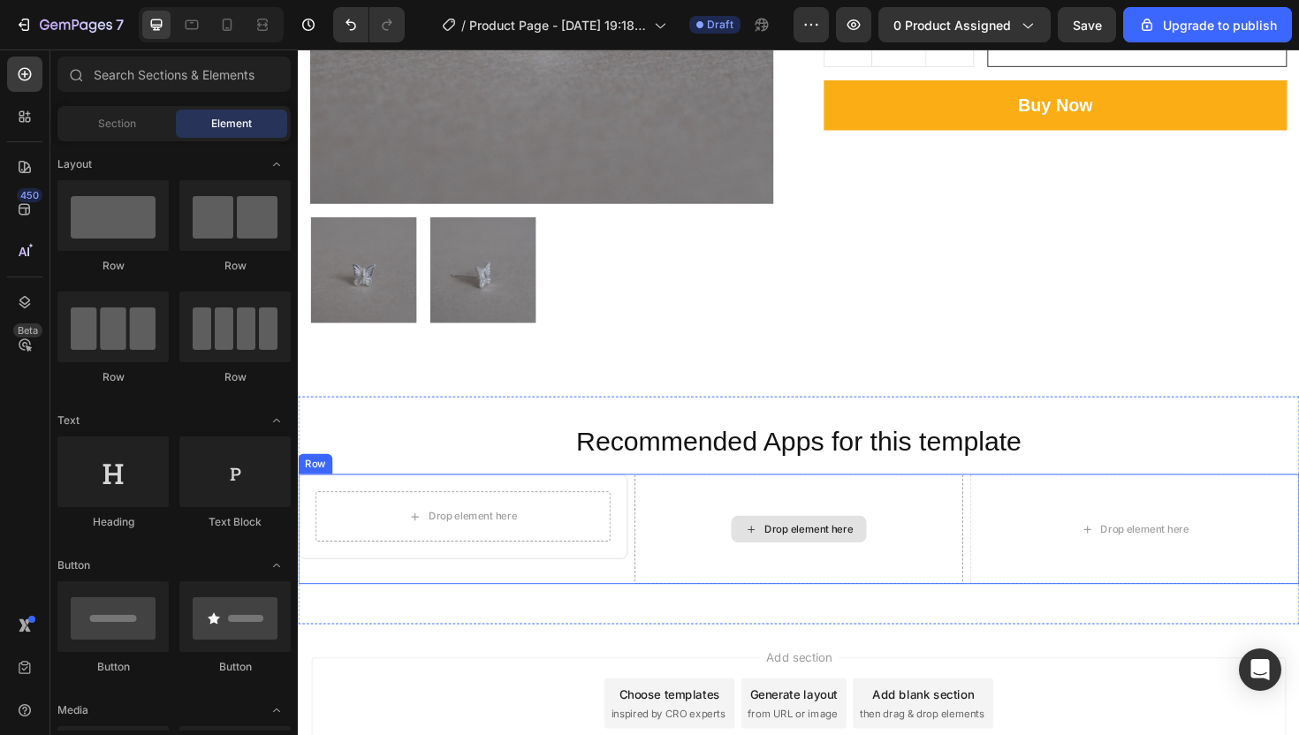
click at [654, 500] on div "Drop element here" at bounding box center [828, 557] width 349 height 117
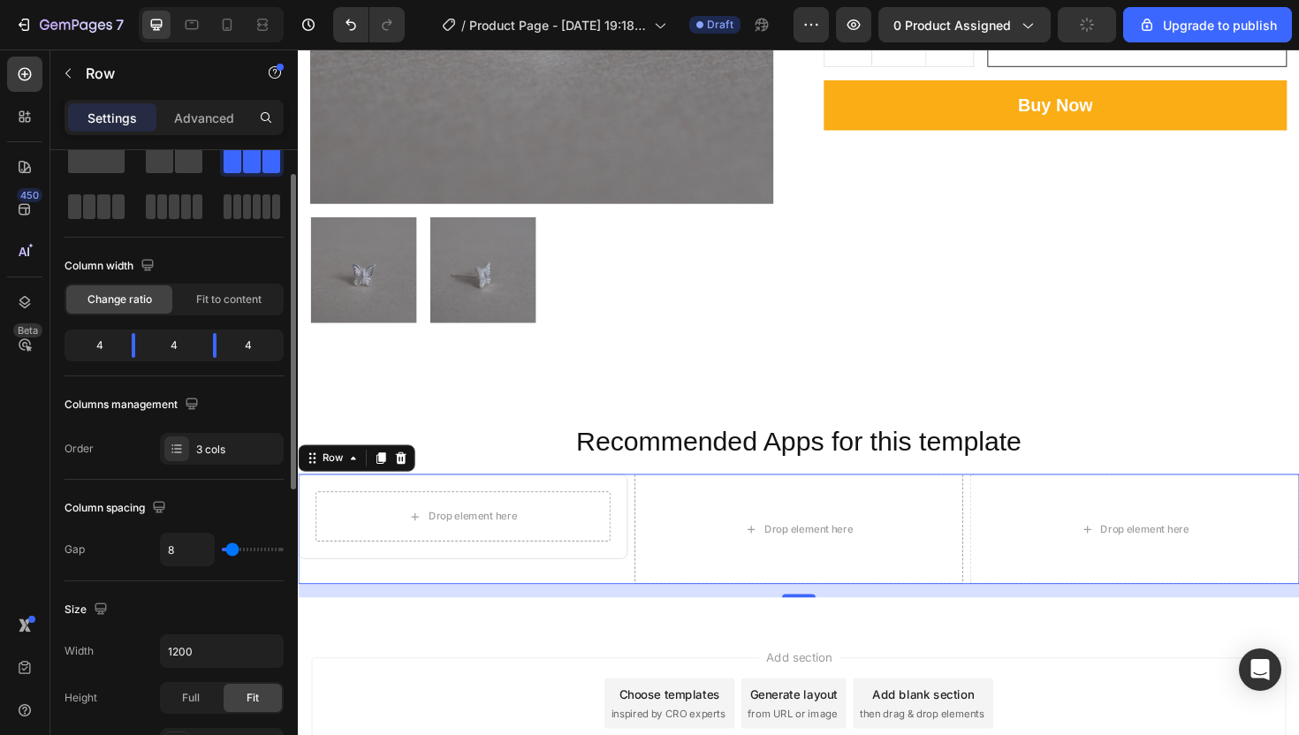
scroll to position [0, 0]
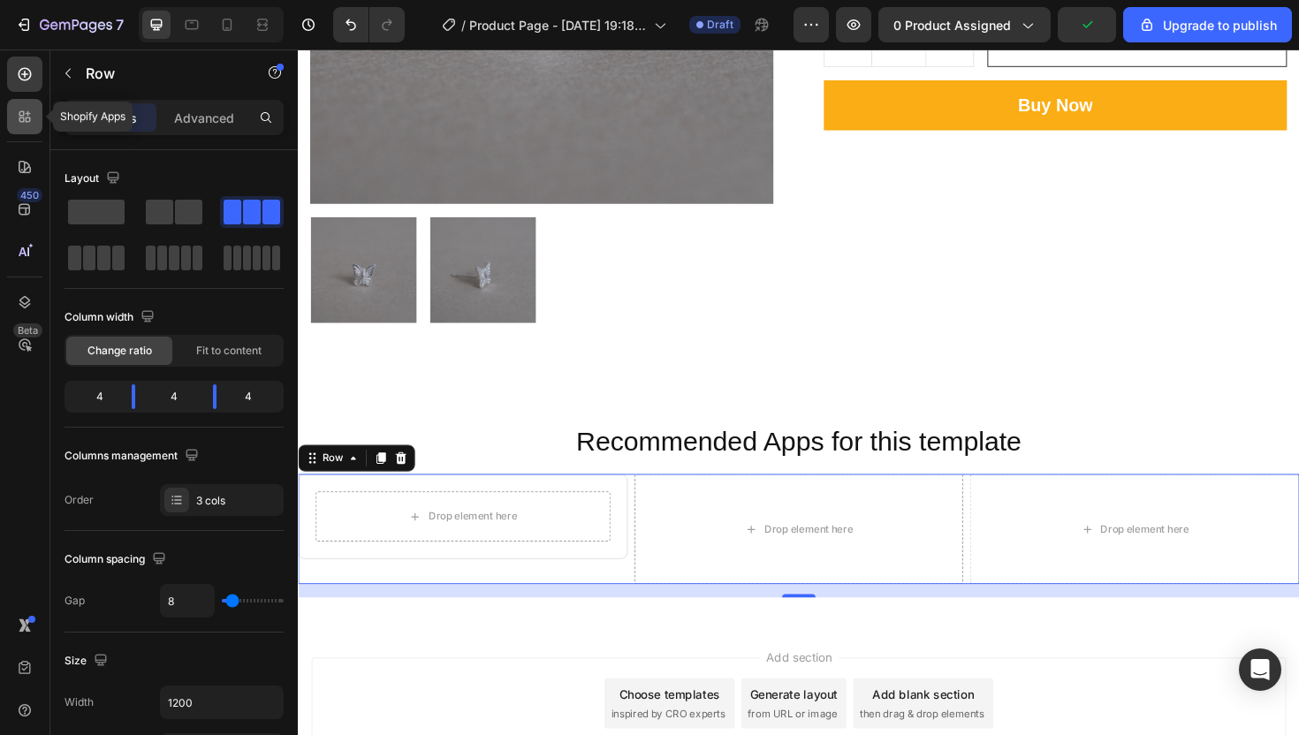
click at [24, 105] on div at bounding box center [24, 116] width 35 height 35
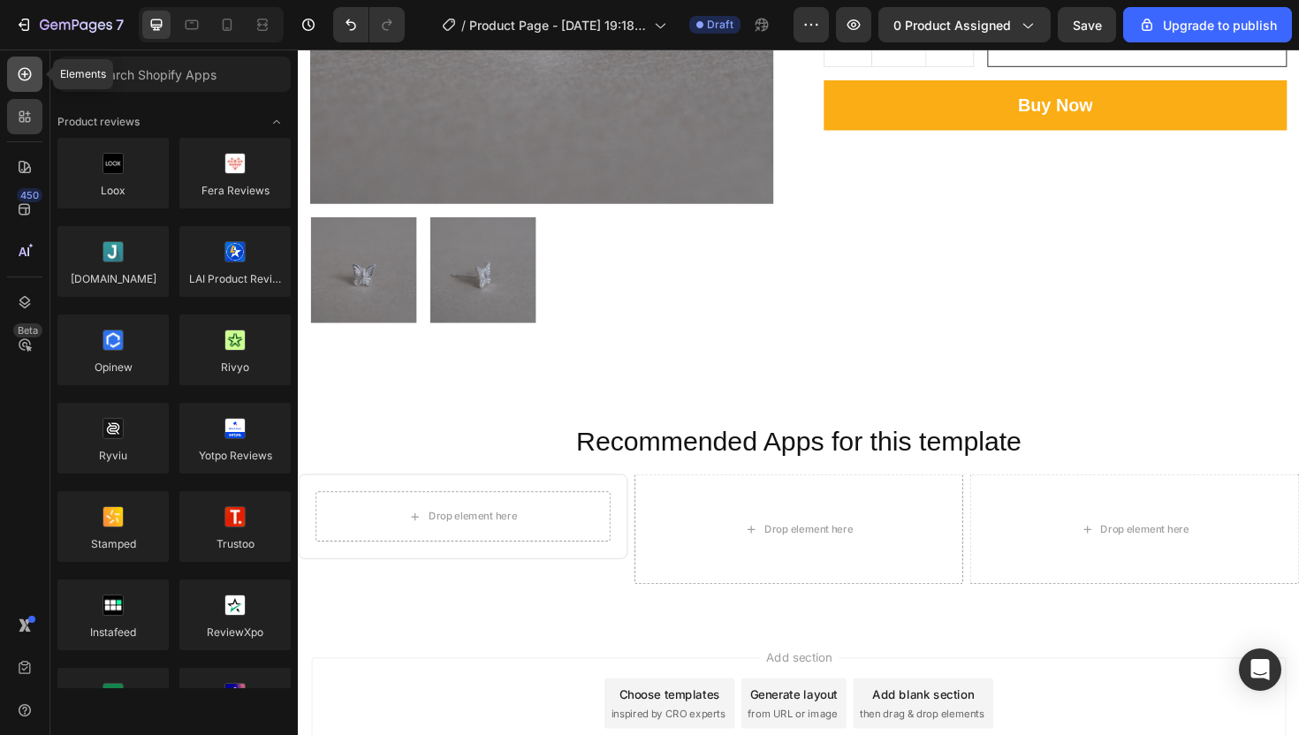
click at [24, 68] on icon at bounding box center [25, 74] width 13 height 13
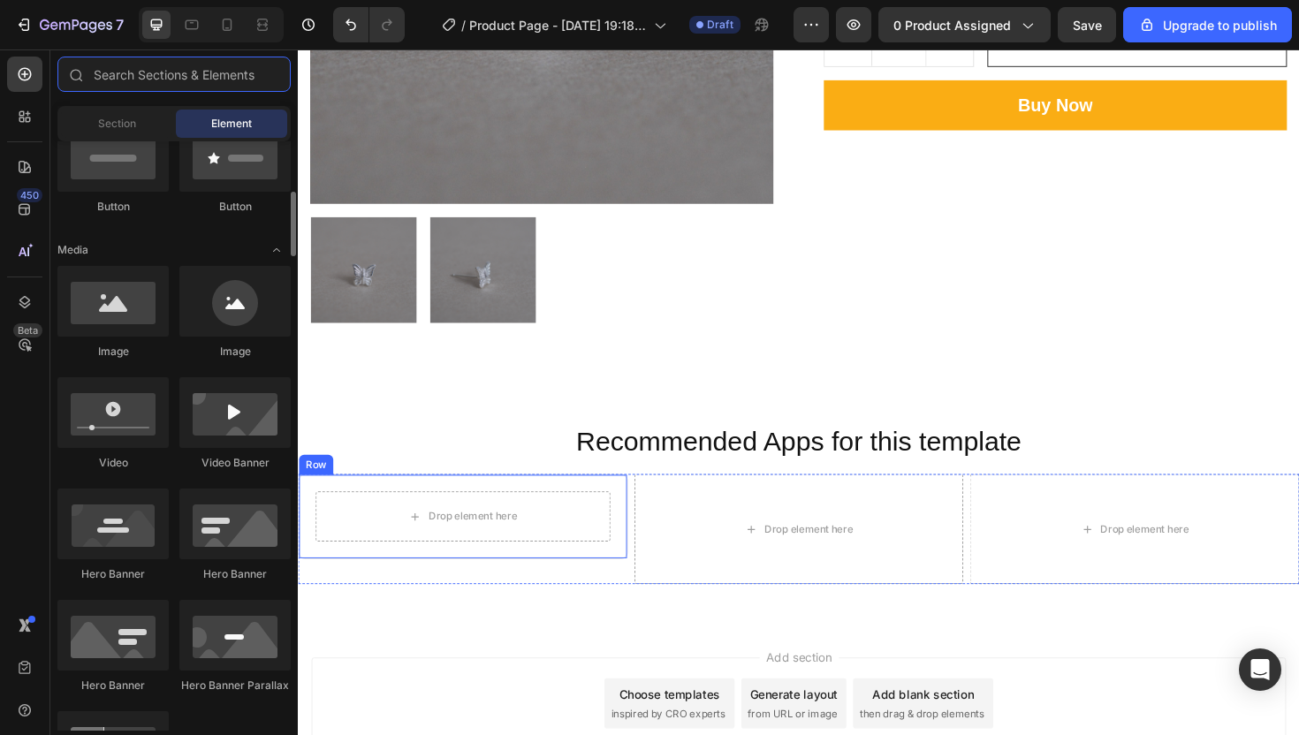
scroll to position [556, 0]
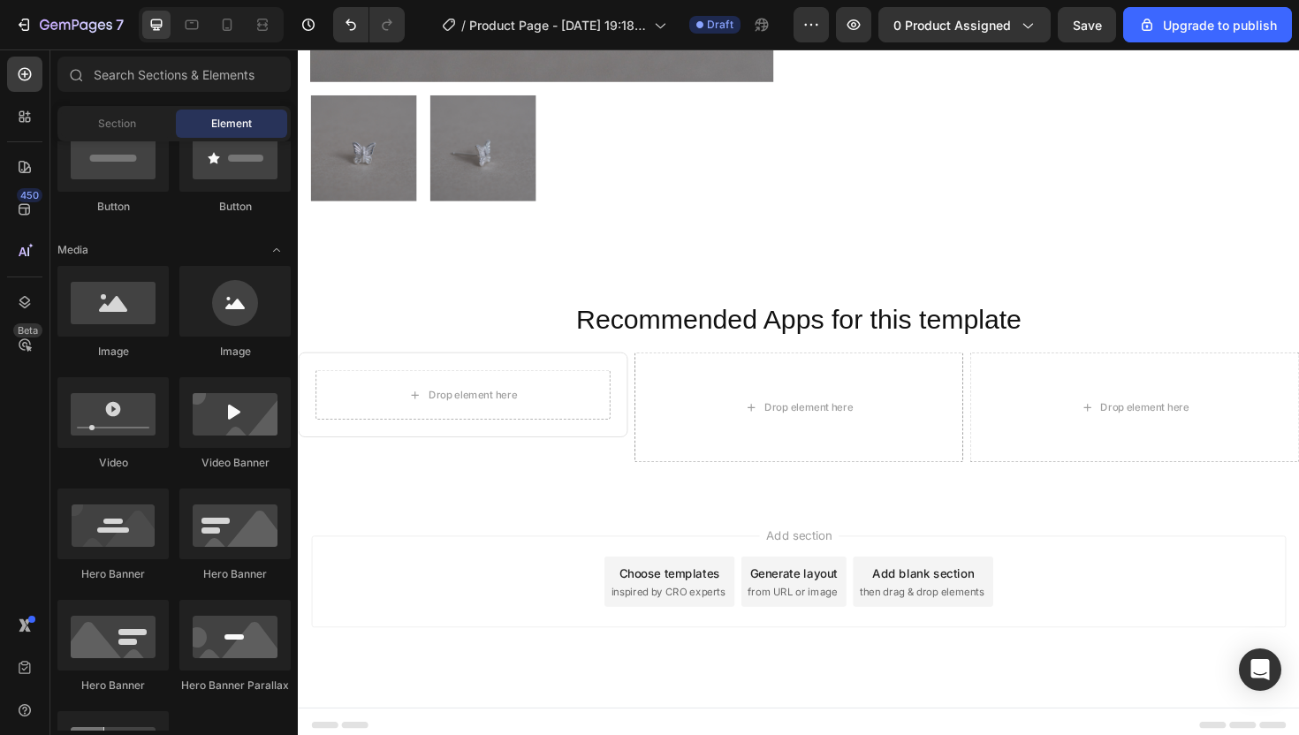
click at [569, 580] on div "Add section Choose templates inspired by CRO experts Generate layout from URL o…" at bounding box center [828, 613] width 1032 height 97
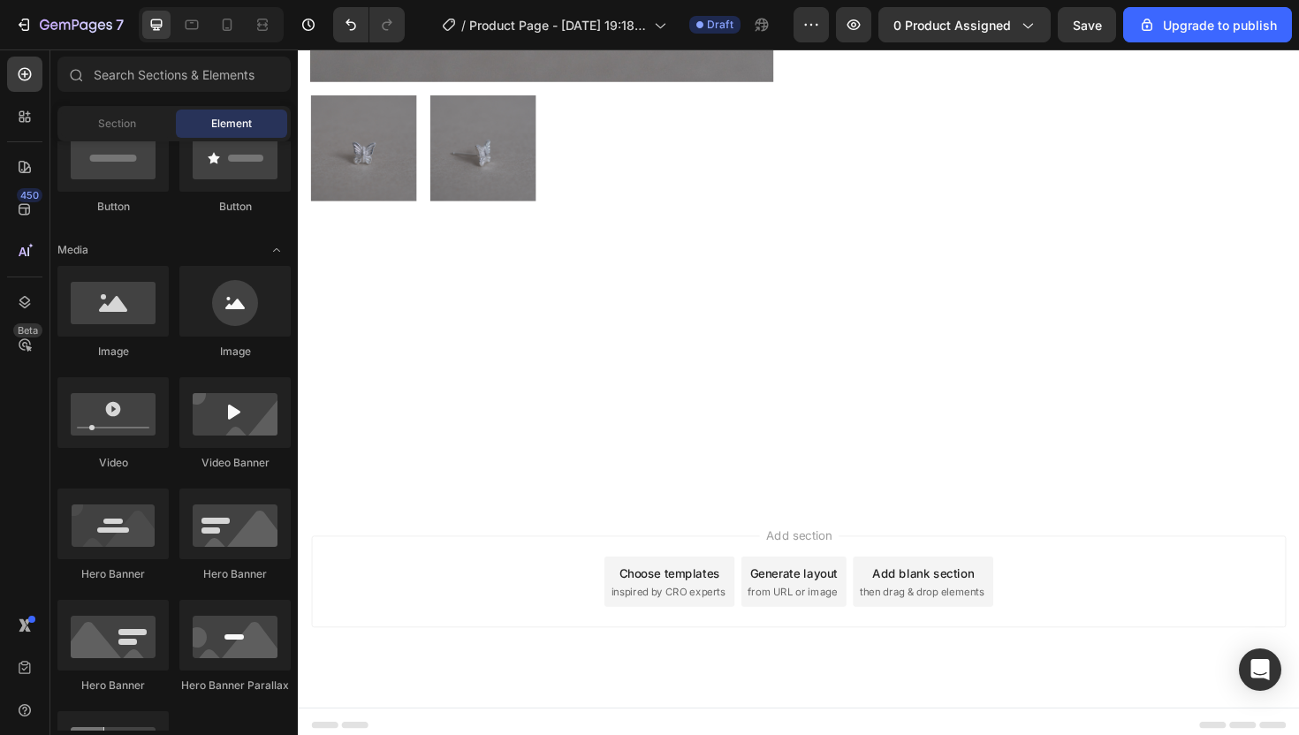
scroll to position [0, 0]
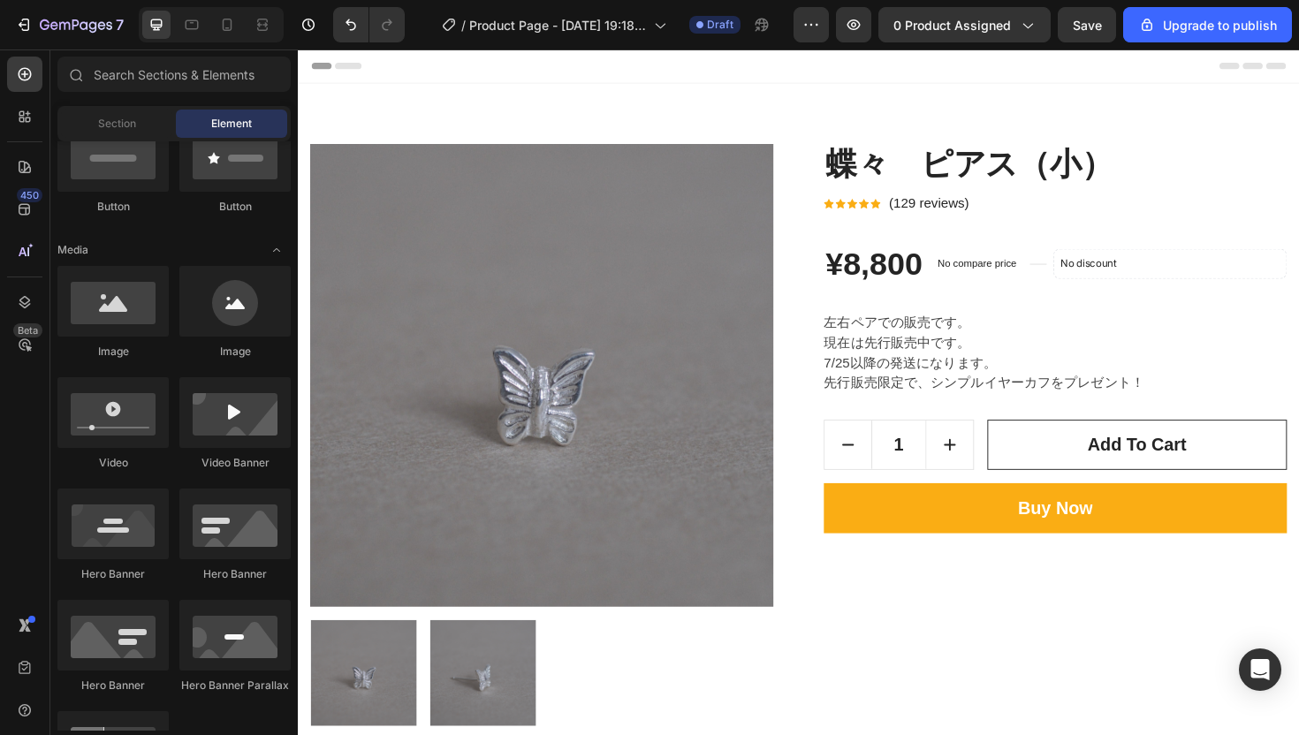
click at [347, 74] on span "Header" at bounding box center [350, 67] width 39 height 18
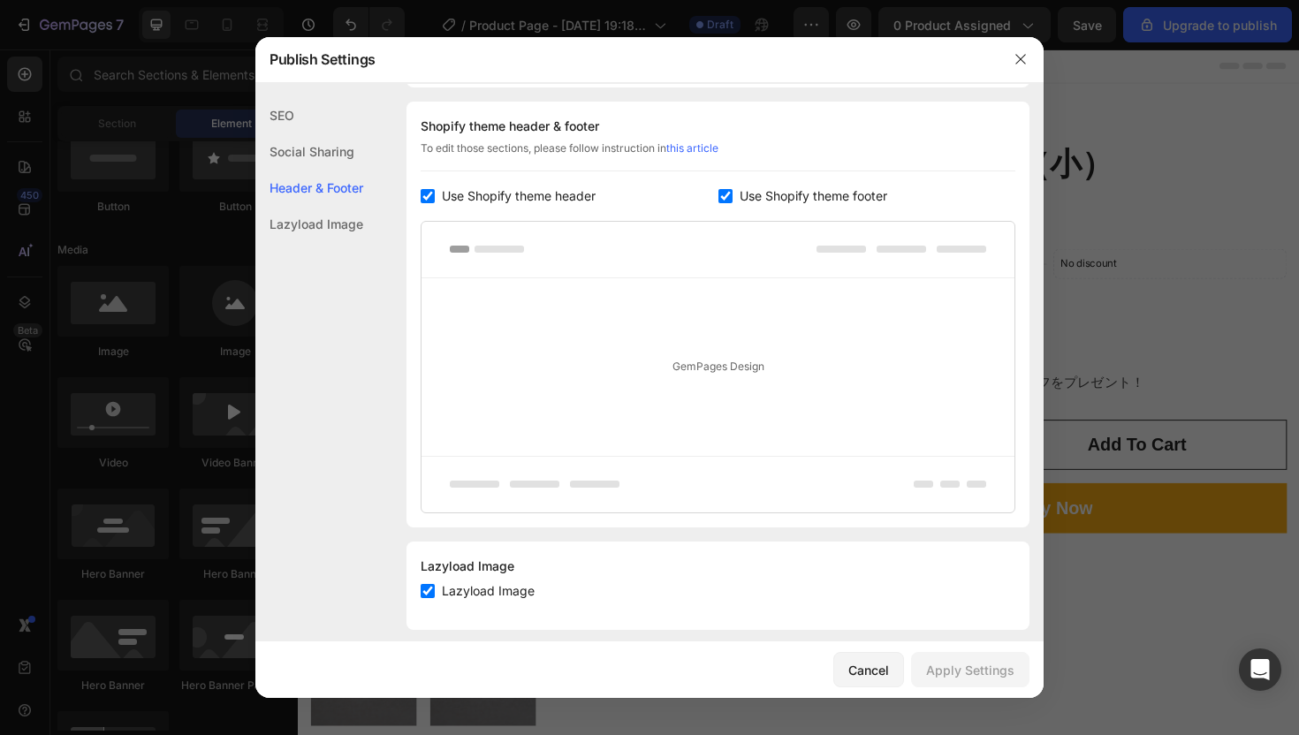
scroll to position [257, 0]
click at [1026, 53] on icon "button" at bounding box center [1020, 59] width 14 height 14
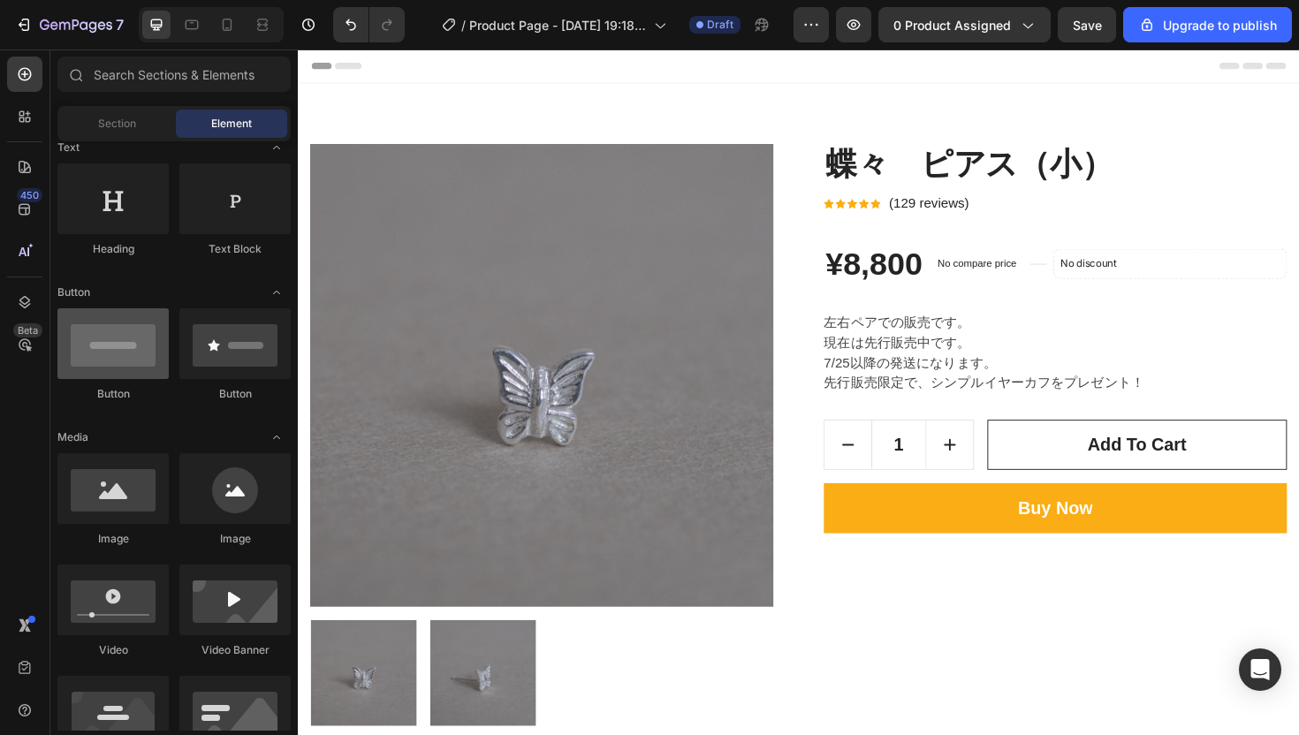
scroll to position [0, 0]
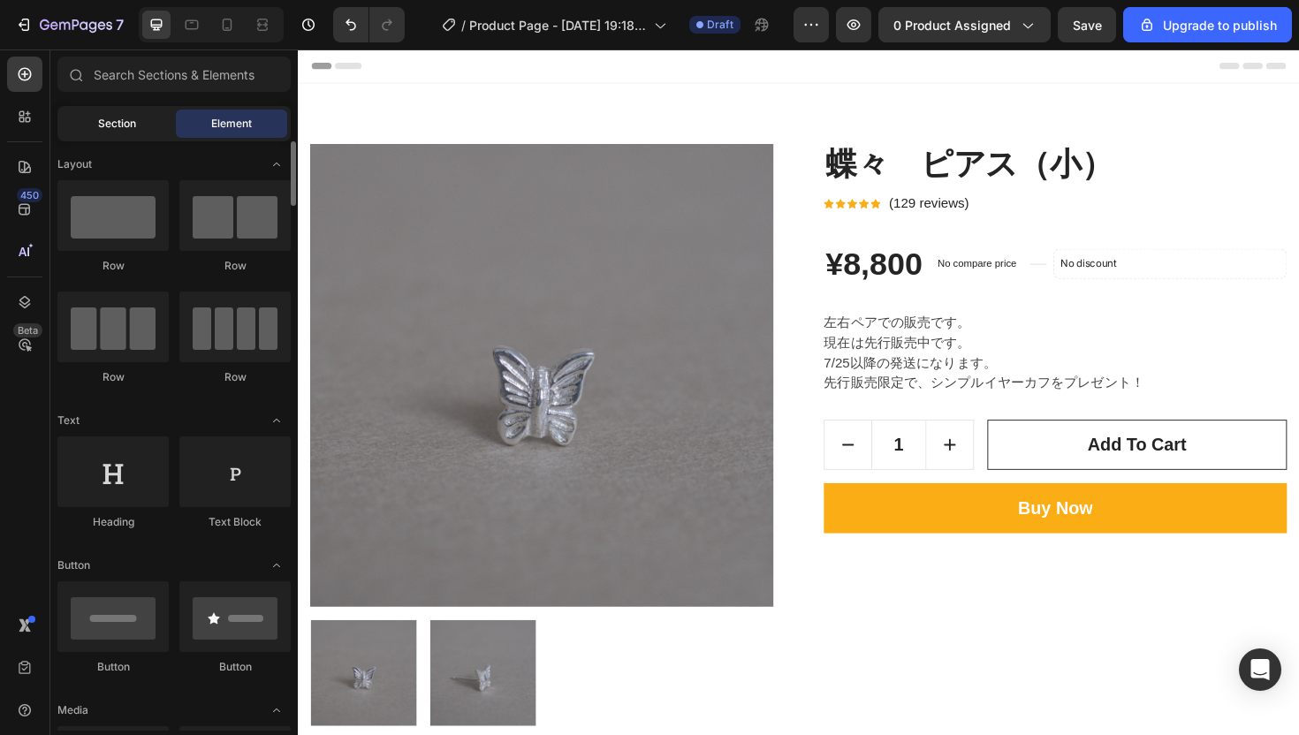
click at [126, 127] on span "Section" at bounding box center [117, 124] width 38 height 16
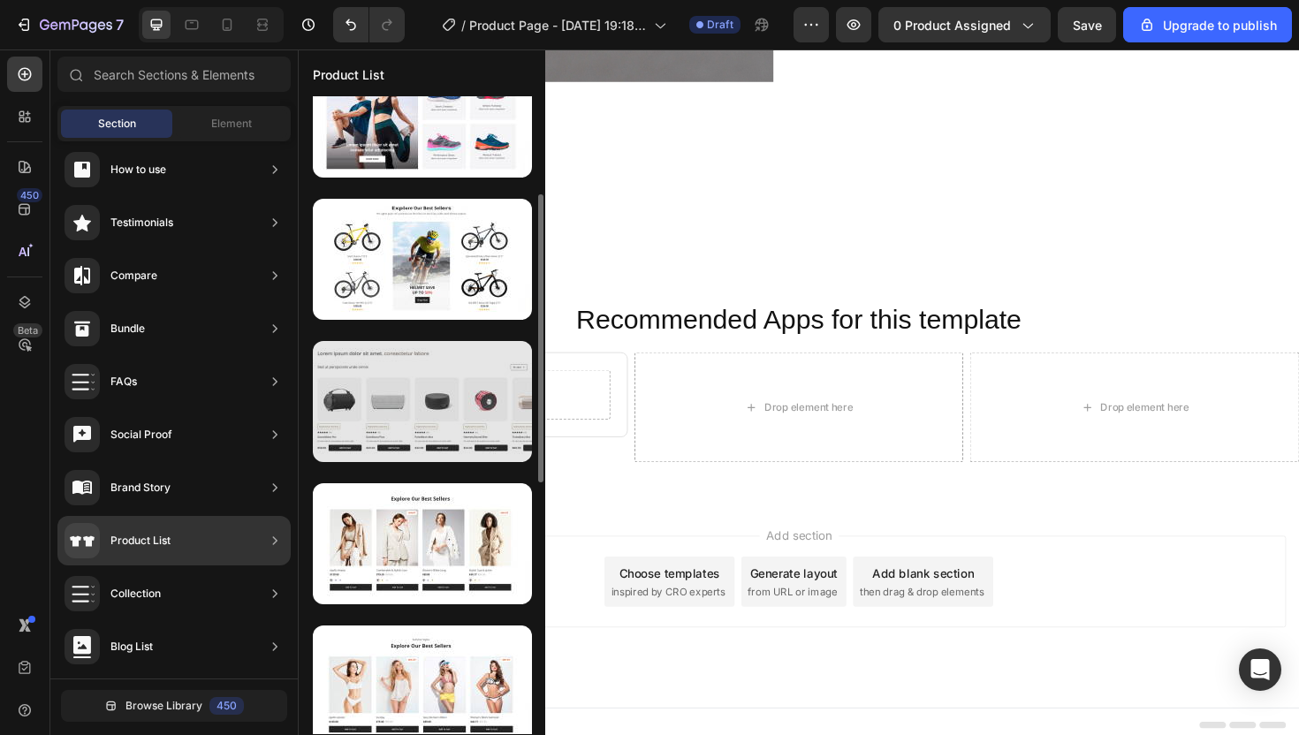
scroll to position [201, 0]
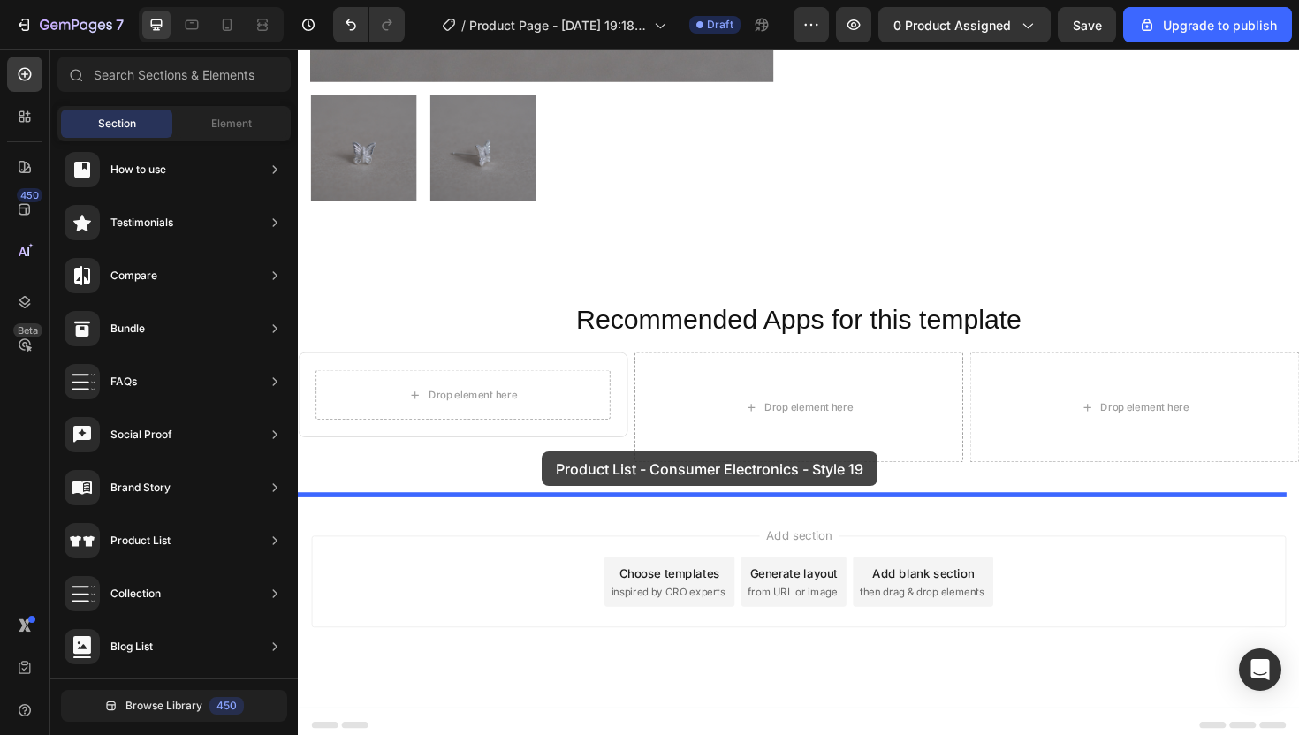
drag, startPoint x: 693, startPoint y: 398, endPoint x: 556, endPoint y: 475, distance: 157.5
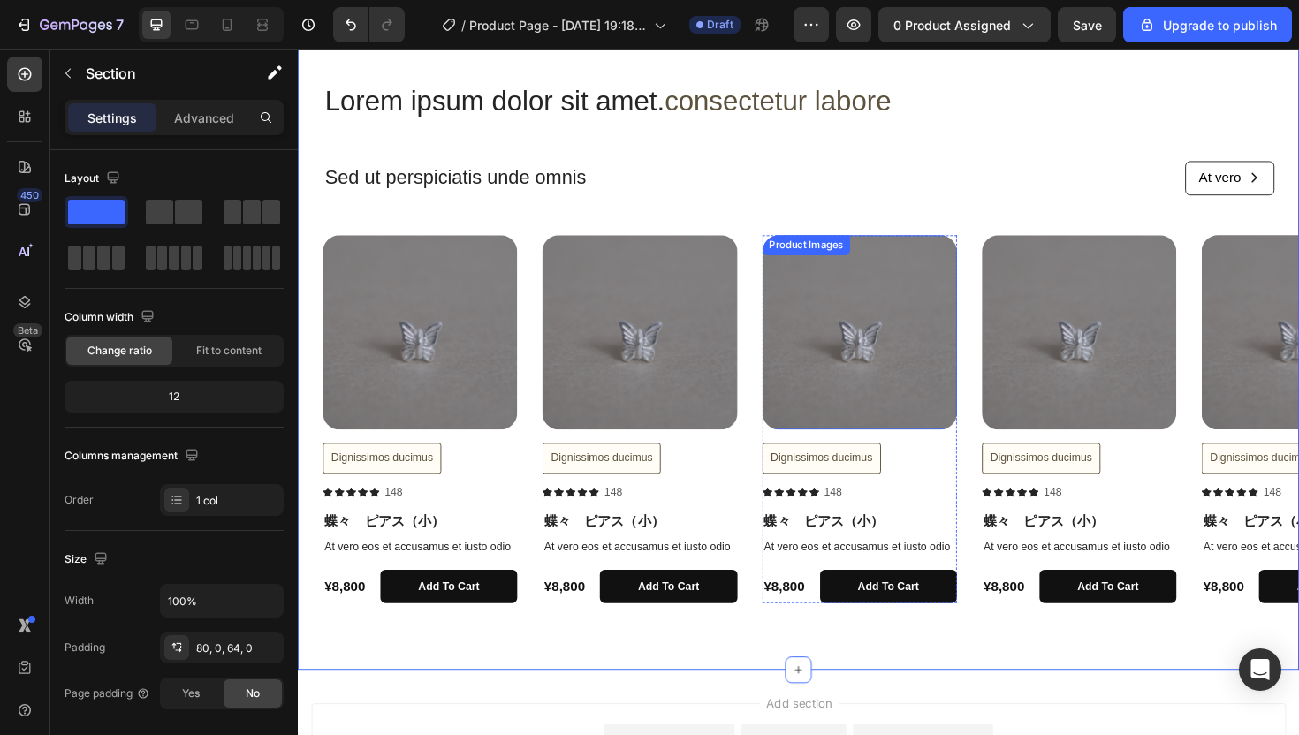
scroll to position [1065, 0]
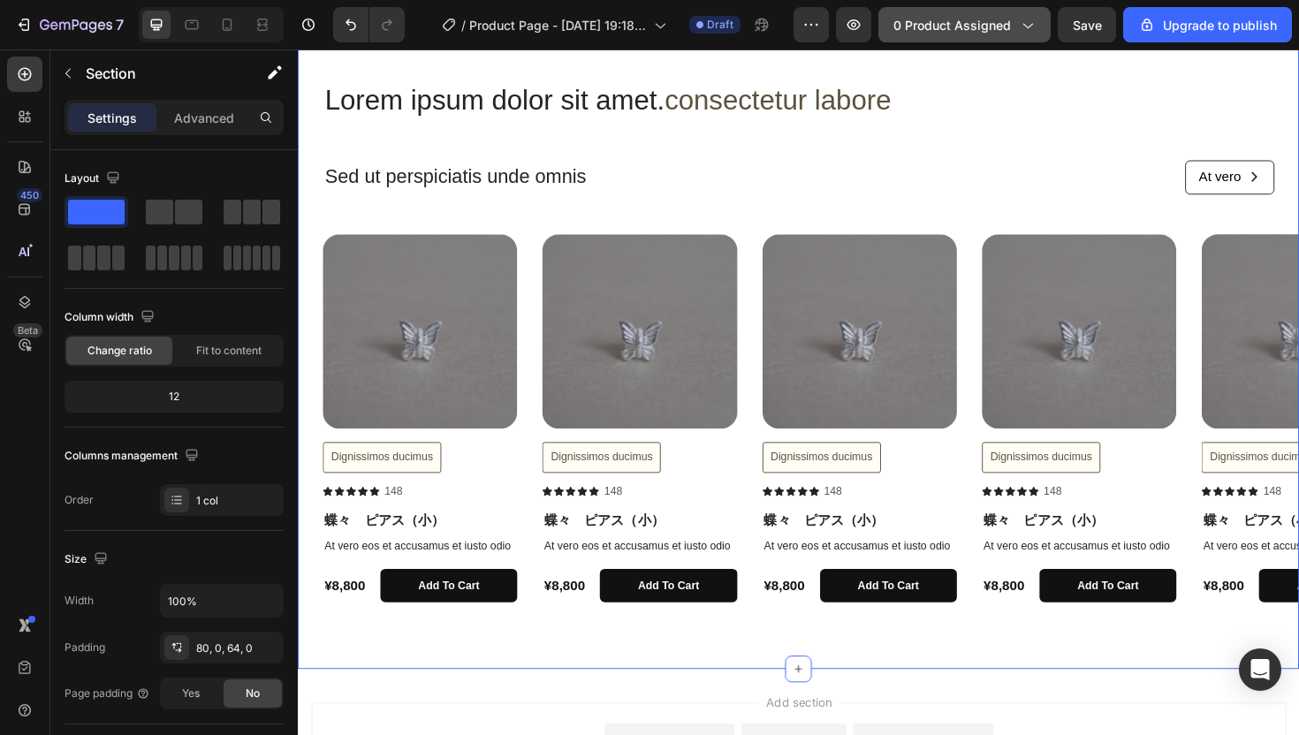
click at [1014, 23] on div "0 product assigned" at bounding box center [964, 25] width 142 height 19
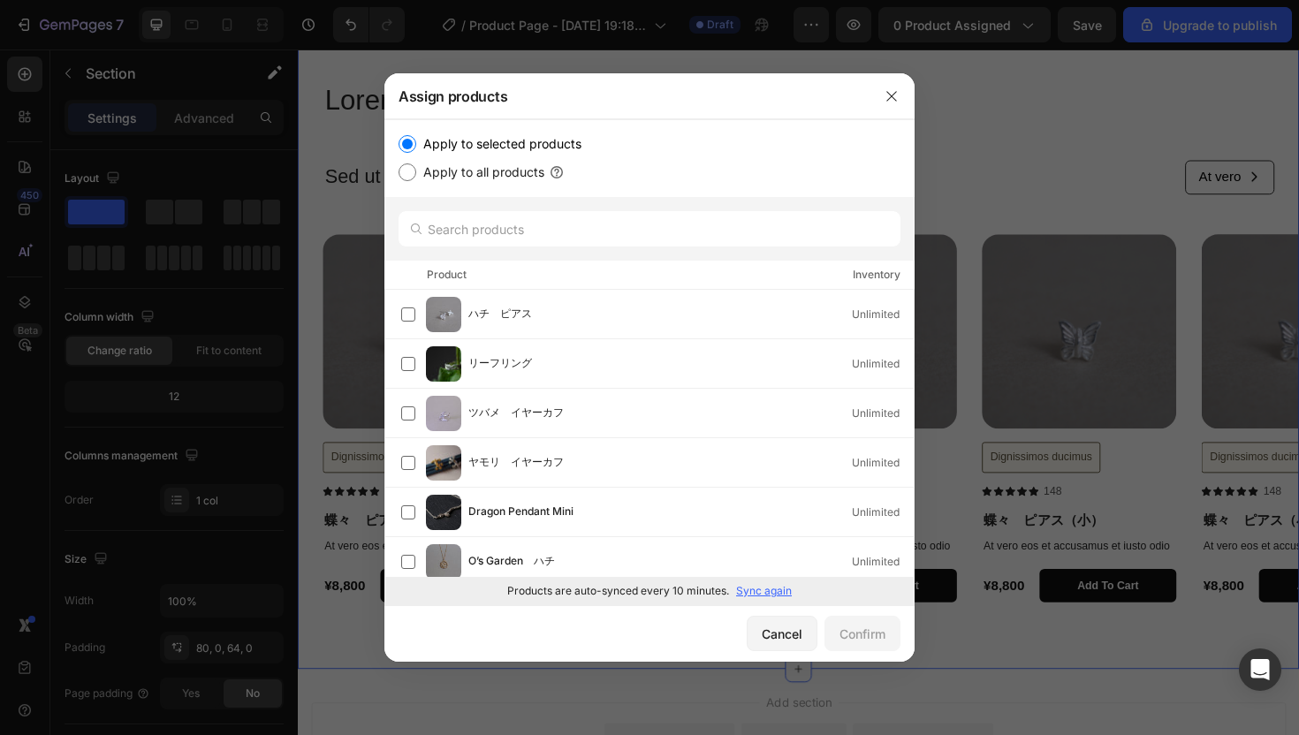
click at [408, 173] on input "Apply to all products" at bounding box center [407, 172] width 18 height 18
radio input "true"
click at [859, 633] on div "Confirm" at bounding box center [862, 634] width 46 height 19
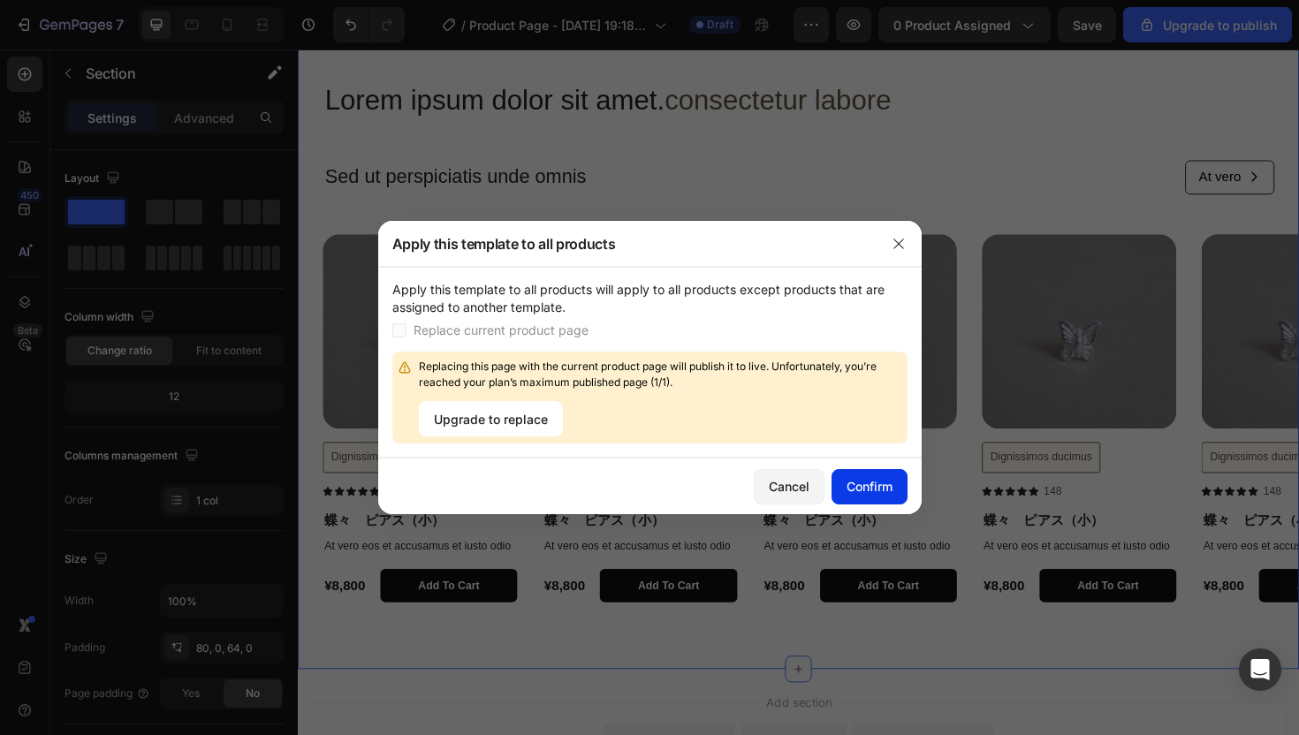
click at [870, 489] on div "Confirm" at bounding box center [869, 486] width 46 height 19
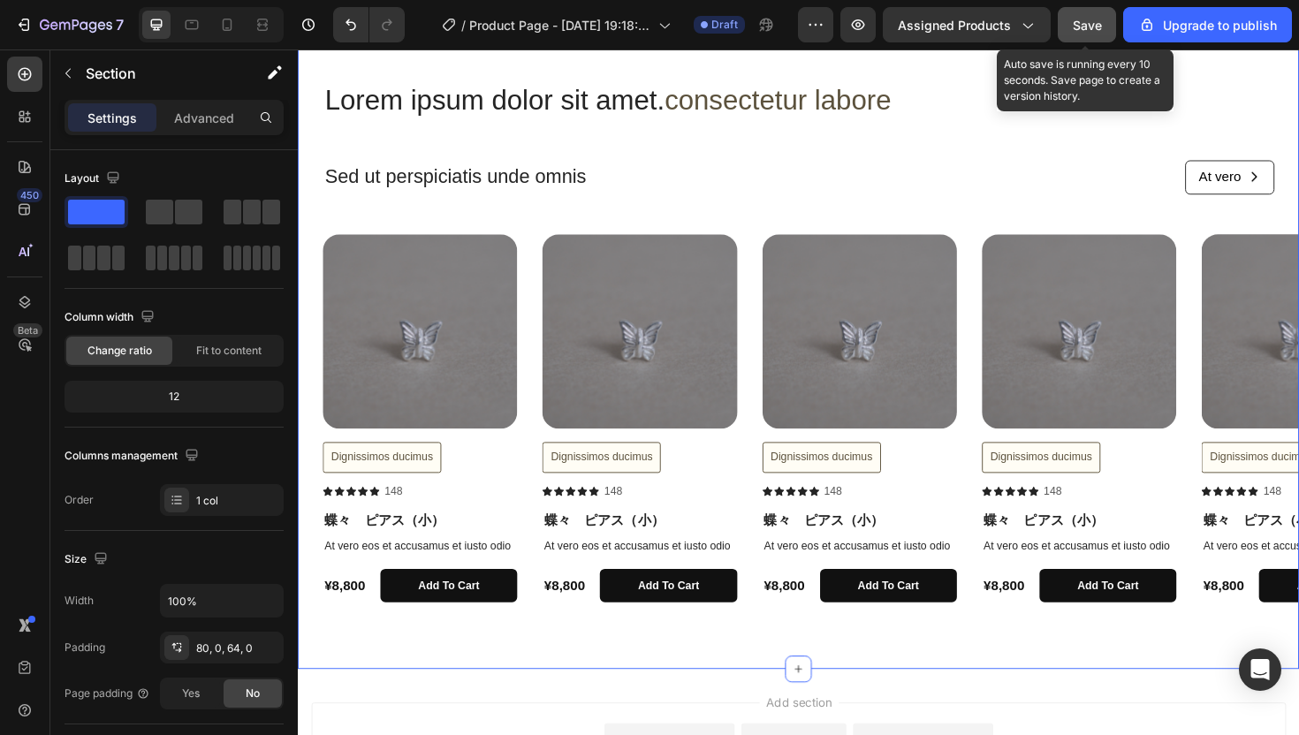
click at [1088, 28] on span "Save" at bounding box center [1087, 25] width 29 height 15
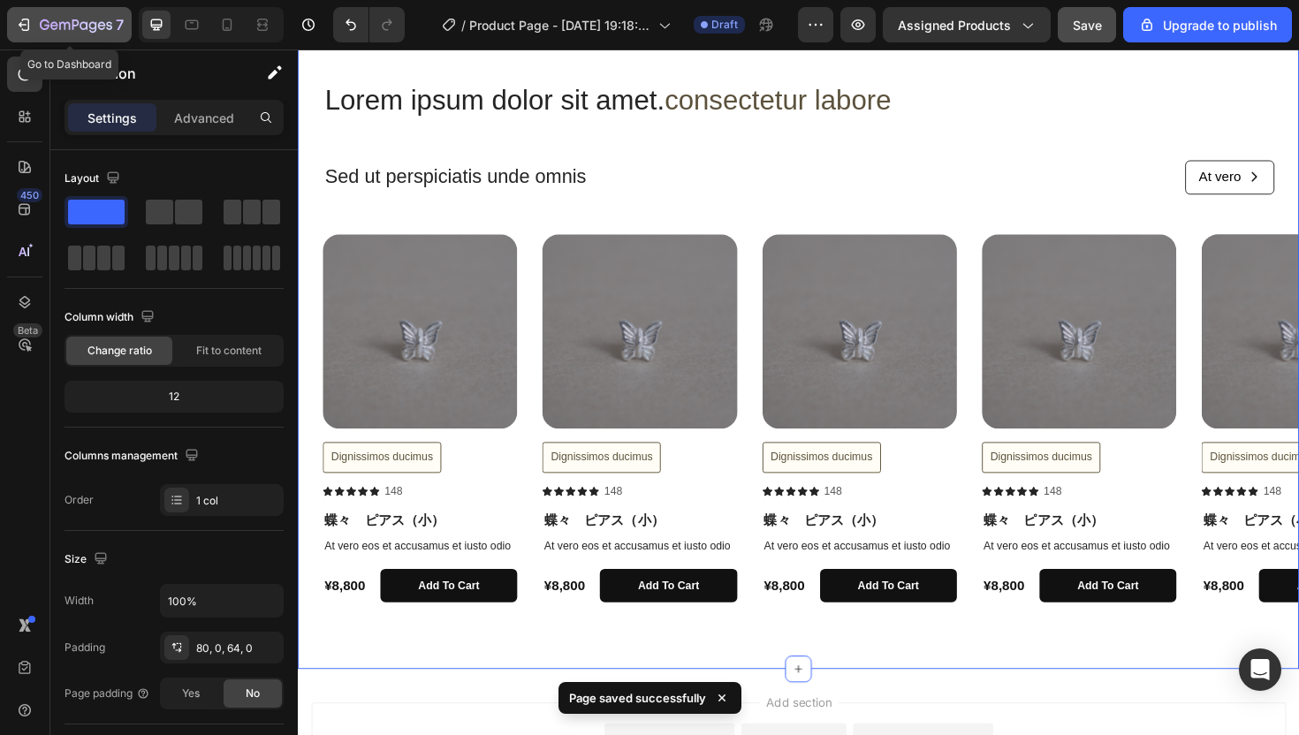
click at [30, 30] on icon "button" at bounding box center [24, 25] width 18 height 18
